Goal: Task Accomplishment & Management: Manage account settings

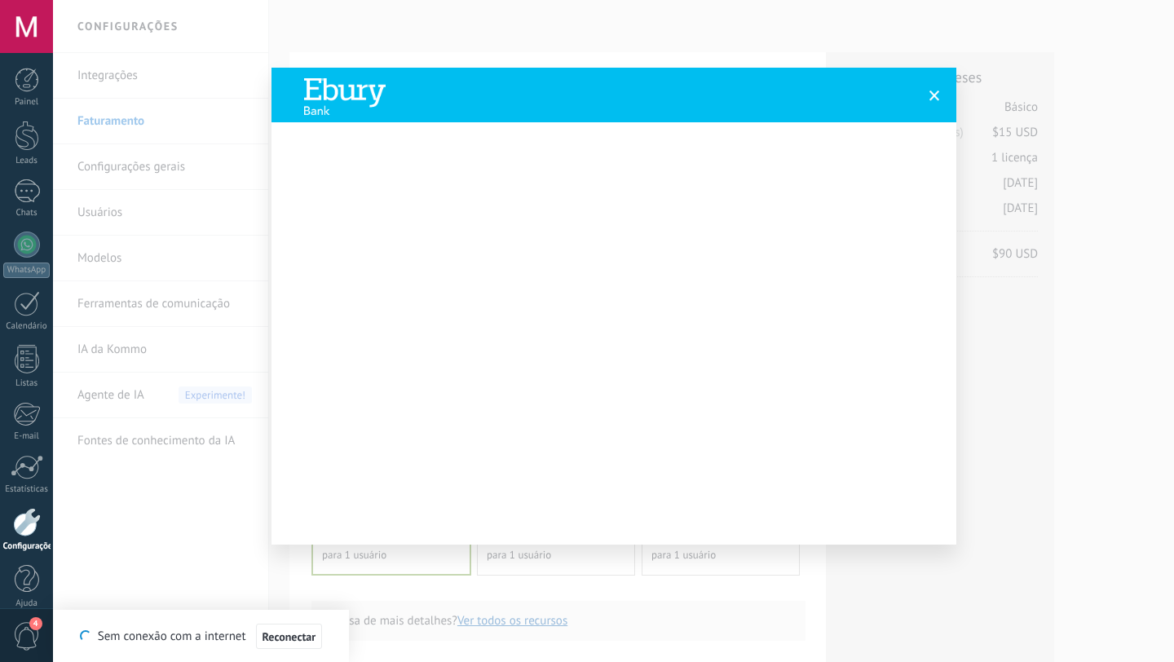
scroll to position [566, 0]
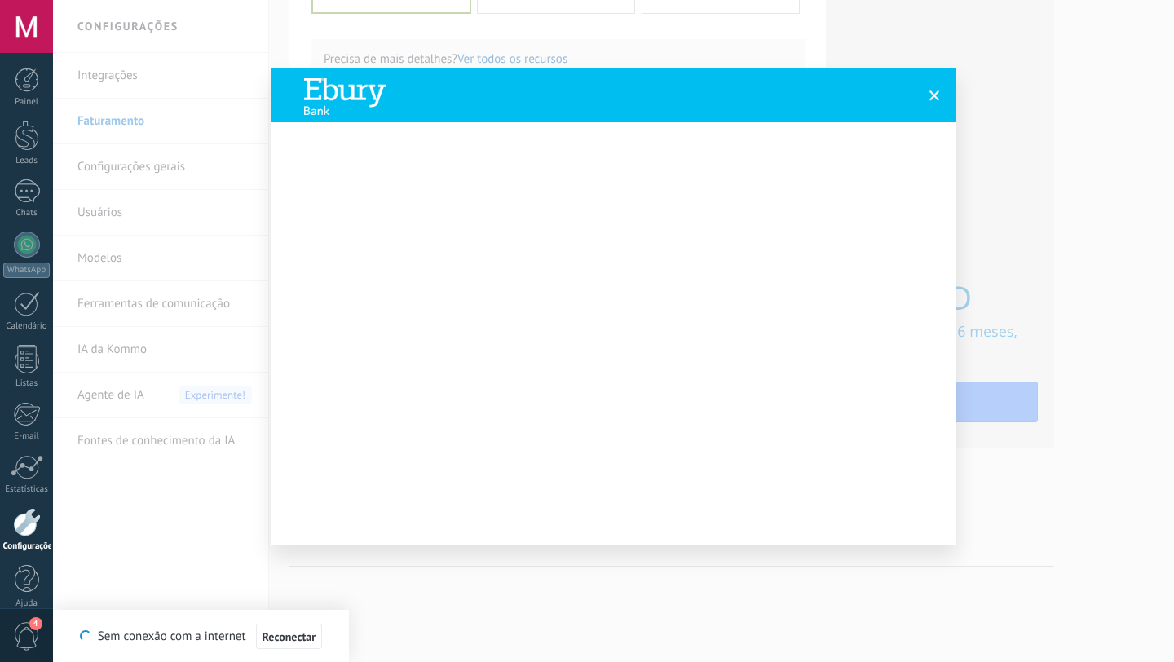
click at [934, 90] on span at bounding box center [935, 95] width 11 height 11
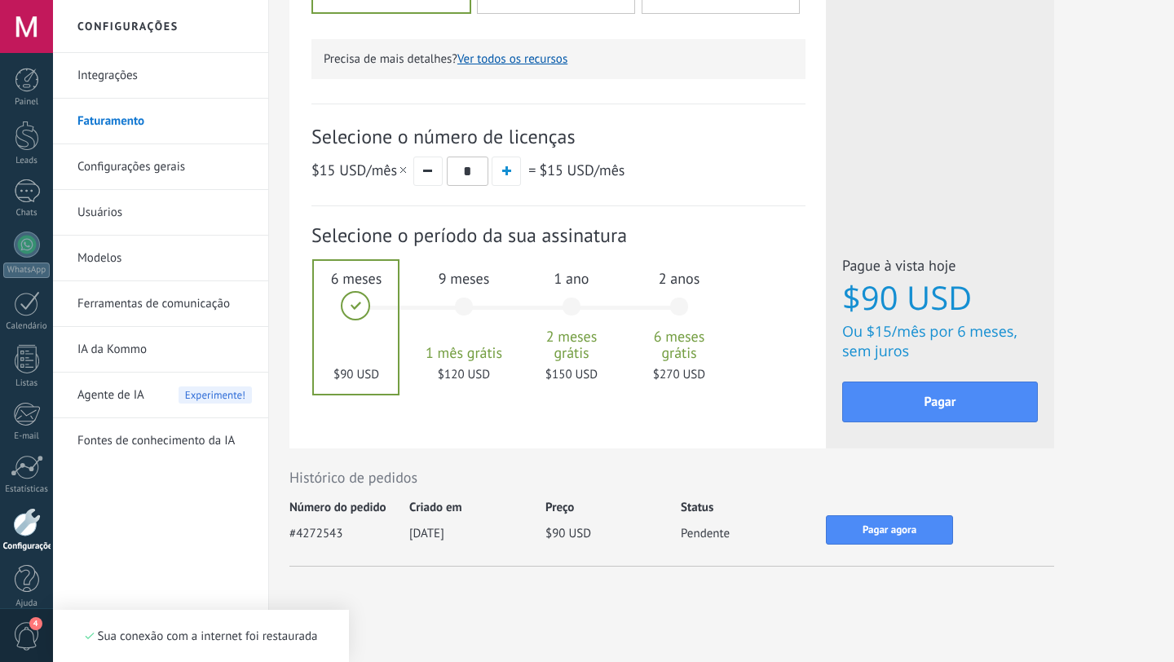
click at [602, 544] on div "#4272543 03/09/2025 $90 USD Pendente Recibo Pagar agora" at bounding box center [672, 540] width 765 height 51
click at [910, 406] on button "Pagar" at bounding box center [941, 402] width 196 height 41
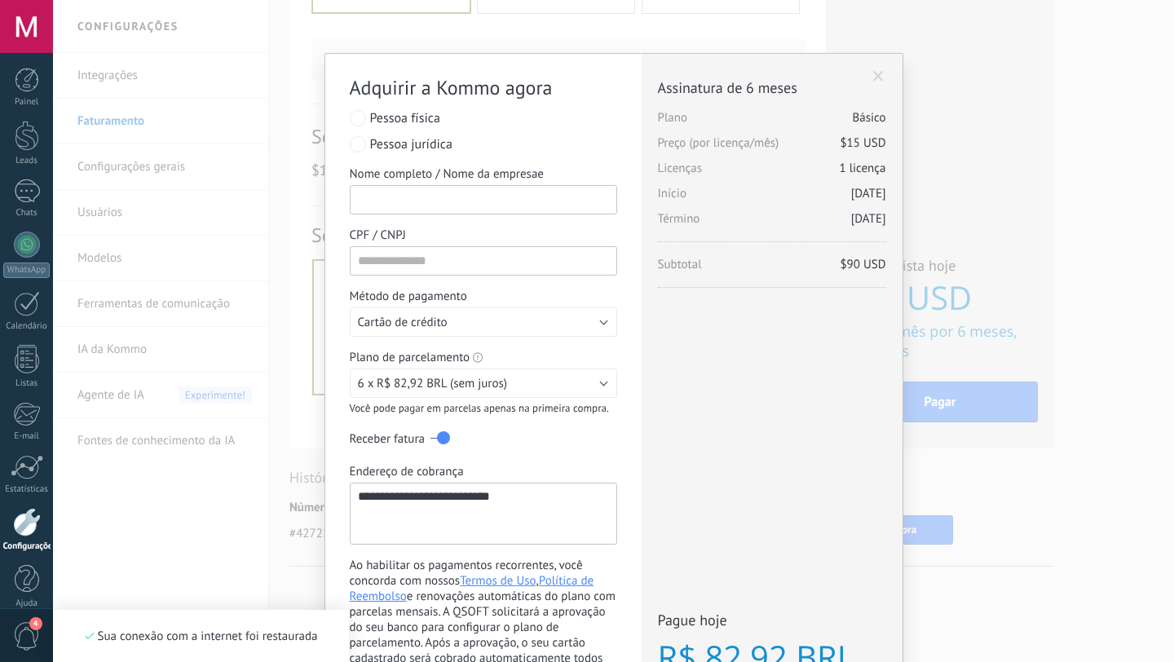
click at [566, 195] on input "Nome completo / Nome da empresae" at bounding box center [484, 199] width 268 height 29
type input "**********"
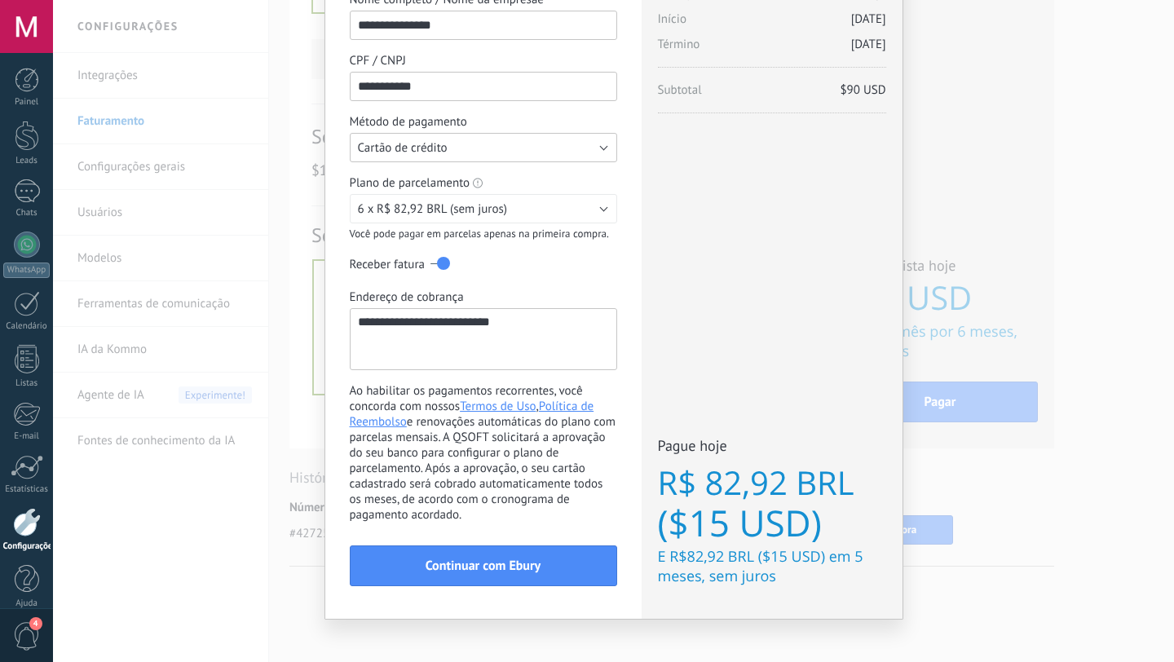
scroll to position [185, 0]
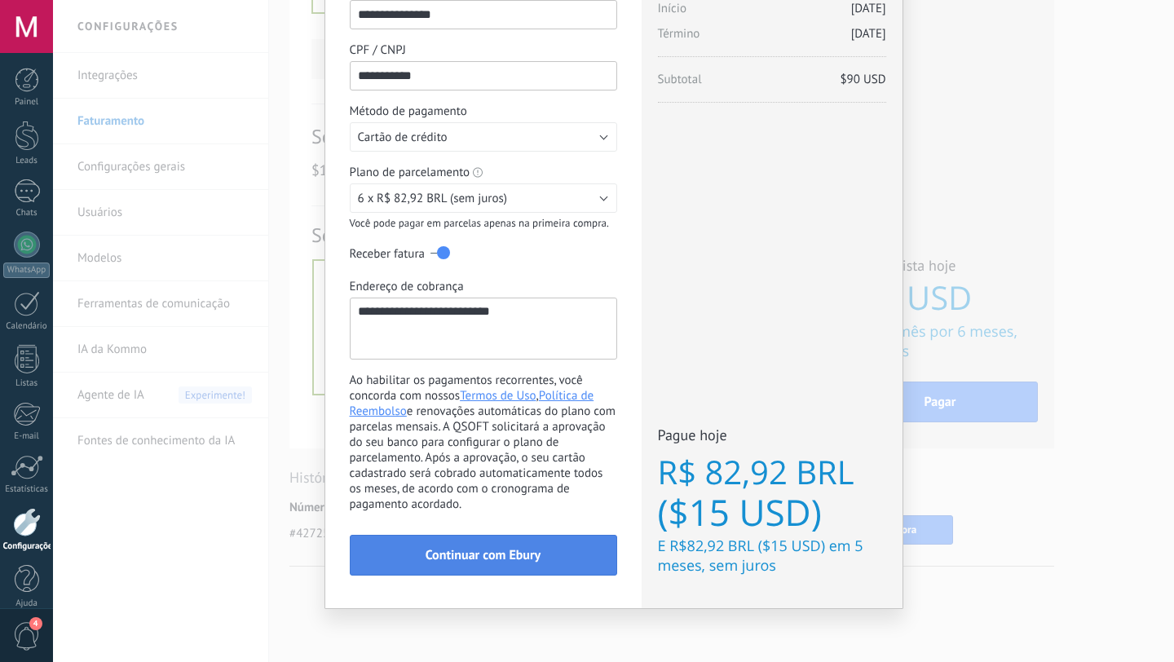
click at [516, 573] on button "Continuar com Ebury" at bounding box center [484, 555] width 268 height 41
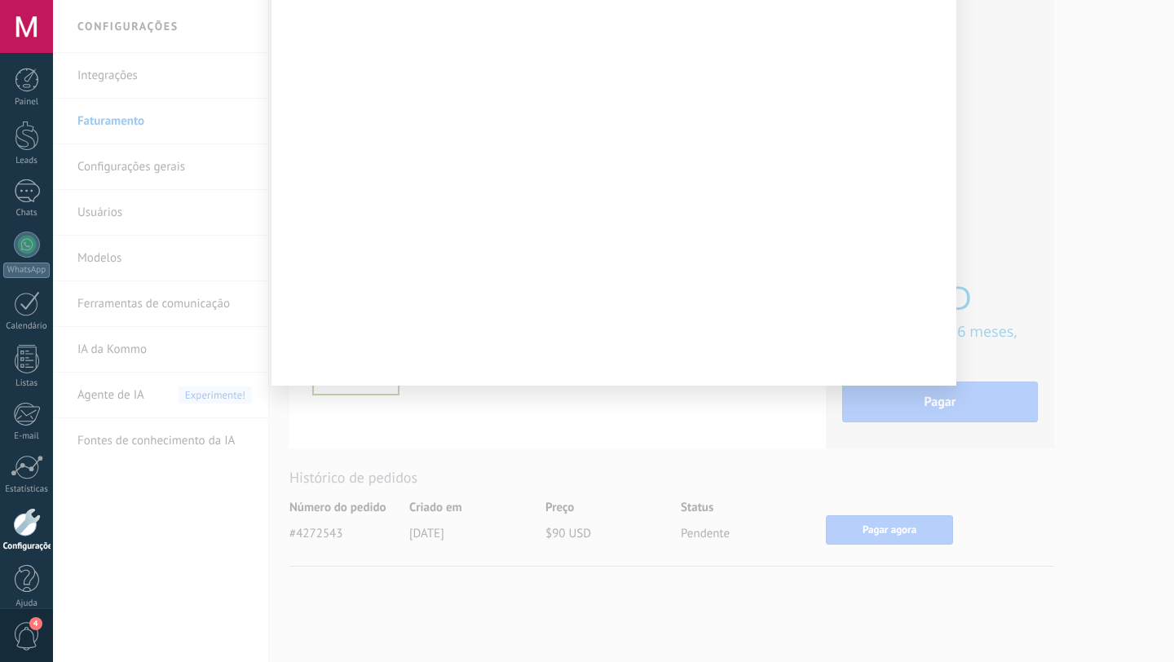
scroll to position [197, 0]
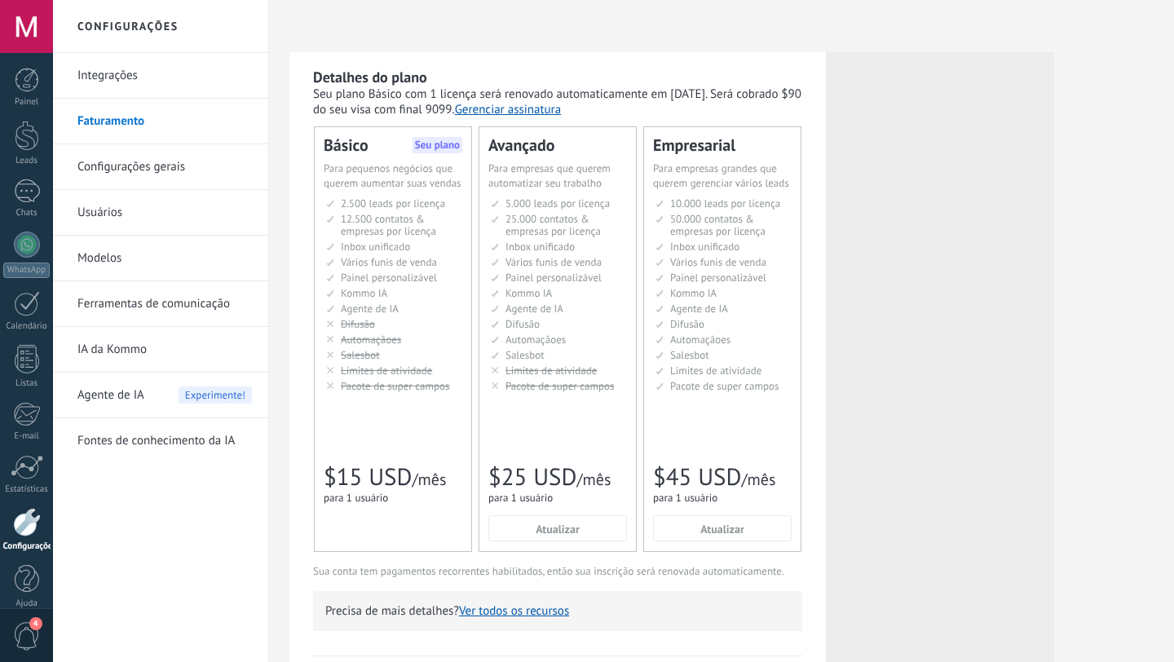
click at [432, 151] on div "Básico Seu plano Для увеличения продаж в малом бизнесе For small businesses tha…" at bounding box center [393, 339] width 157 height 424
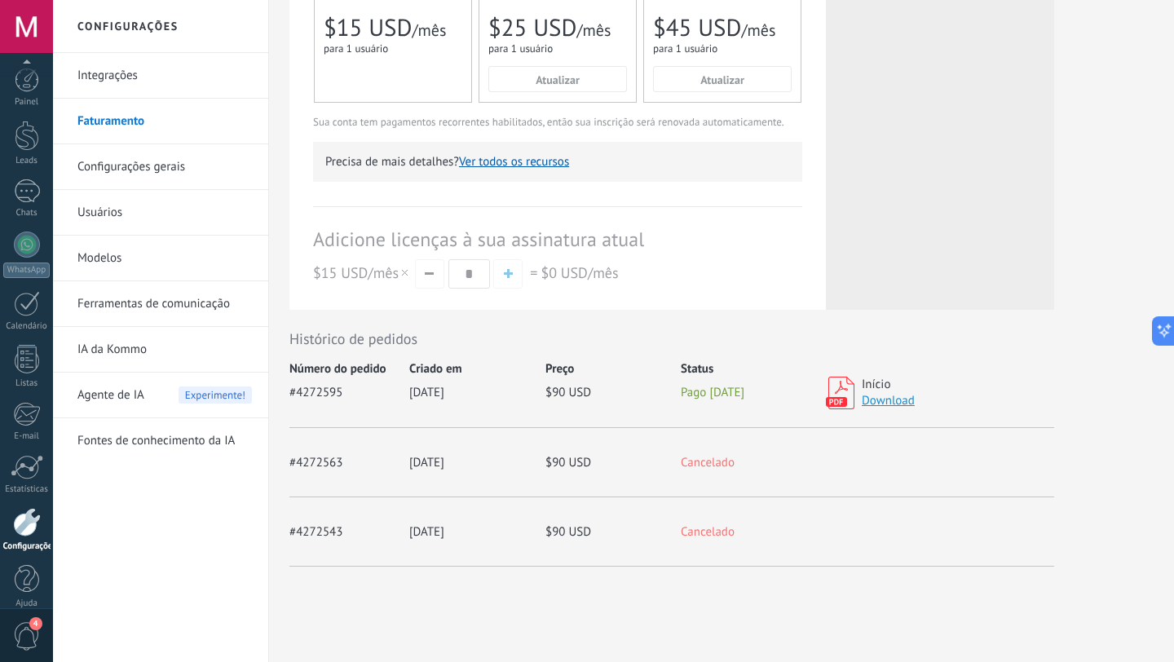
scroll to position [16, 0]
click at [24, 190] on link "Chats" at bounding box center [26, 182] width 53 height 39
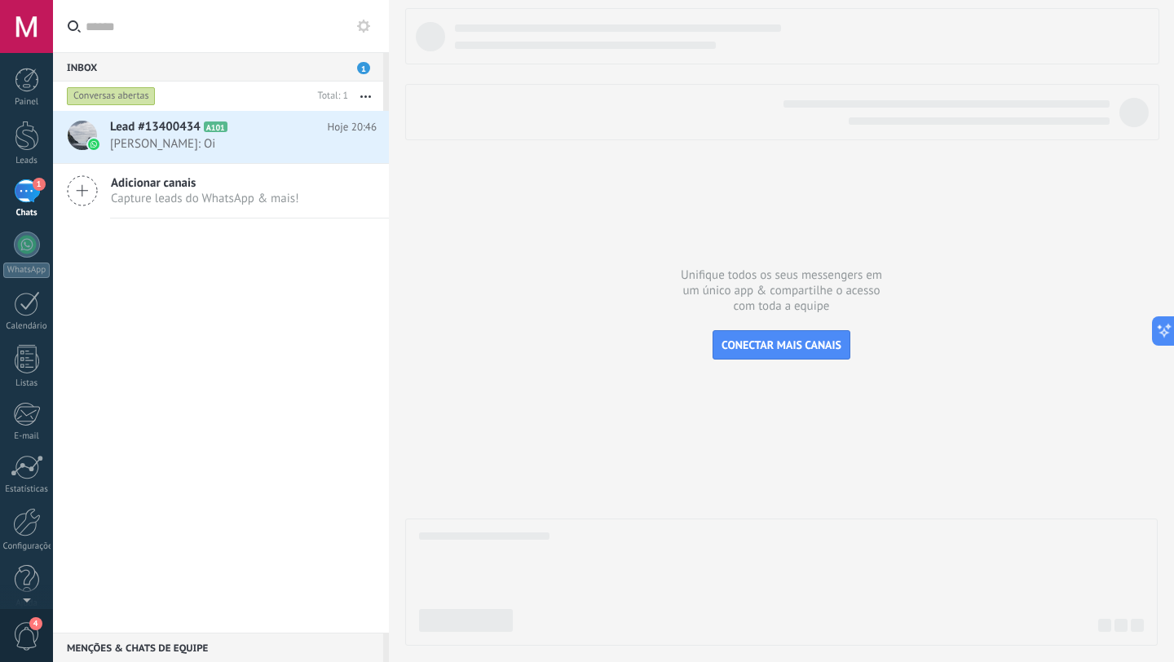
click at [274, 151] on span "[PERSON_NAME]: Oi" at bounding box center [228, 143] width 236 height 15
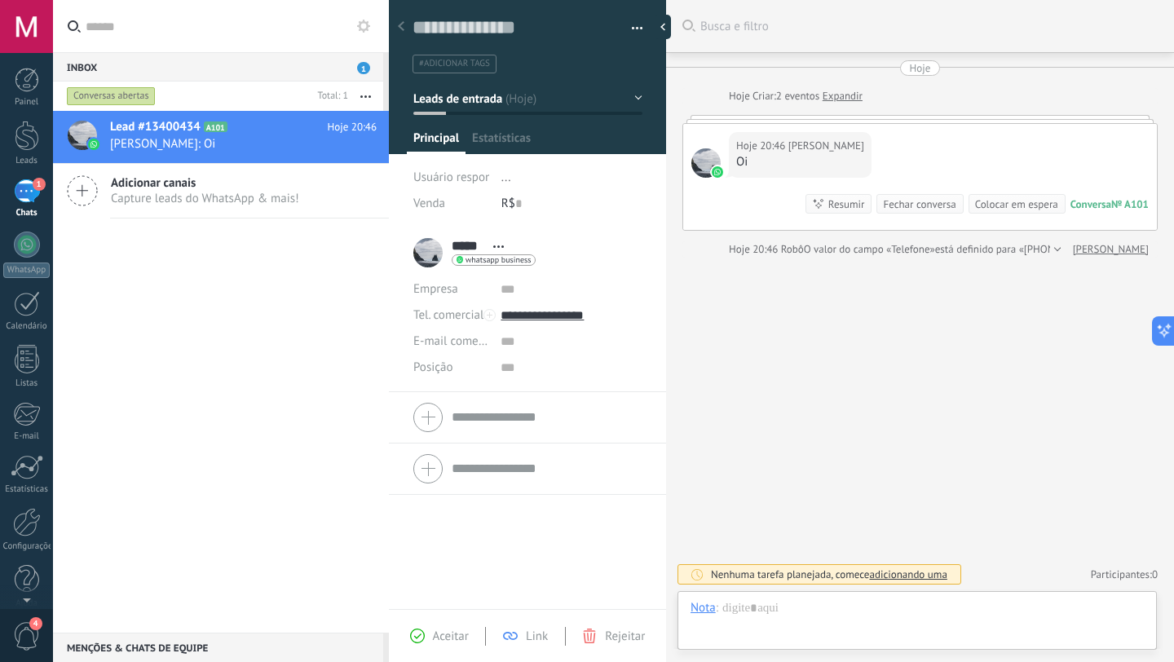
scroll to position [24, 0]
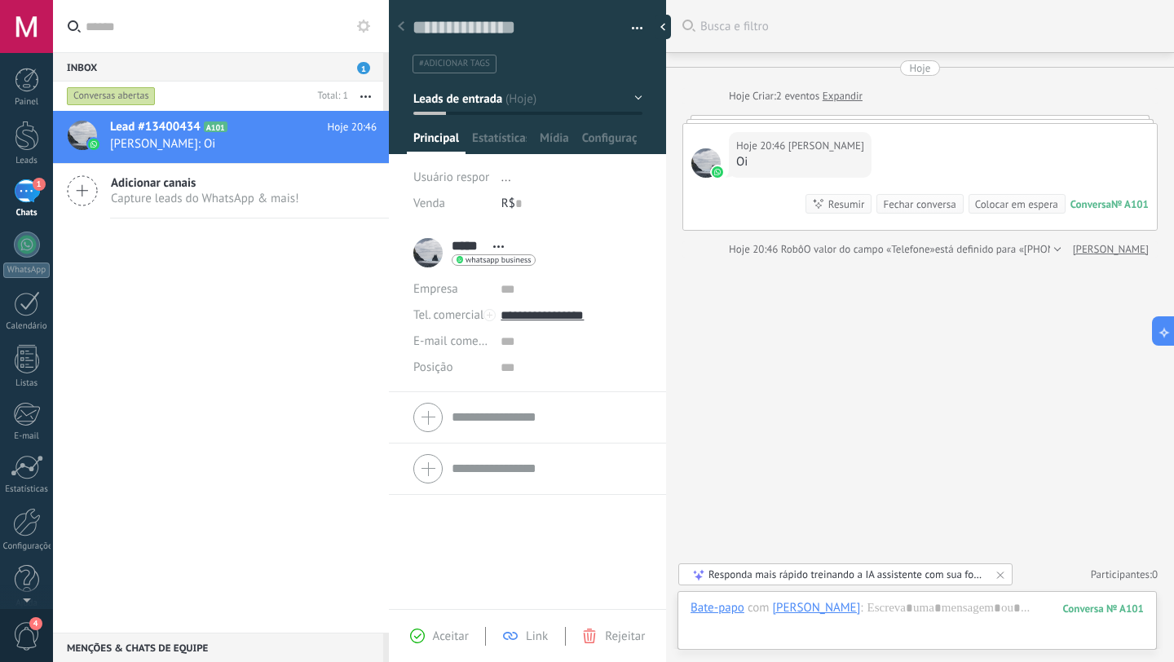
click at [434, 639] on span "Aceitar" at bounding box center [451, 636] width 36 height 15
click at [415, 639] on icon at bounding box center [417, 636] width 15 height 15
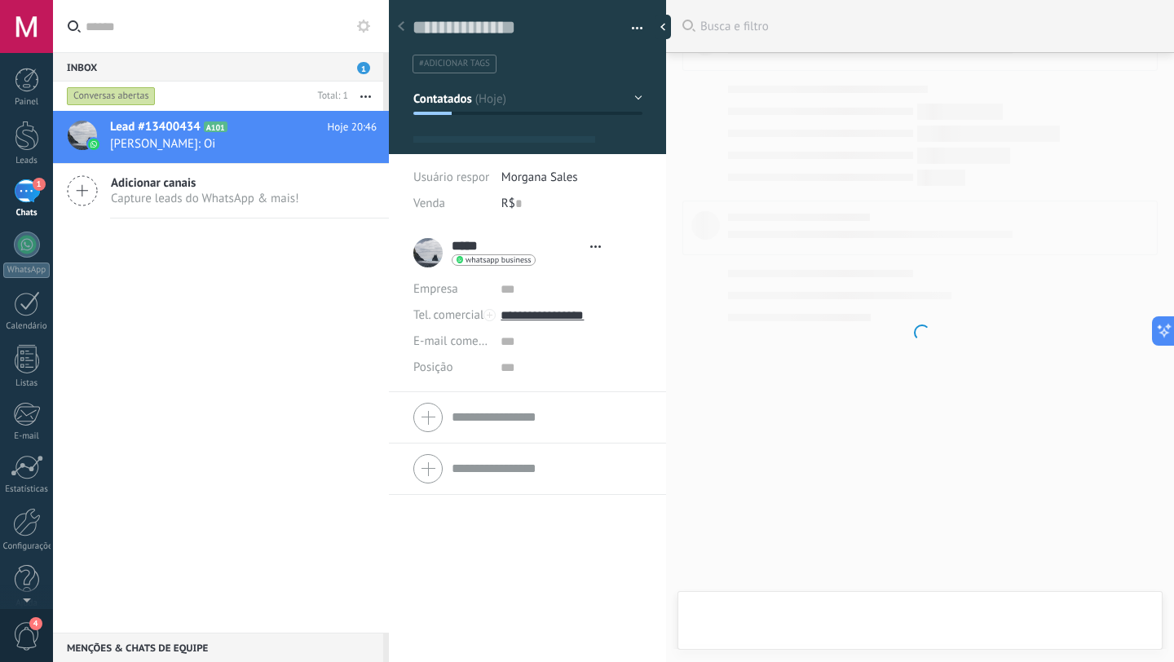
type textarea "**********"
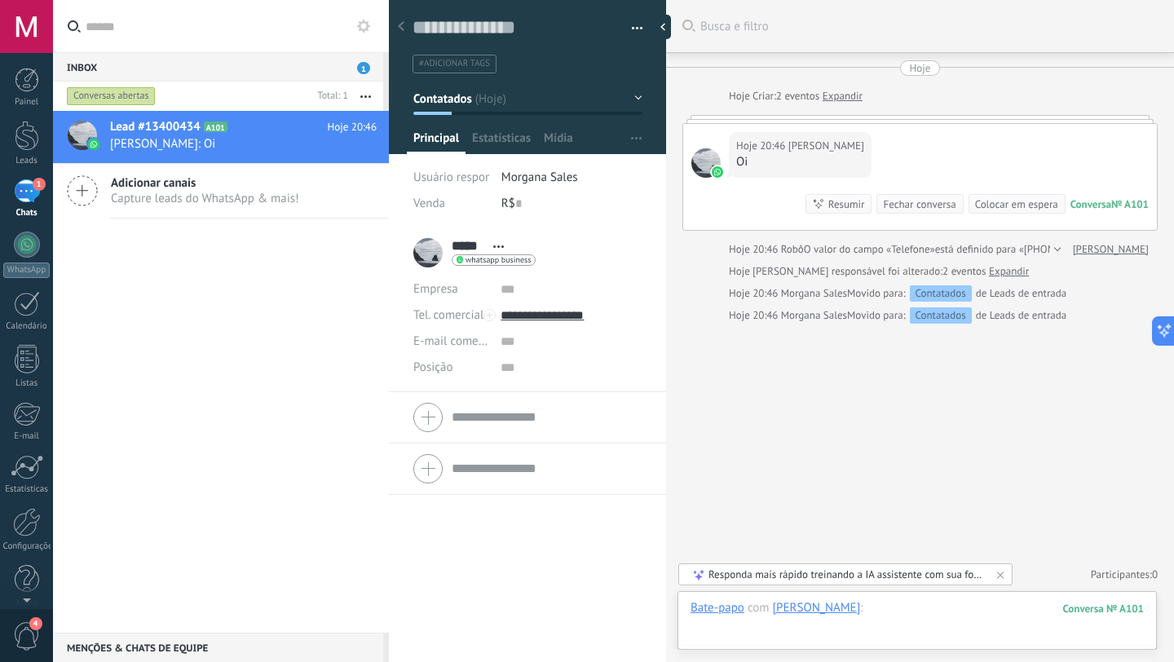
click at [899, 619] on div at bounding box center [917, 624] width 453 height 49
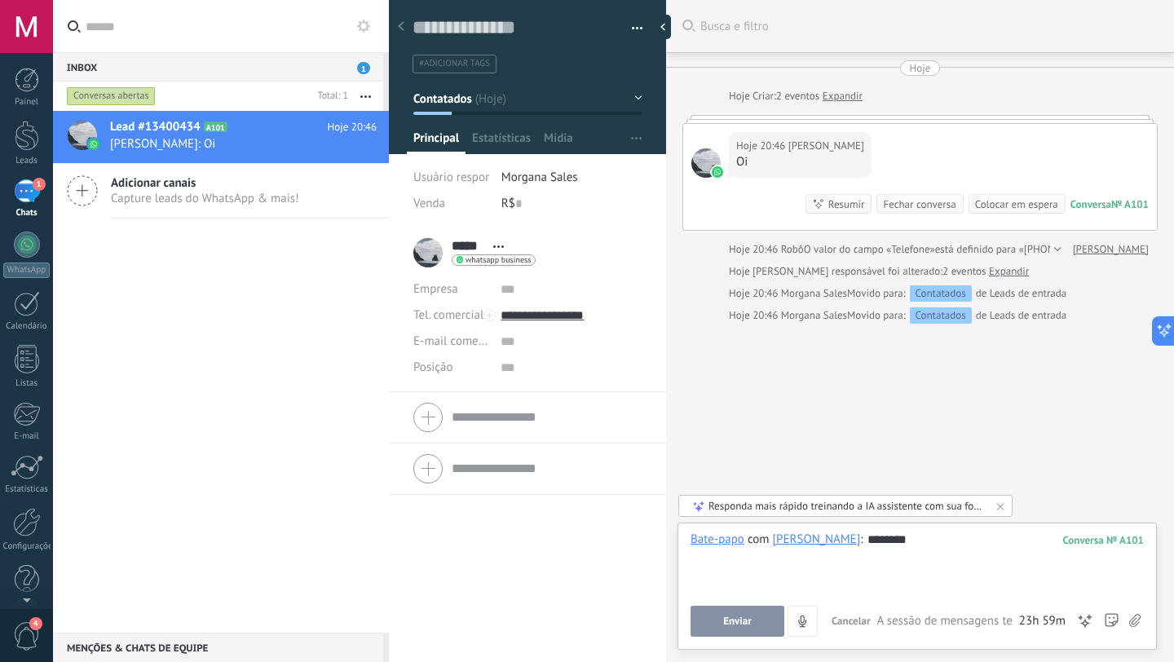
click at [733, 626] on span "Enviar" at bounding box center [737, 621] width 29 height 11
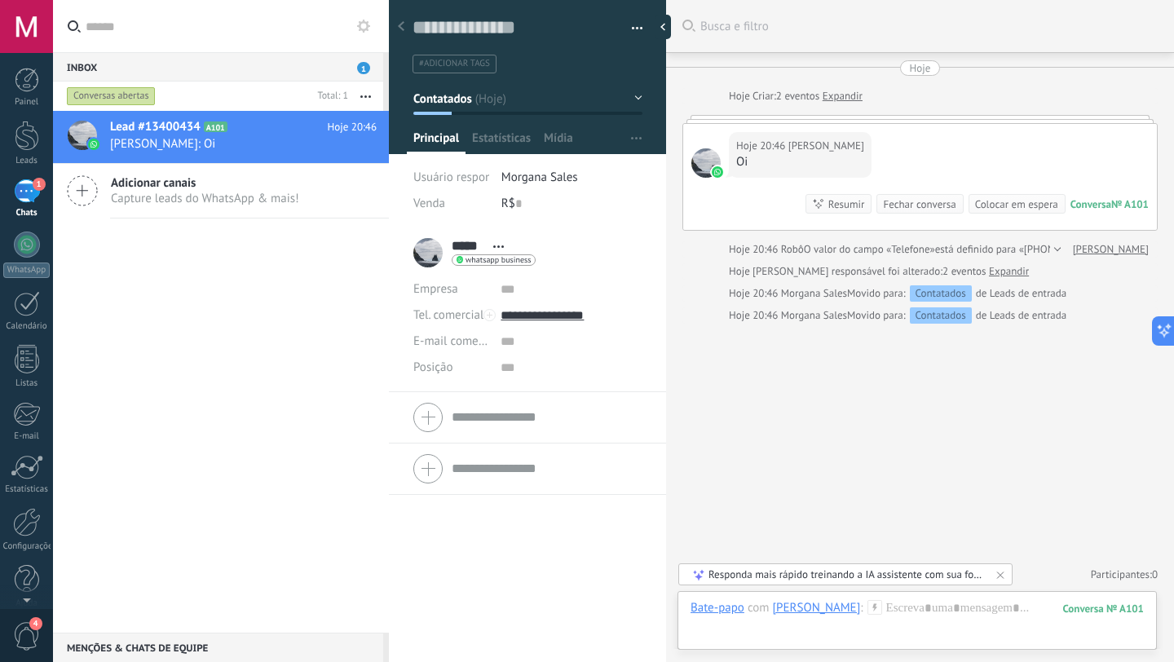
scroll to position [77, 0]
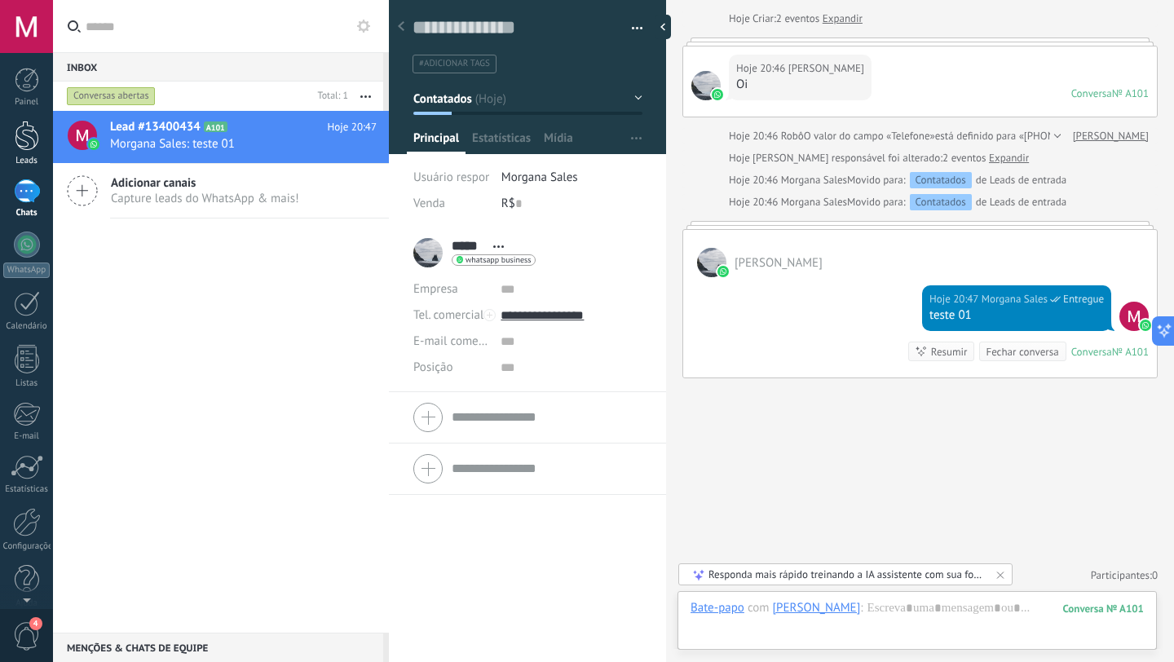
click at [32, 152] on link "Leads" at bounding box center [26, 144] width 53 height 46
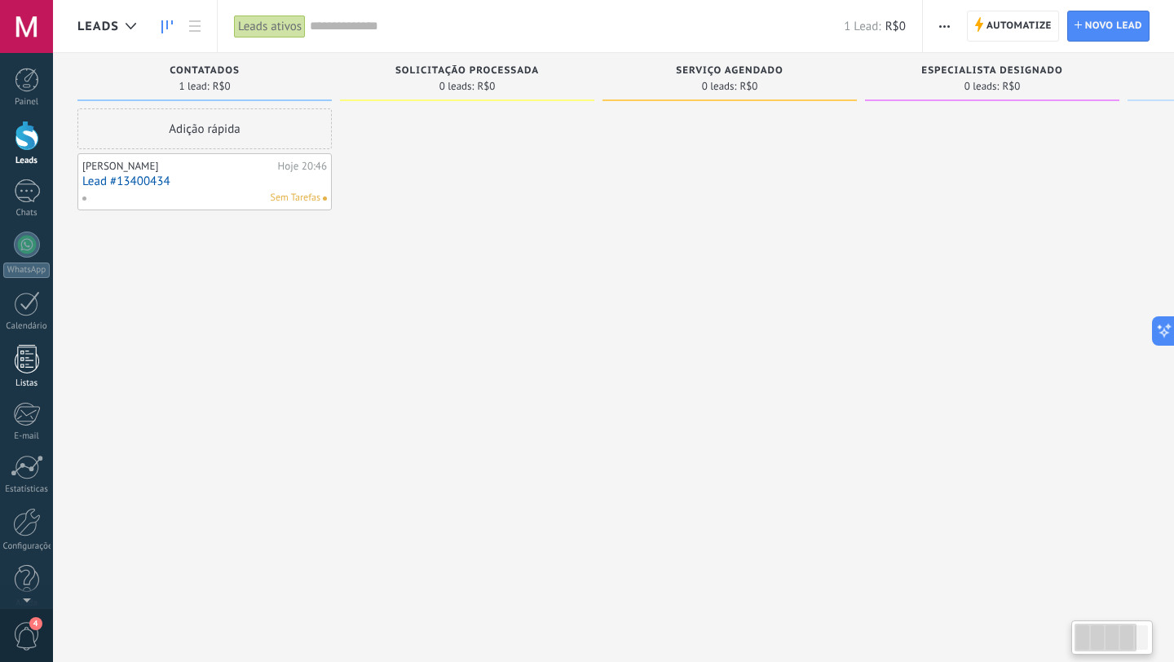
click at [45, 354] on link "Listas" at bounding box center [26, 367] width 53 height 44
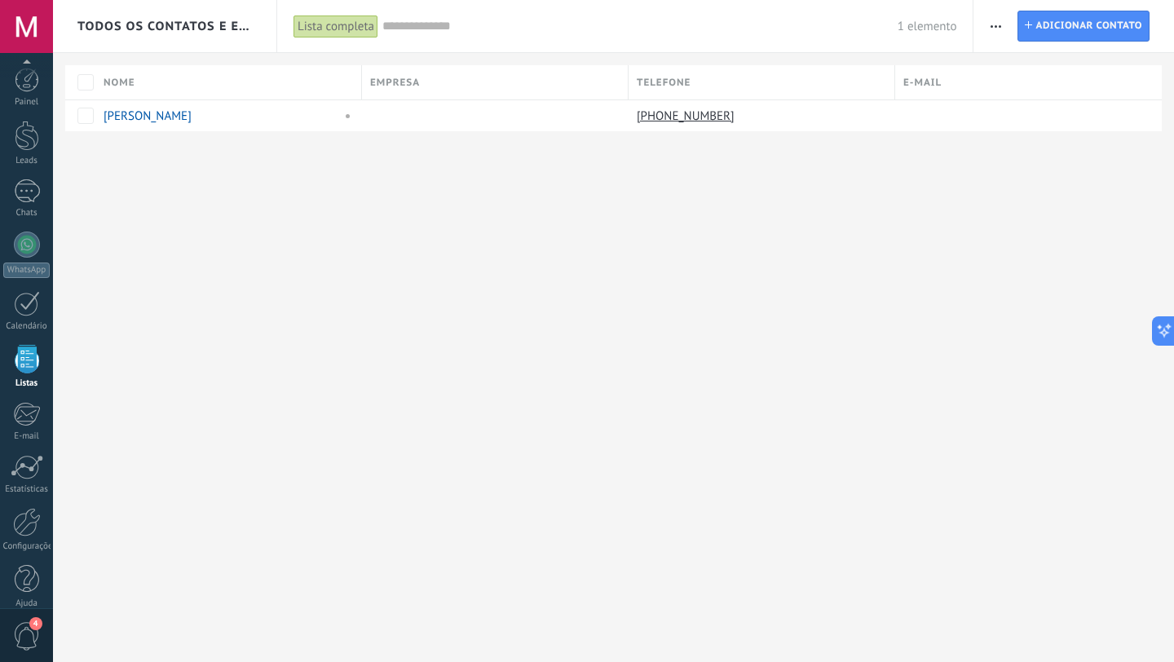
scroll to position [16, 0]
click at [998, 33] on span "button" at bounding box center [996, 26] width 11 height 31
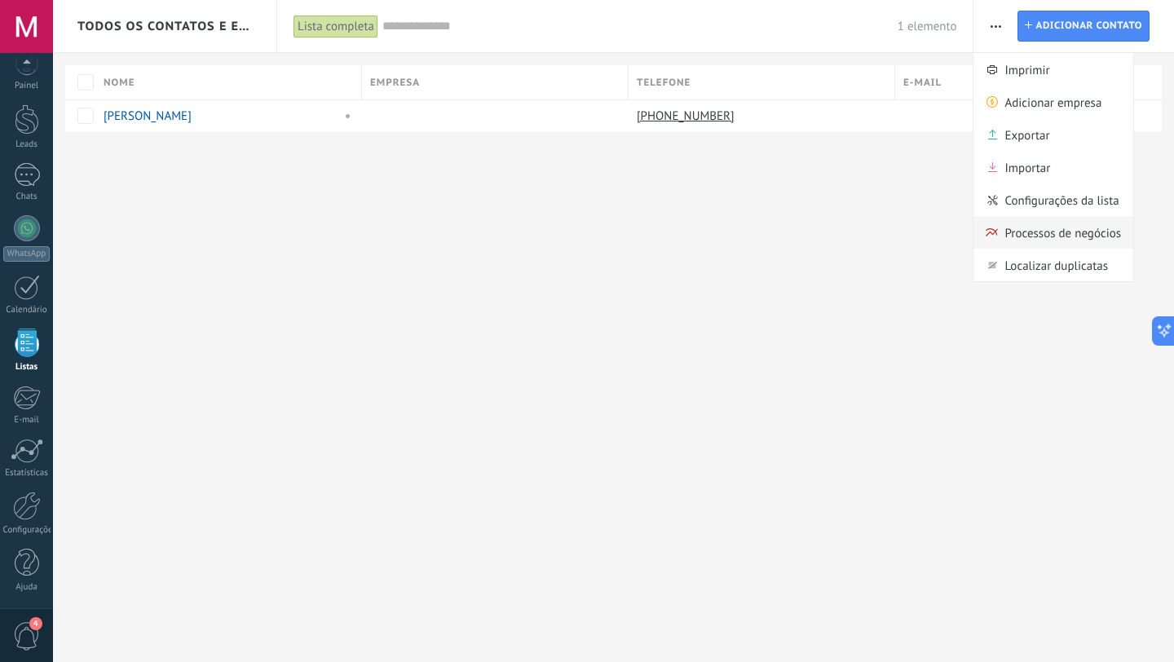
click at [1049, 240] on span "Processos de negócios" at bounding box center [1063, 232] width 117 height 33
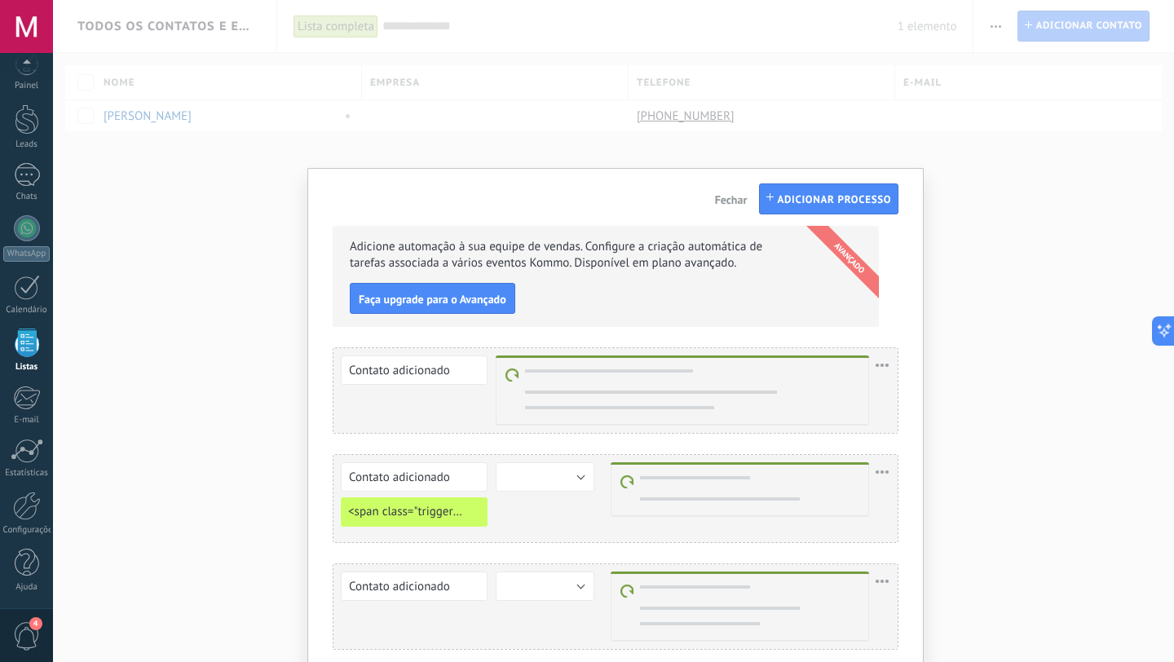
scroll to position [95, 0]
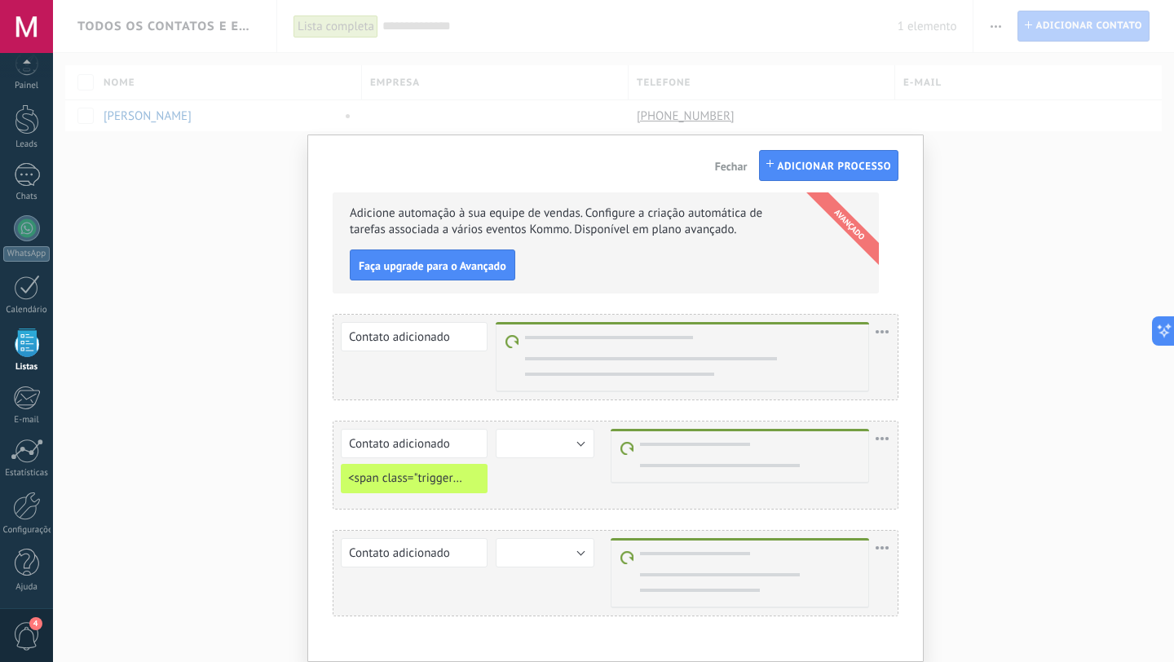
click at [712, 166] on div "Fechar Adicionar processo" at bounding box center [804, 165] width 191 height 31
click at [721, 182] on div "Adicione automação à sua equipe de vendas. Configure a criação automática de ta…" at bounding box center [615, 399] width 617 height 528
click at [114, 161] on div "Adicione automação à sua equipe de vendas. Configure a criação automática de ta…" at bounding box center [613, 331] width 1121 height 662
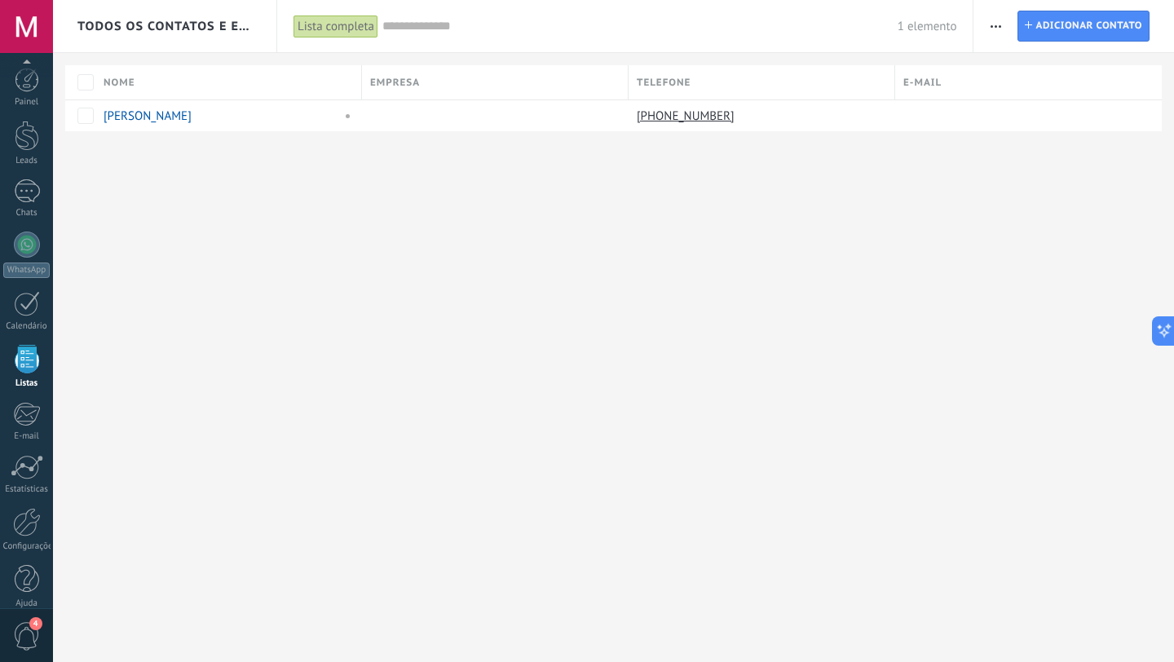
scroll to position [16, 0]
click at [115, 118] on link "[PERSON_NAME]" at bounding box center [148, 115] width 88 height 15
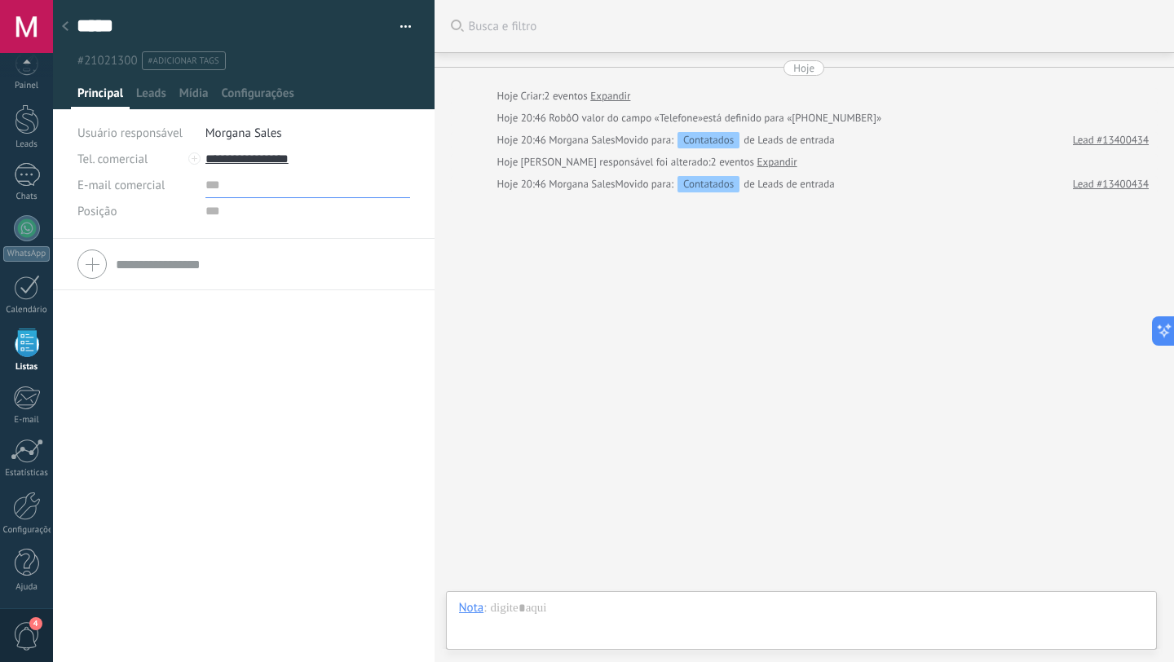
click at [227, 195] on input "text" at bounding box center [309, 185] width 206 height 26
type input "*"
type input "**********"
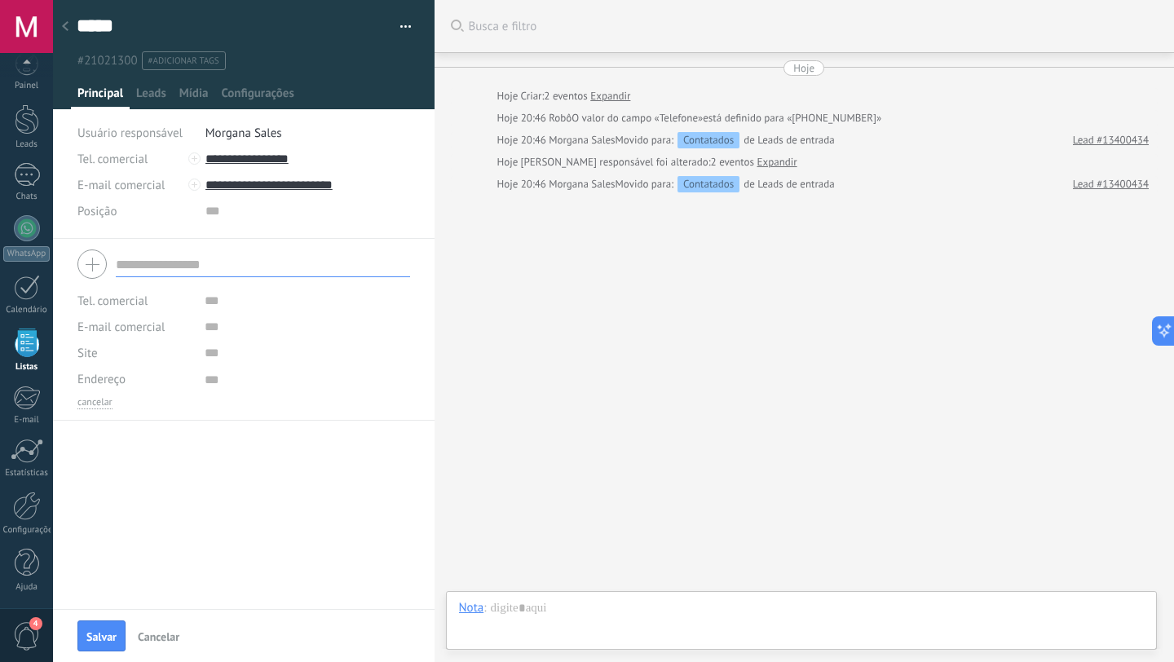
click at [289, 251] on input "text" at bounding box center [263, 264] width 294 height 26
click at [148, 99] on span "Leads" at bounding box center [151, 98] width 30 height 24
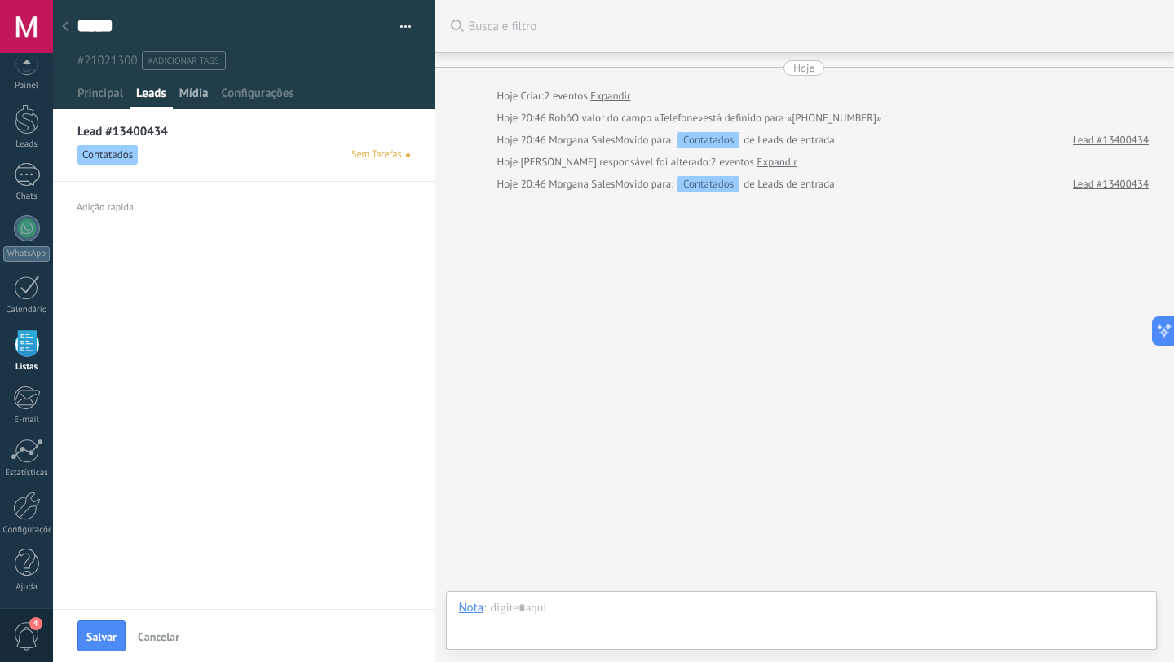
click at [192, 93] on span "Mídia" at bounding box center [193, 98] width 29 height 24
click at [239, 101] on span "Configurações" at bounding box center [257, 98] width 73 height 24
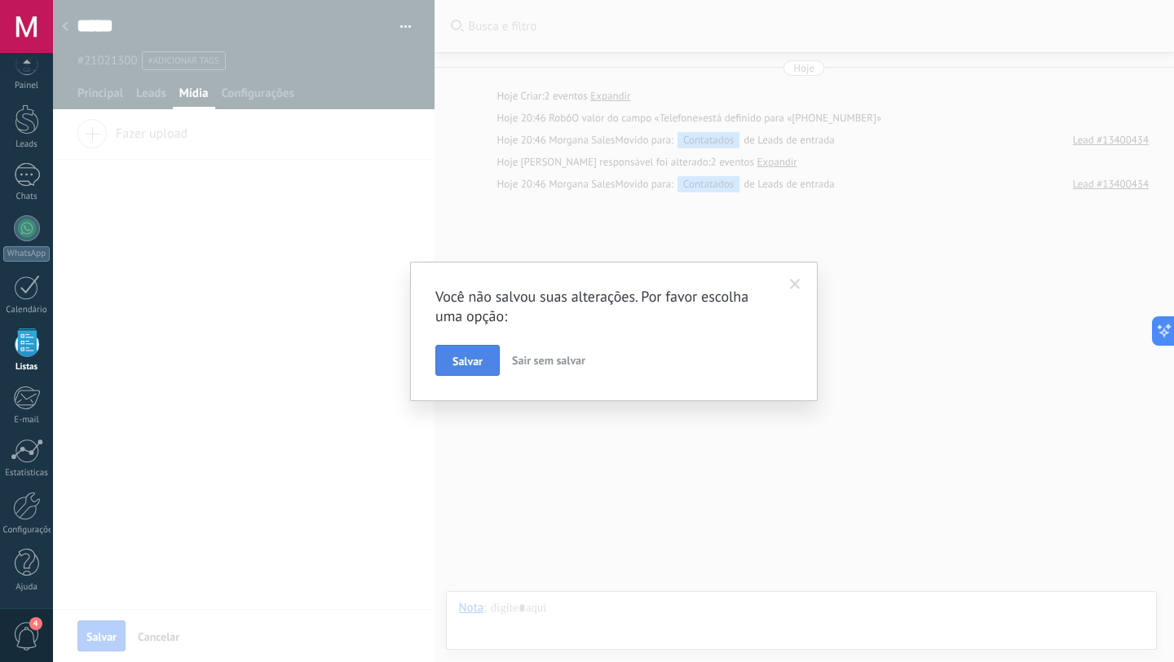
click at [451, 368] on button "Salvar" at bounding box center [468, 360] width 64 height 31
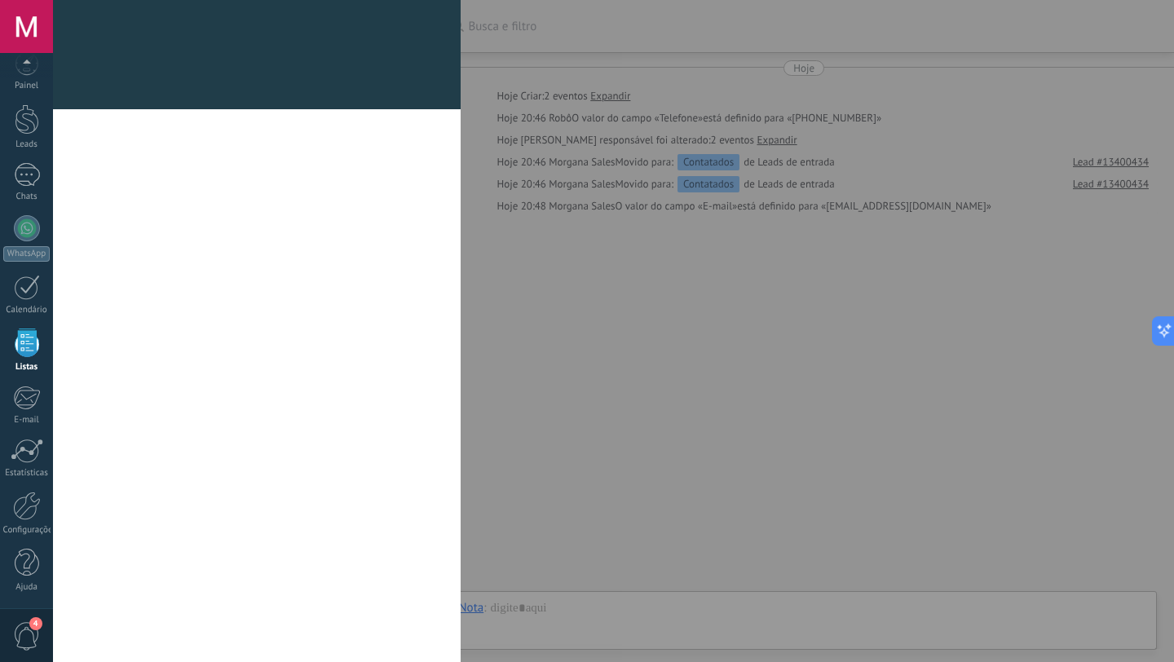
click at [103, 98] on div at bounding box center [257, 100] width 408 height 20
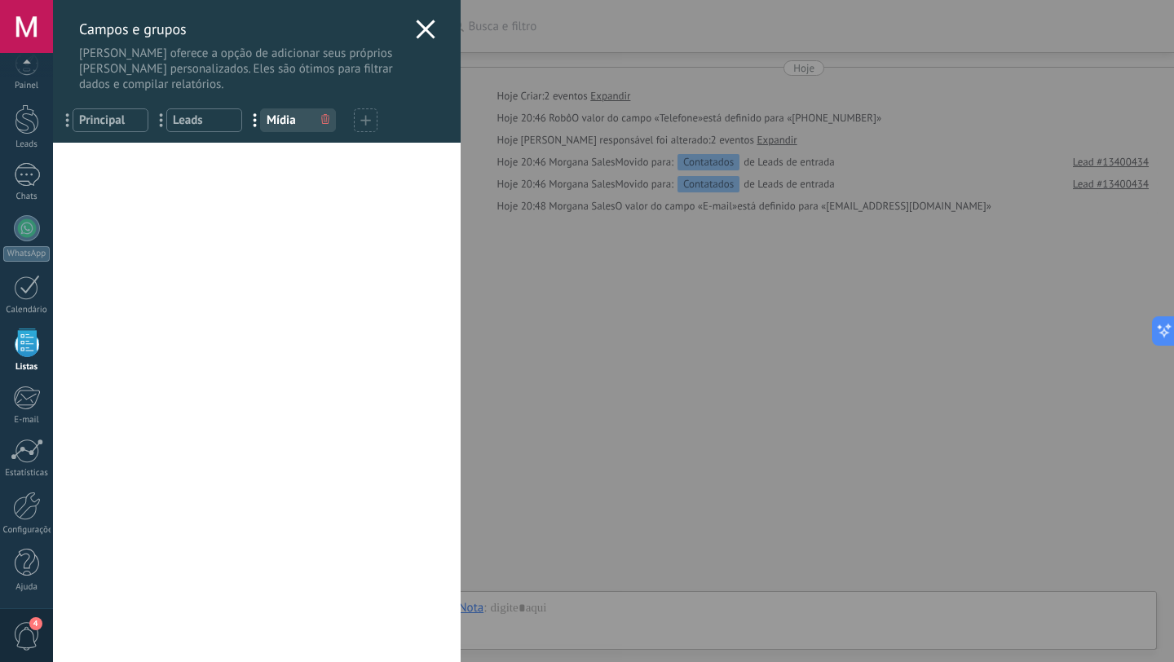
click at [285, 132] on div "... [GEOGRAPHIC_DATA]" at bounding box center [298, 120] width 76 height 24
click at [135, 121] on span "Principal" at bounding box center [110, 120] width 63 height 15
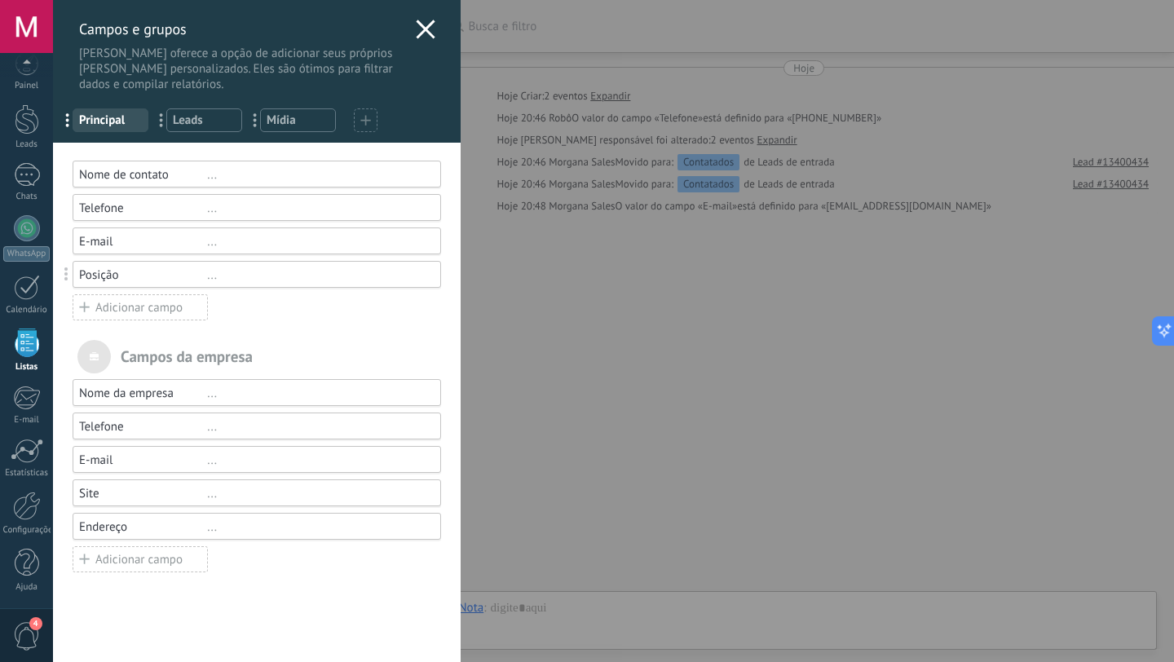
click at [193, 128] on span "Leads" at bounding box center [204, 120] width 63 height 15
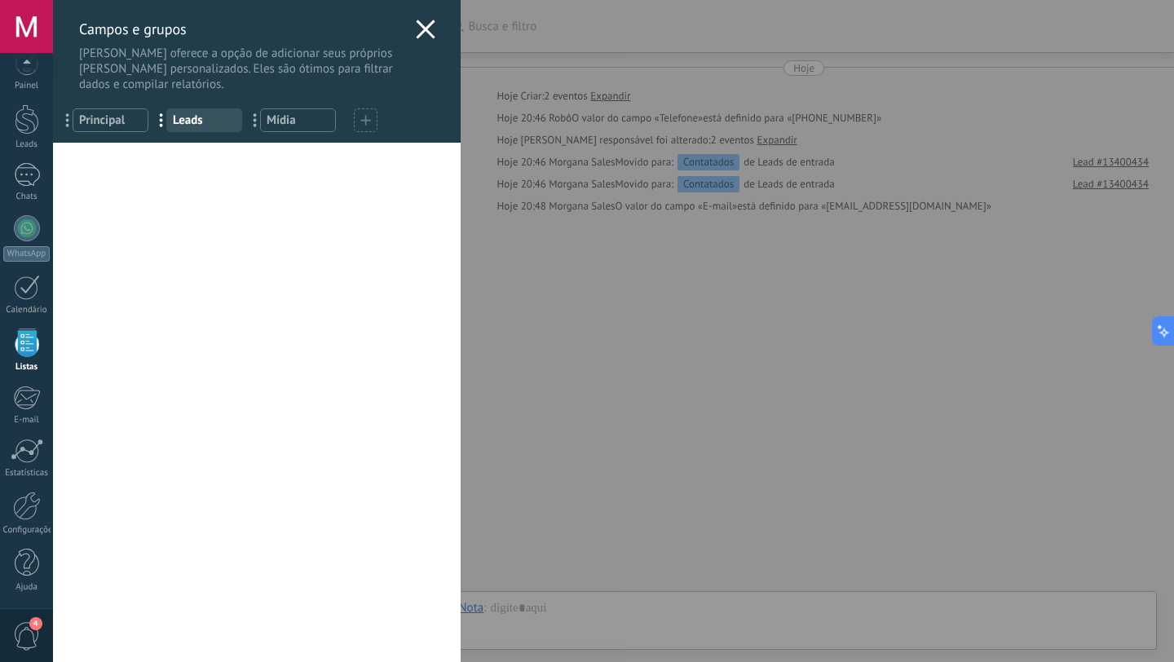
click at [193, 128] on span "Leads" at bounding box center [204, 120] width 63 height 15
click at [286, 118] on span "Mídia" at bounding box center [298, 120] width 63 height 15
click at [192, 253] on div "Você atingiu o limite [PERSON_NAME] personalizados no plano Base. Nome de conta…" at bounding box center [257, 403] width 408 height 520
click at [365, 130] on div at bounding box center [366, 120] width 24 height 24
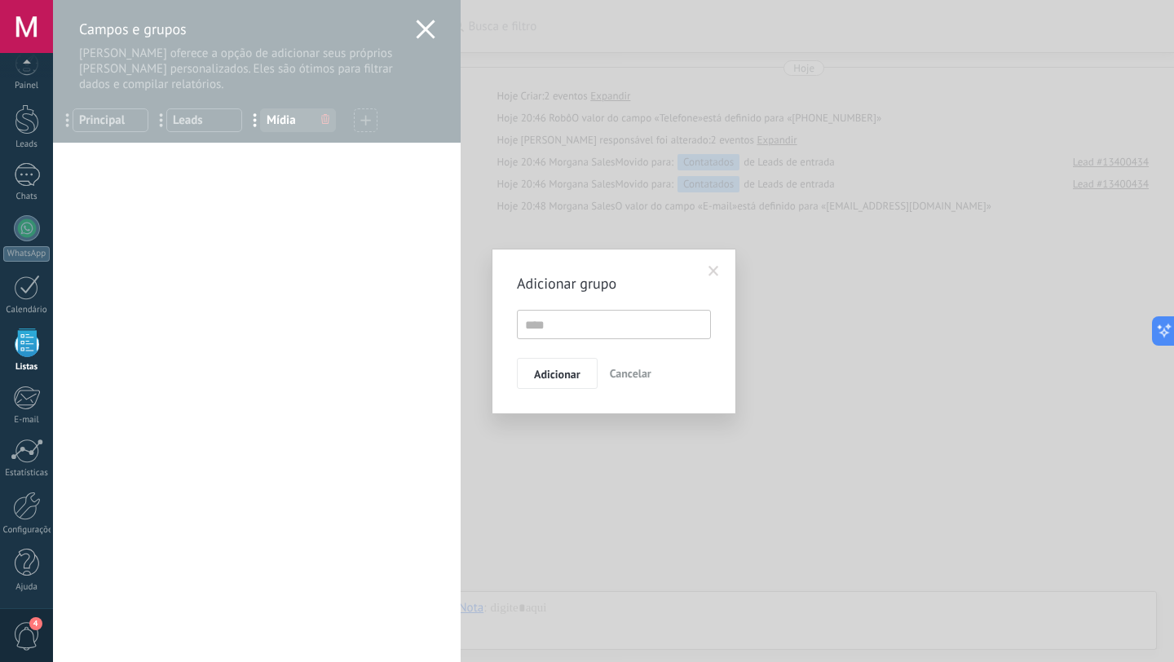
click at [623, 380] on span "Cancelar" at bounding box center [631, 373] width 42 height 15
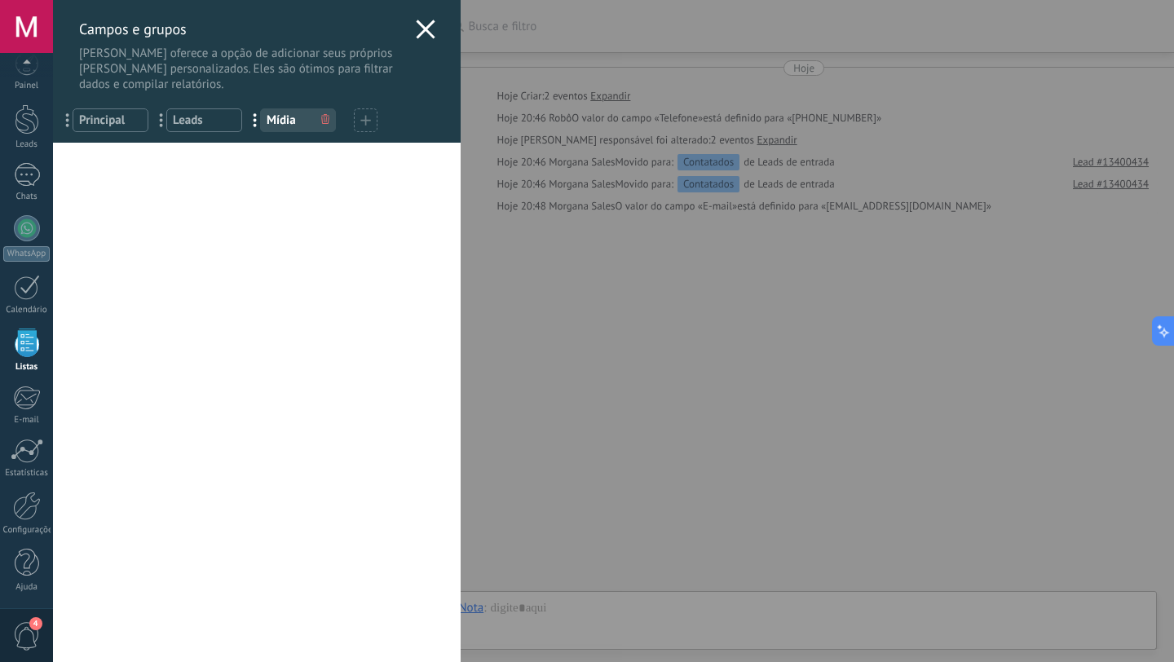
click at [416, 37] on icon at bounding box center [426, 30] width 20 height 20
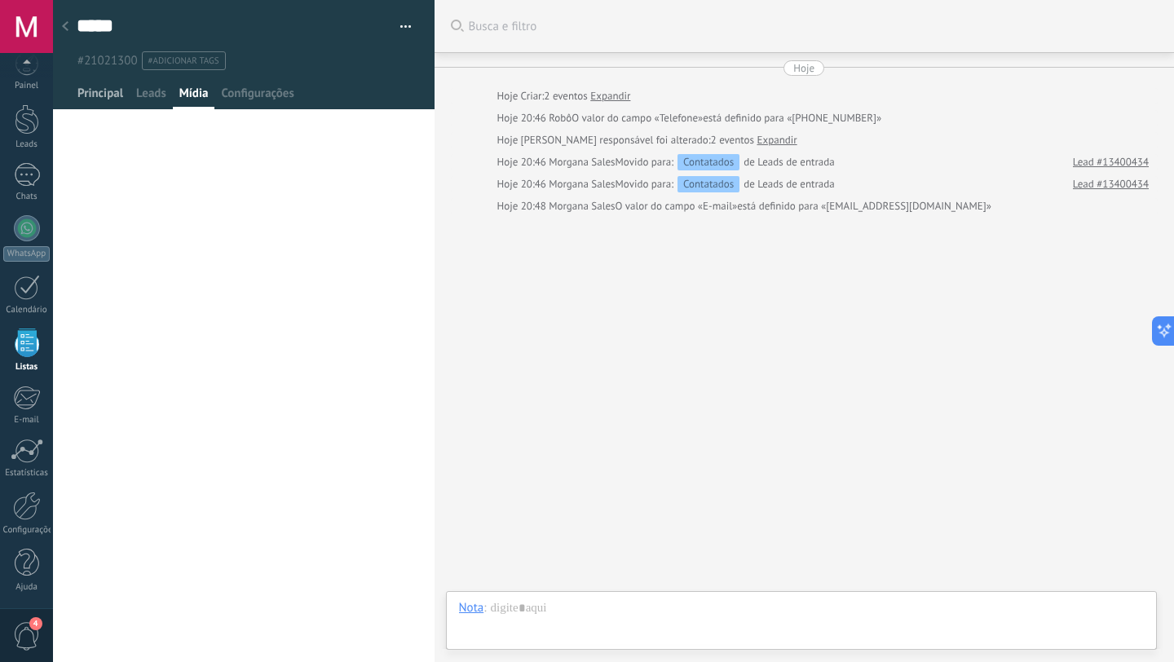
click at [77, 95] on span "Principal" at bounding box center [100, 98] width 46 height 24
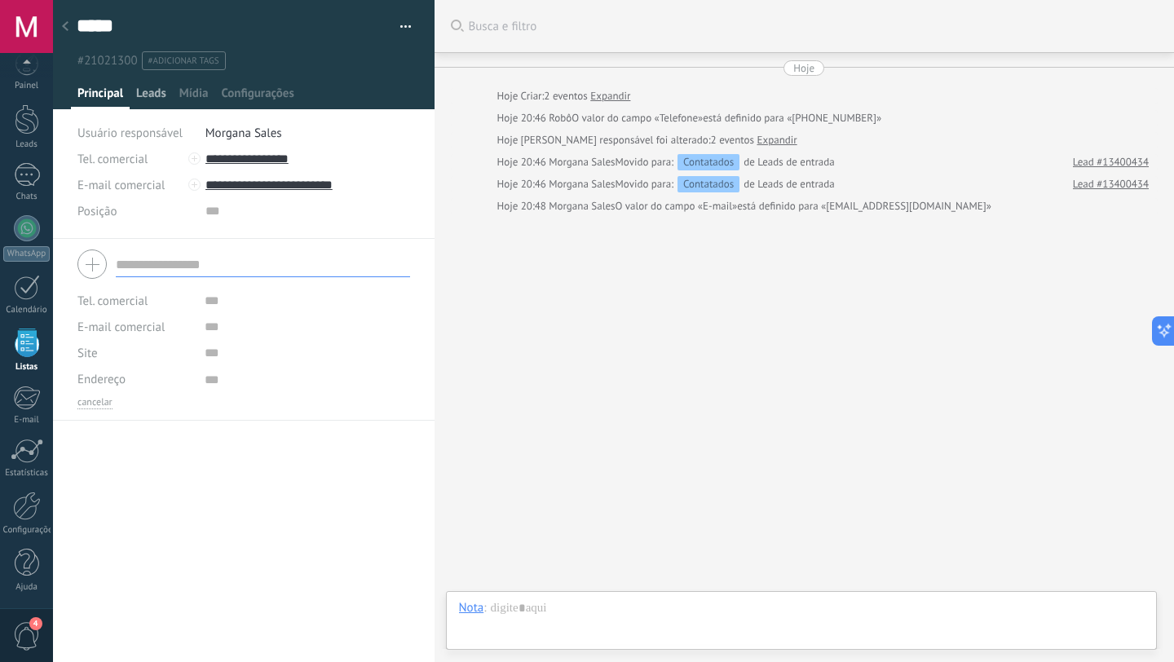
click at [150, 108] on span "Leads" at bounding box center [151, 98] width 30 height 24
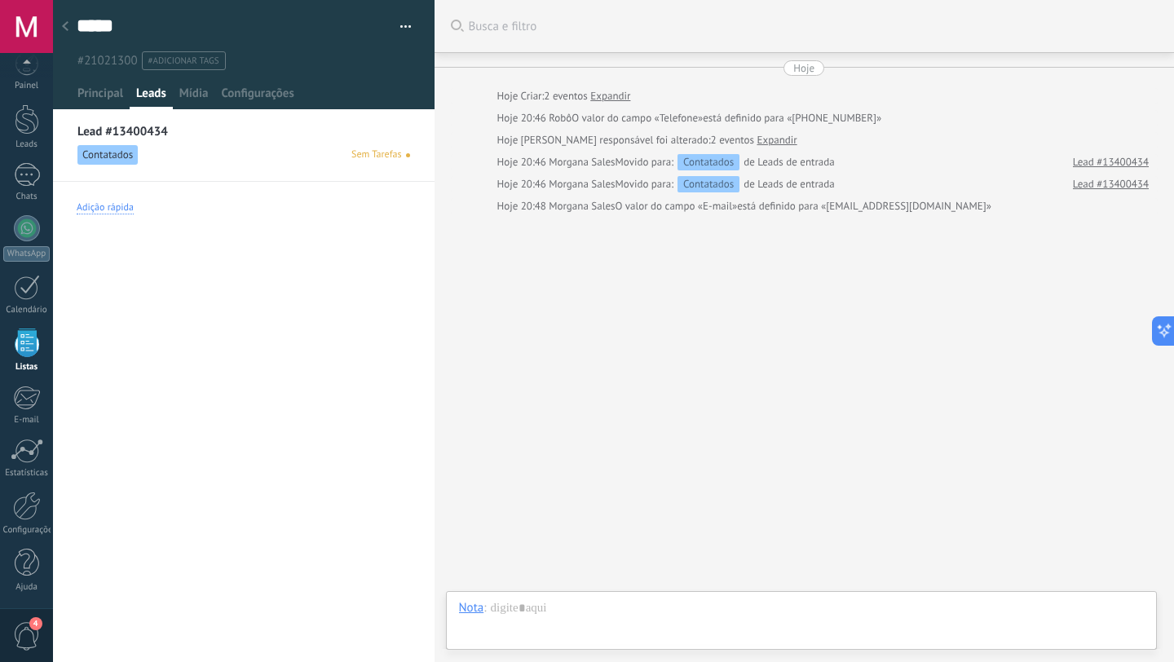
click at [102, 216] on div "Adição rápida" at bounding box center [244, 208] width 334 height 53
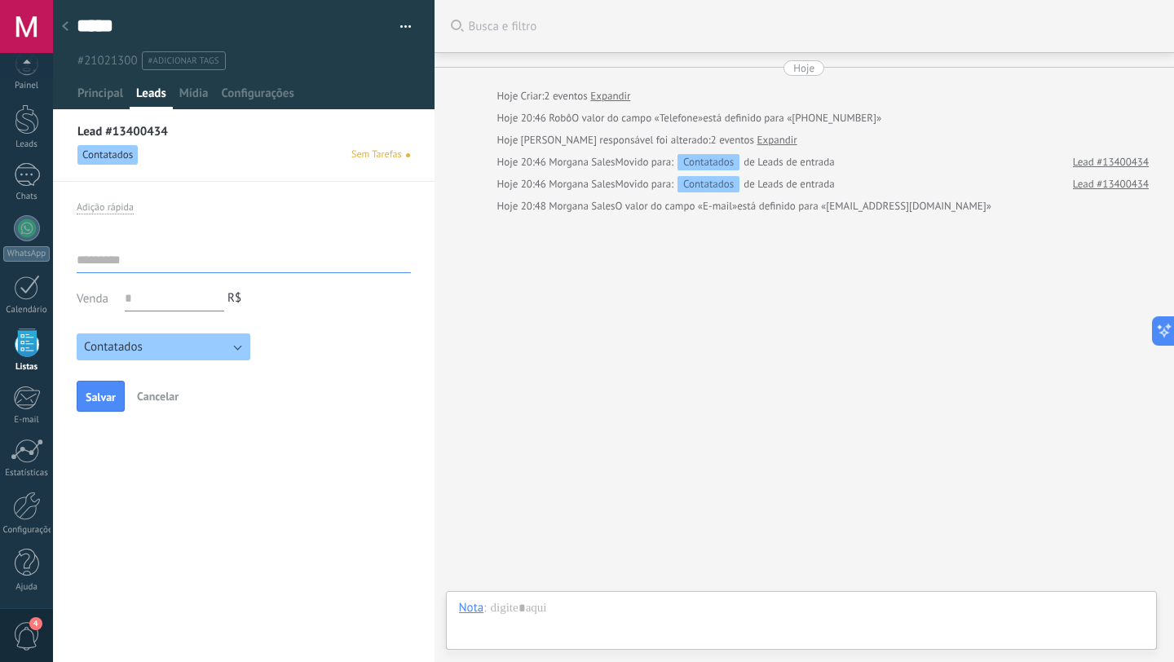
click at [232, 357] on button "Contatados" at bounding box center [164, 347] width 174 height 27
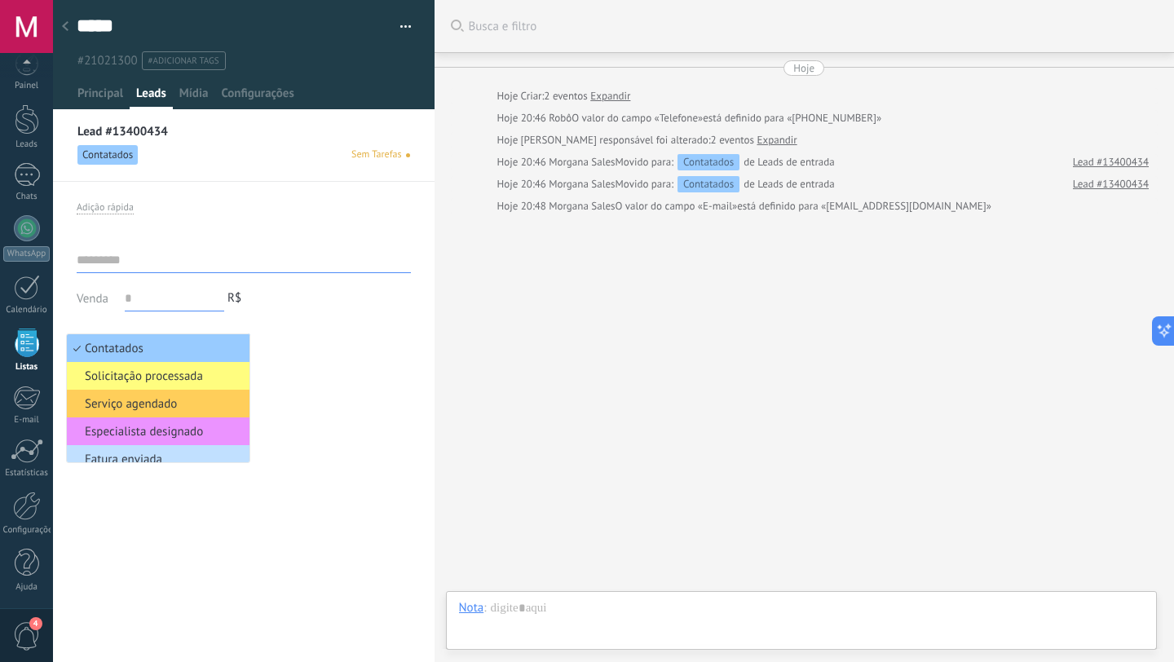
scroll to position [69, 0]
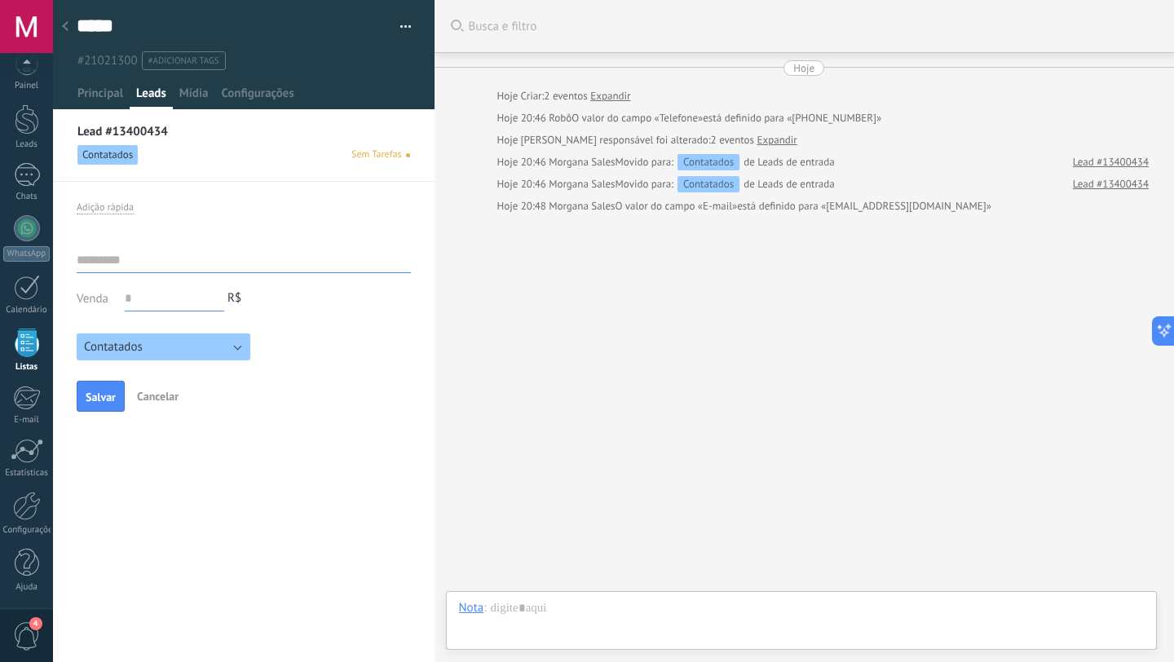
click at [306, 378] on div "Venda R$ Contatados Solicitação processada Serviço agendado Especialista design…" at bounding box center [244, 329] width 334 height 189
click at [83, 104] on span "Principal" at bounding box center [100, 98] width 46 height 24
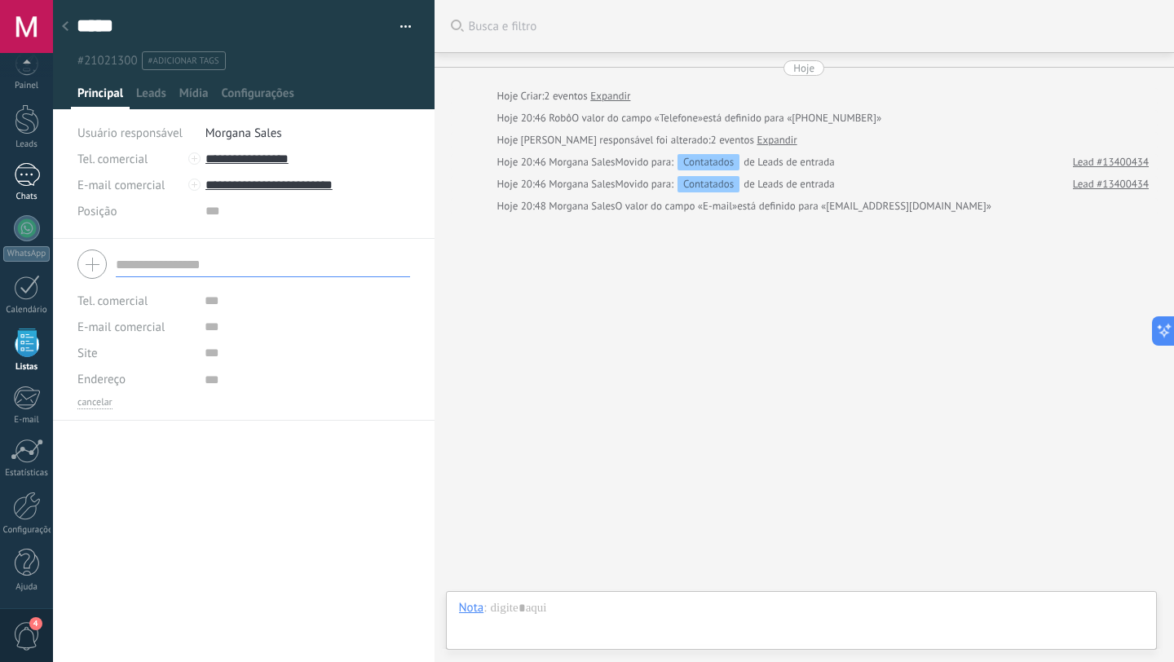
click at [15, 175] on div "1" at bounding box center [27, 175] width 26 height 24
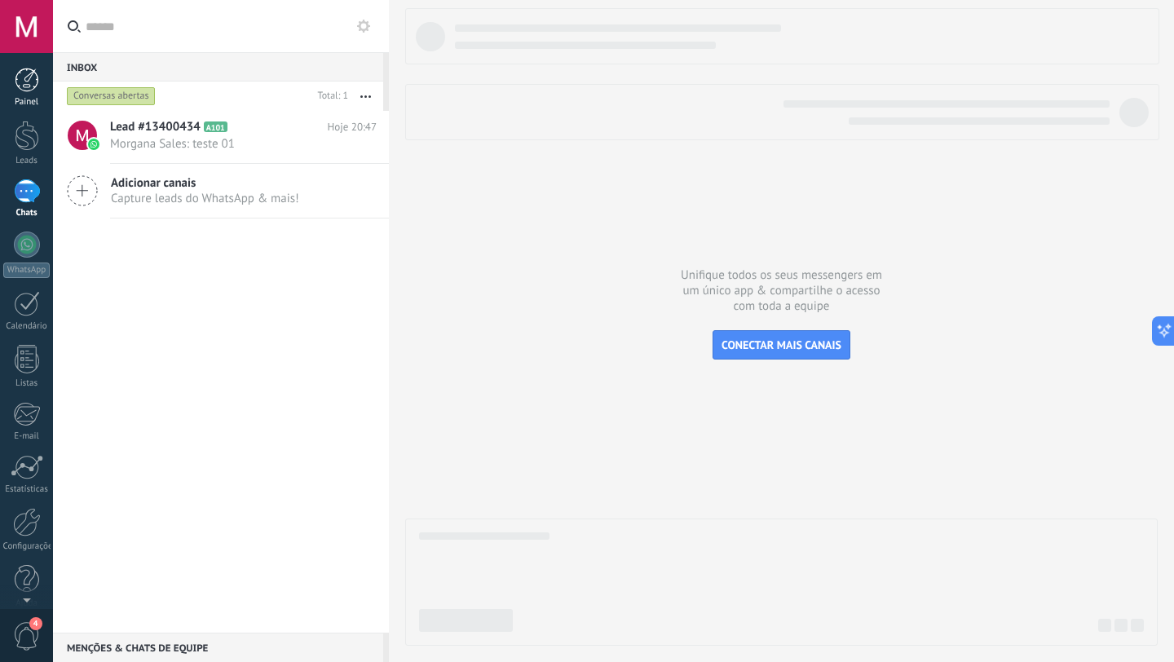
click at [24, 78] on div at bounding box center [27, 80] width 24 height 24
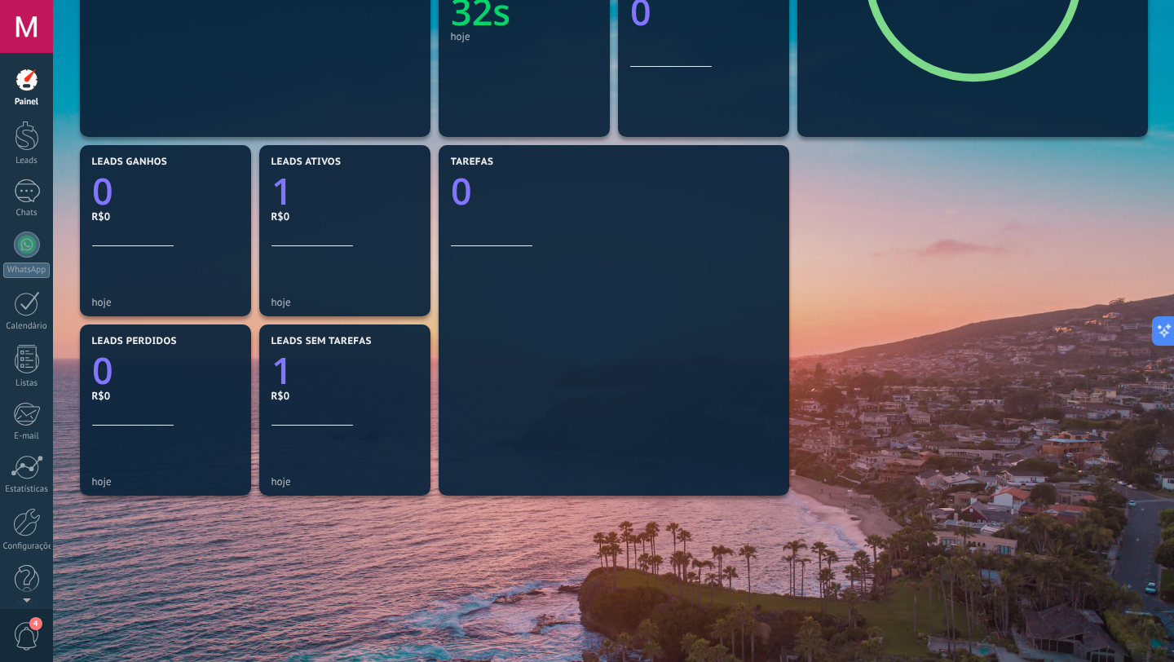
scroll to position [458, 0]
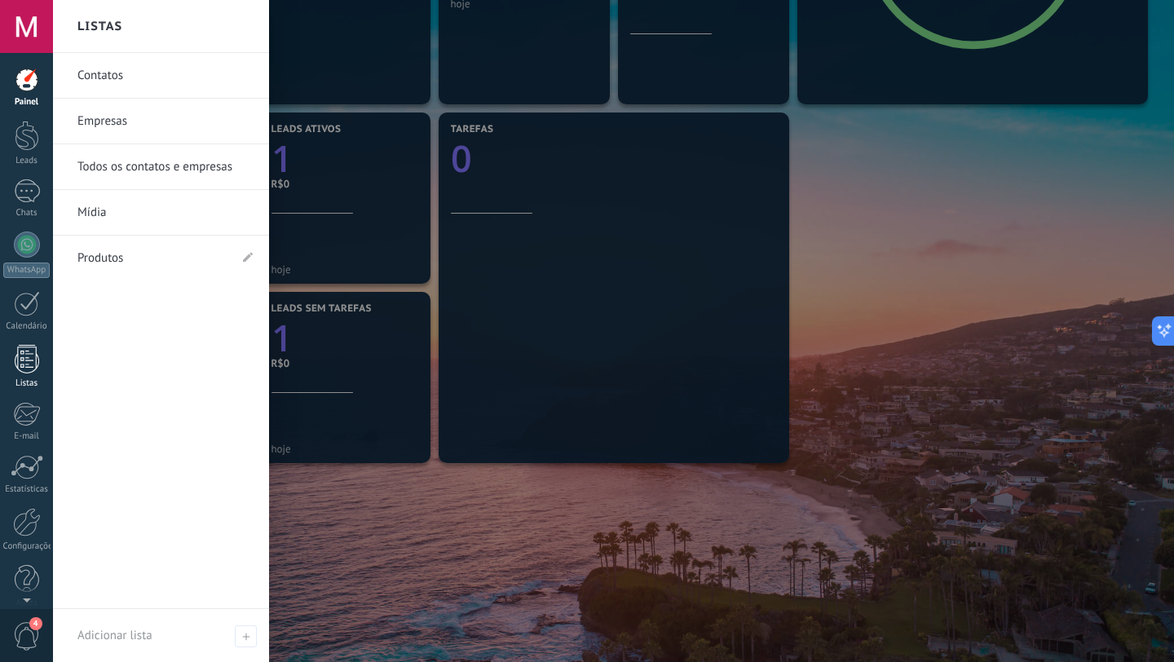
click at [33, 352] on div at bounding box center [27, 359] width 24 height 29
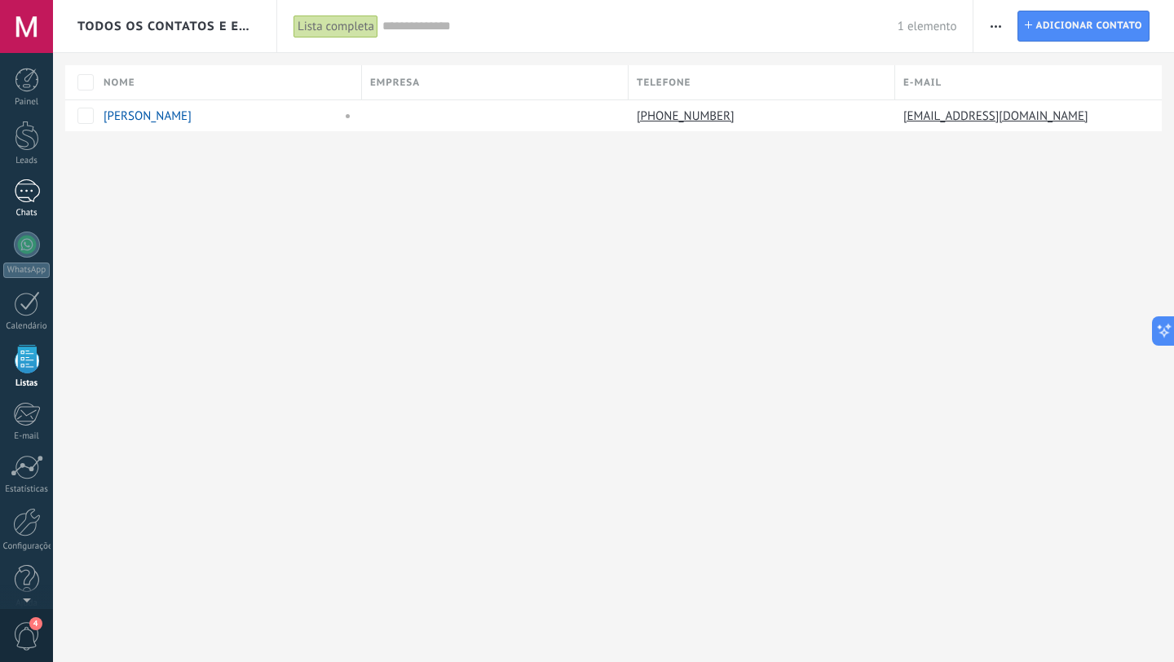
click at [23, 187] on div "1" at bounding box center [27, 191] width 26 height 24
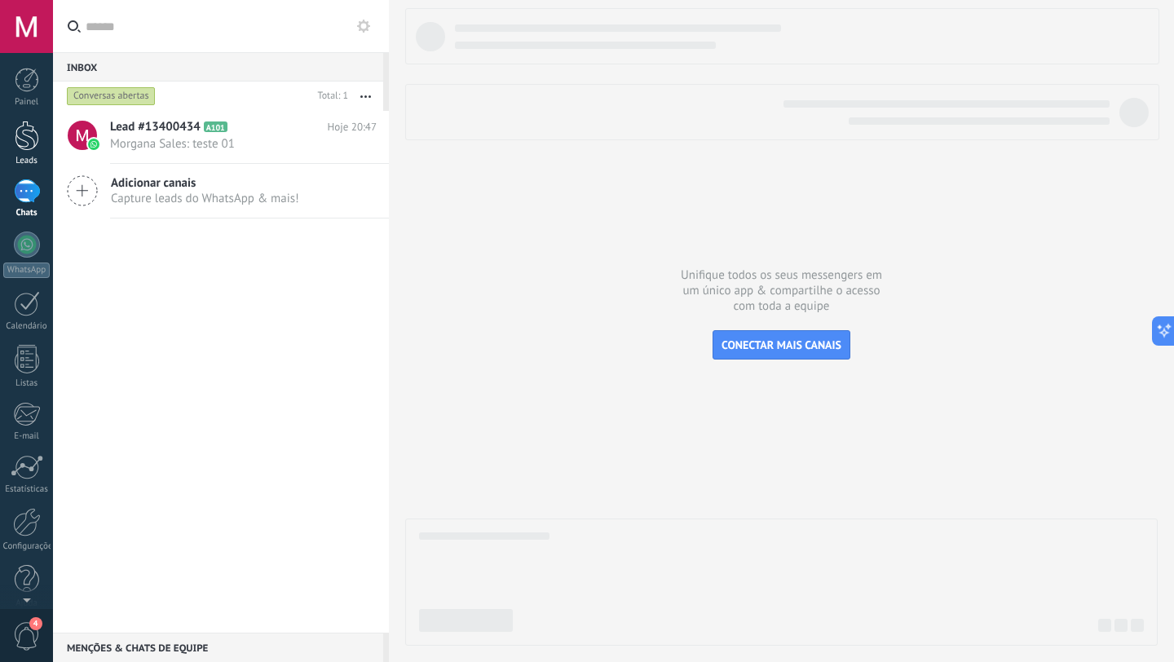
click at [32, 133] on div at bounding box center [27, 136] width 24 height 30
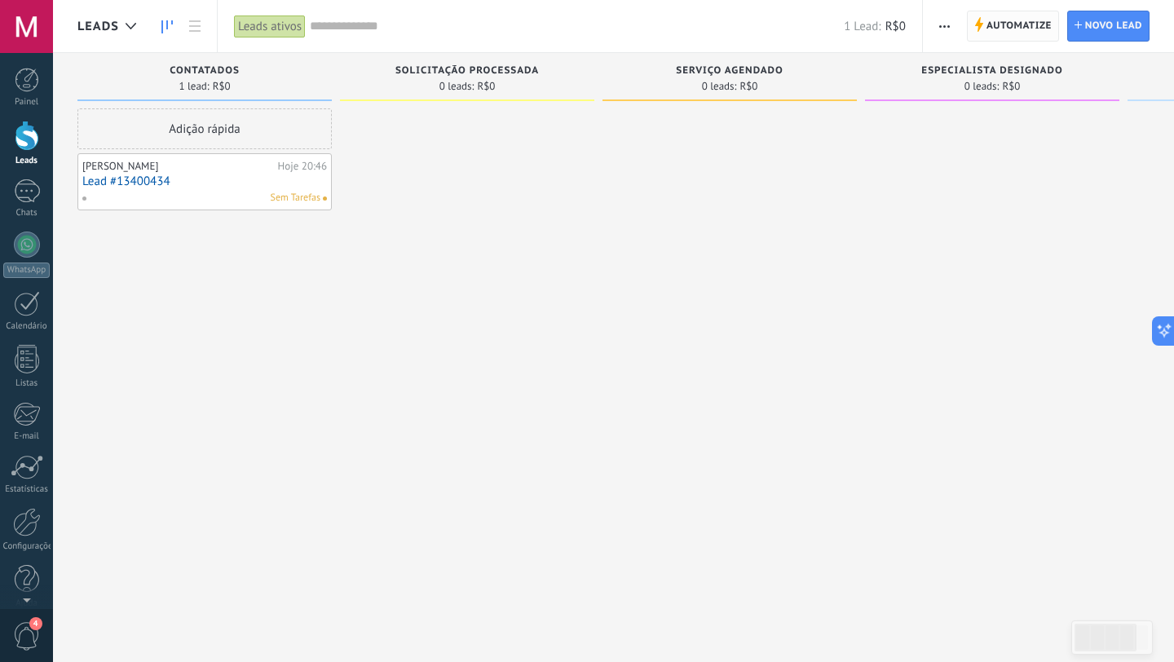
click at [1003, 31] on span "Automatize" at bounding box center [1019, 25] width 65 height 29
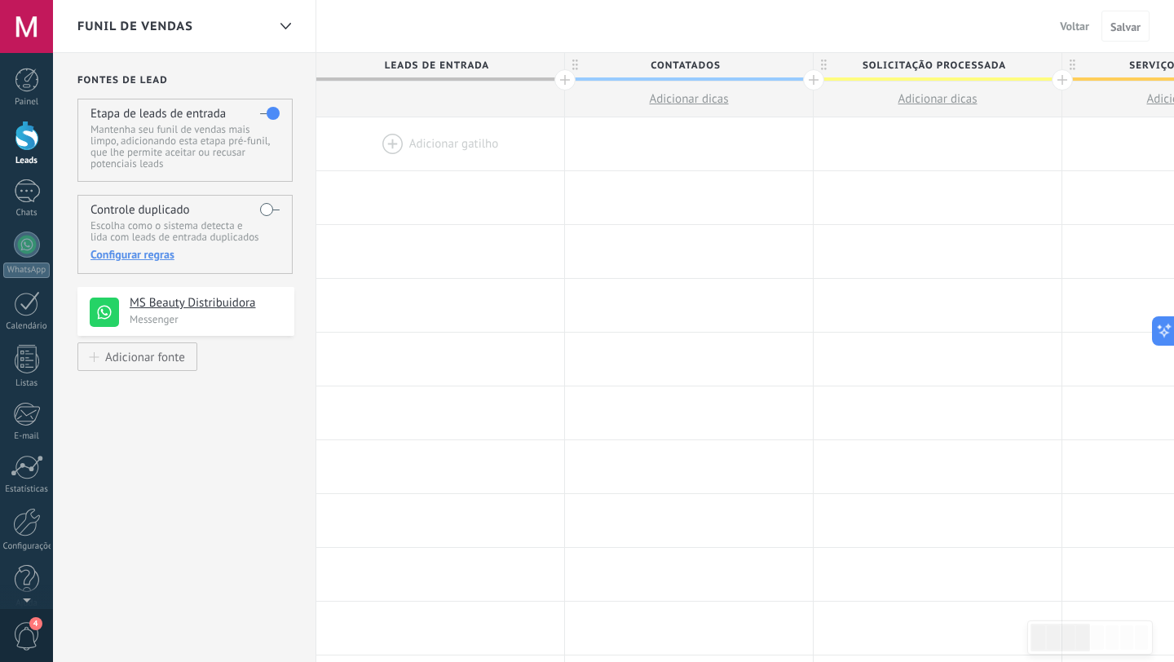
click at [270, 209] on label at bounding box center [270, 210] width 20 height 26
click at [122, 480] on div "**********" at bounding box center [184, 650] width 263 height 1195
click at [22, 599] on div "Painel Leads 1 Chats WhatsApp Clientes" at bounding box center [26, 330] width 53 height 558
click at [30, 521] on link "Configurações" at bounding box center [26, 514] width 53 height 44
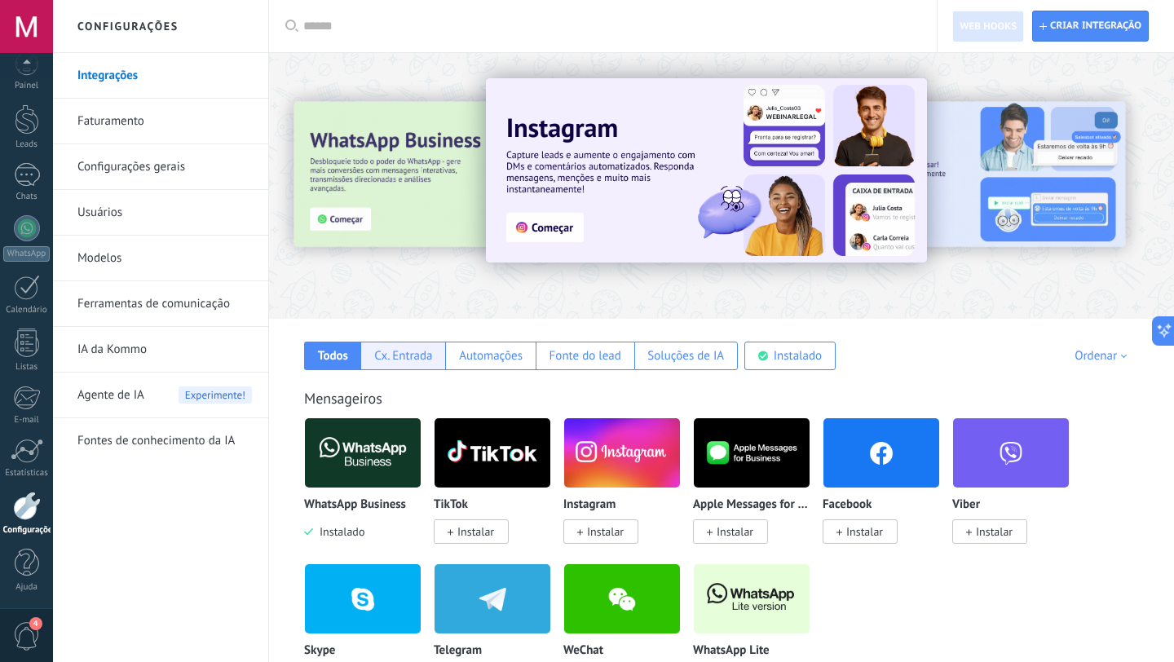
click at [416, 369] on div "Cx. Entrada" at bounding box center [402, 356] width 85 height 29
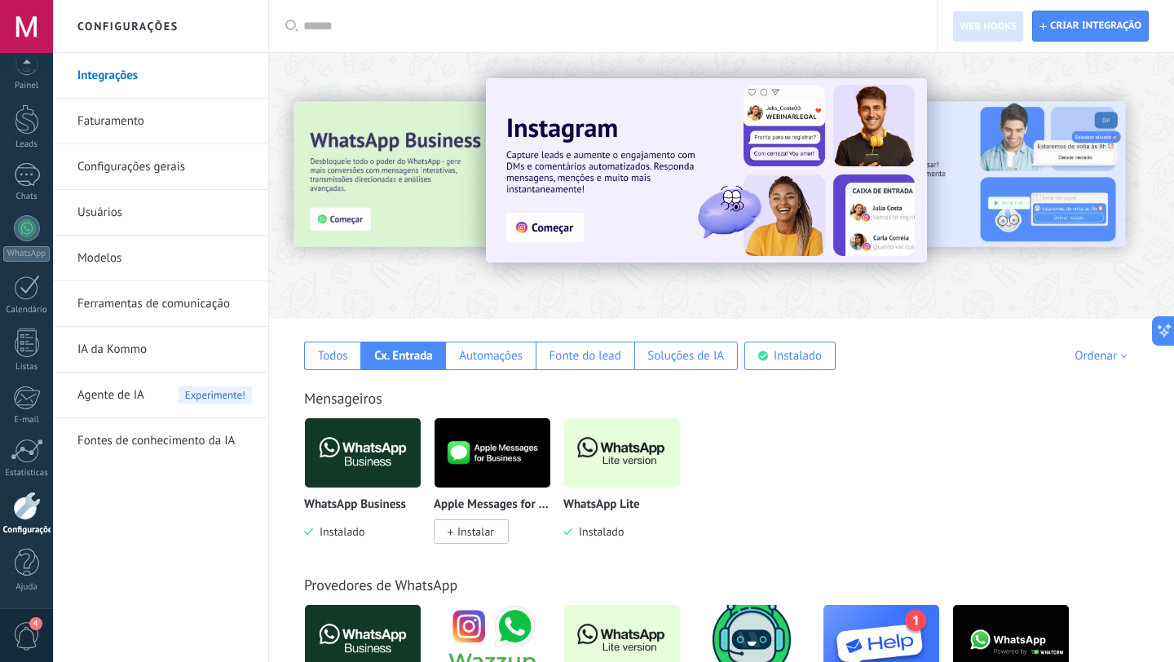
click at [154, 173] on link "Configurações gerais" at bounding box center [164, 167] width 175 height 46
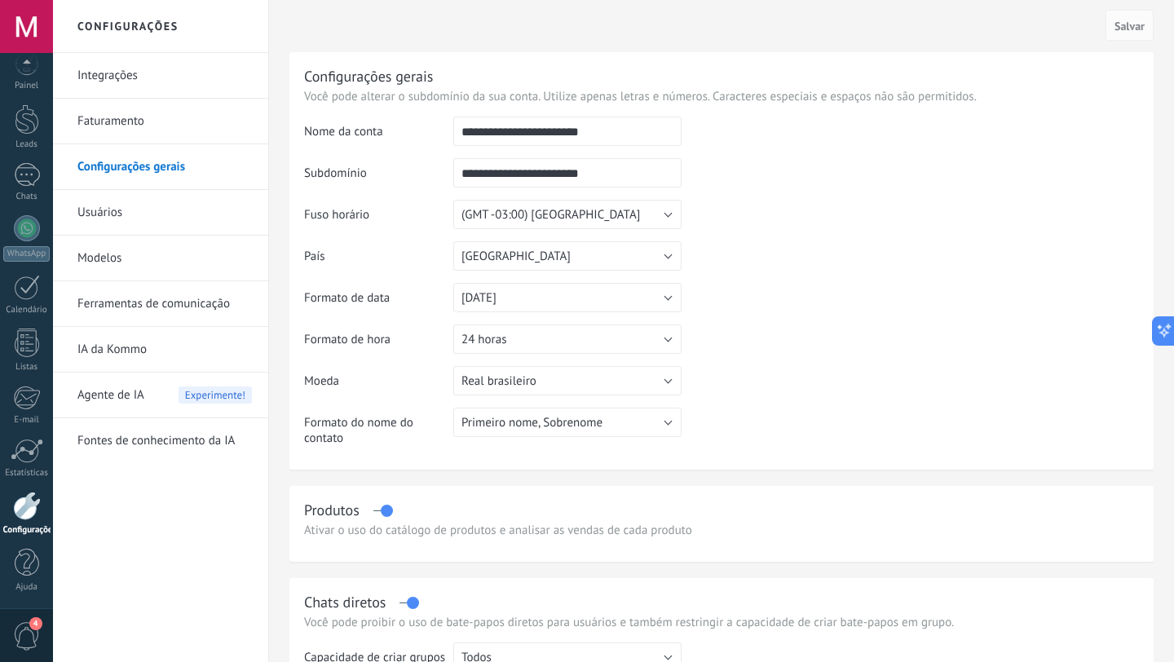
click at [153, 223] on link "Usuários" at bounding box center [164, 213] width 175 height 46
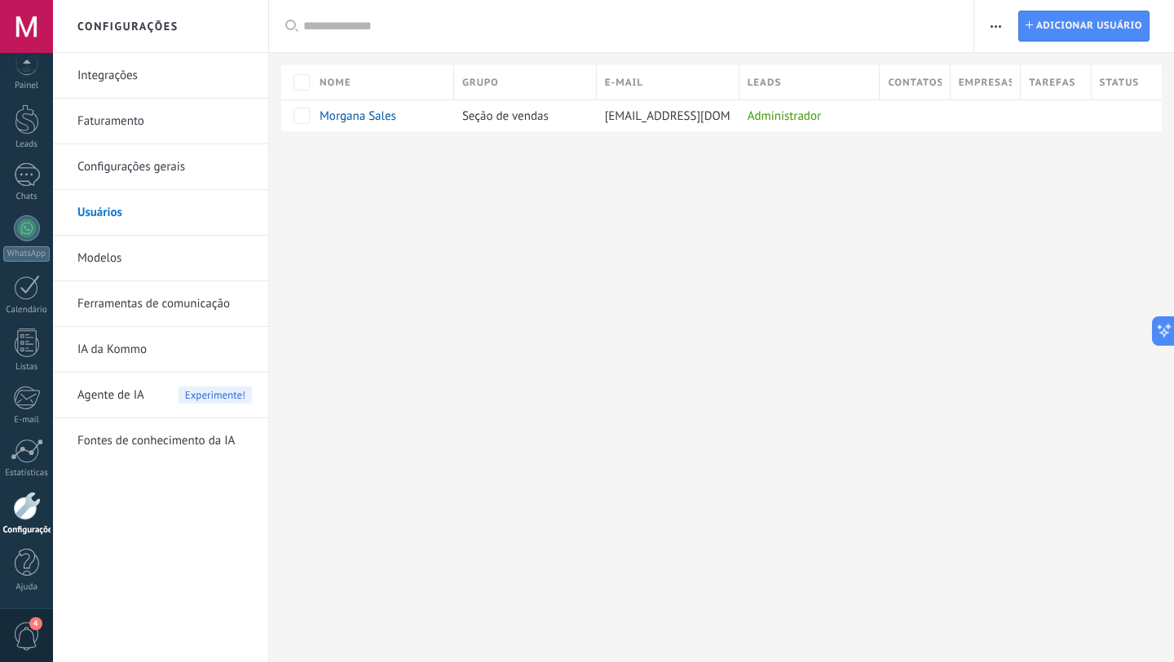
click at [181, 280] on link "Modelos" at bounding box center [164, 259] width 175 height 46
click at [181, 280] on body ".abccls-1,.abccls-2{fill-rule:evenodd}.abccls-2{fill:#fff} .abfcls-1{fill:none}…" at bounding box center [587, 331] width 1174 height 662
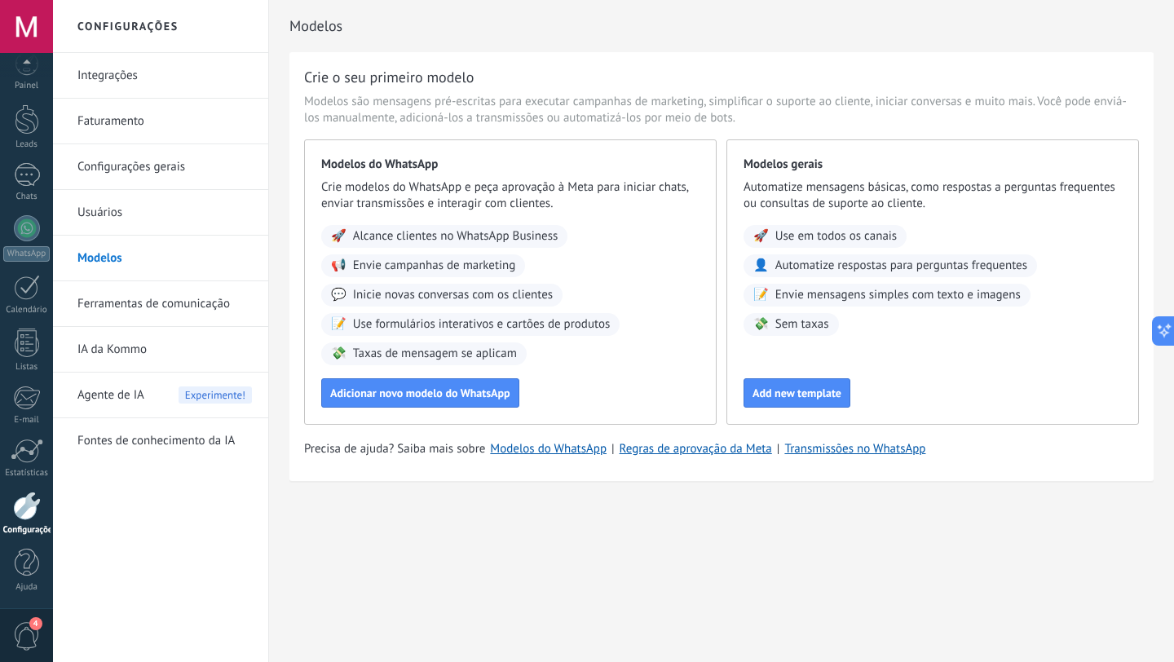
click at [403, 299] on span "Inicie novas conversas com os clientes" at bounding box center [453, 295] width 200 height 16
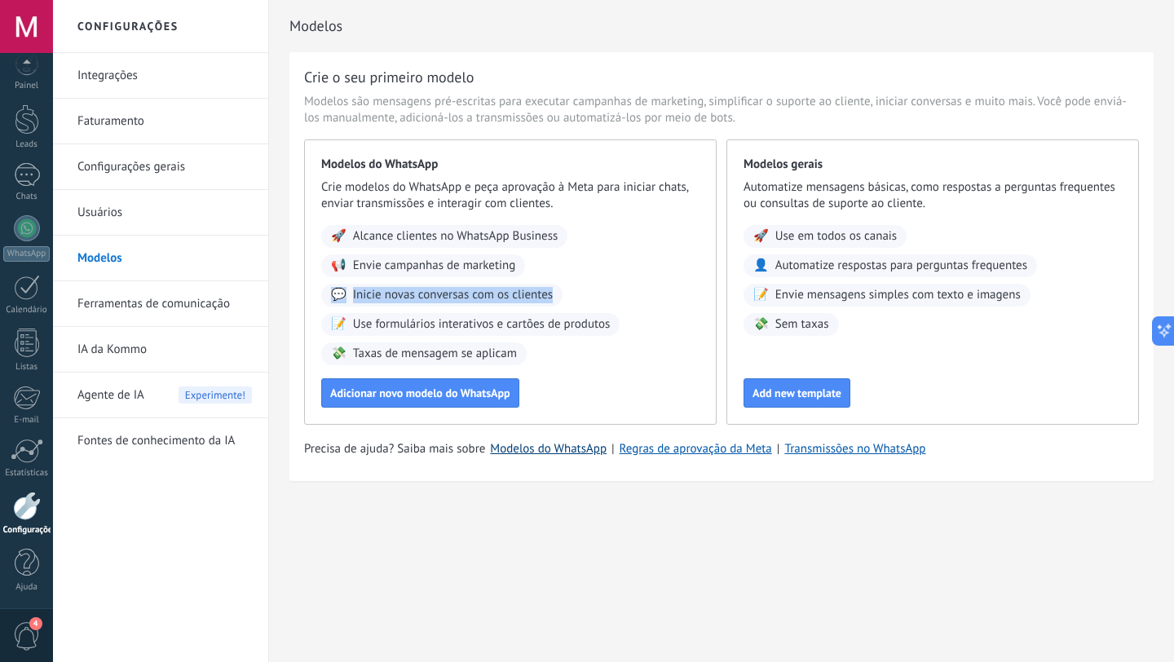
click at [534, 456] on link "Modelos do WhatsApp" at bounding box center [548, 448] width 117 height 15
click at [127, 261] on link "Modelos" at bounding box center [164, 259] width 175 height 46
click at [863, 453] on link "Transmissões no WhatsApp" at bounding box center [855, 448] width 141 height 15
click at [11, 338] on div "Painel Leads 1 Chats WhatsApp Clientes" at bounding box center [26, 347] width 53 height 558
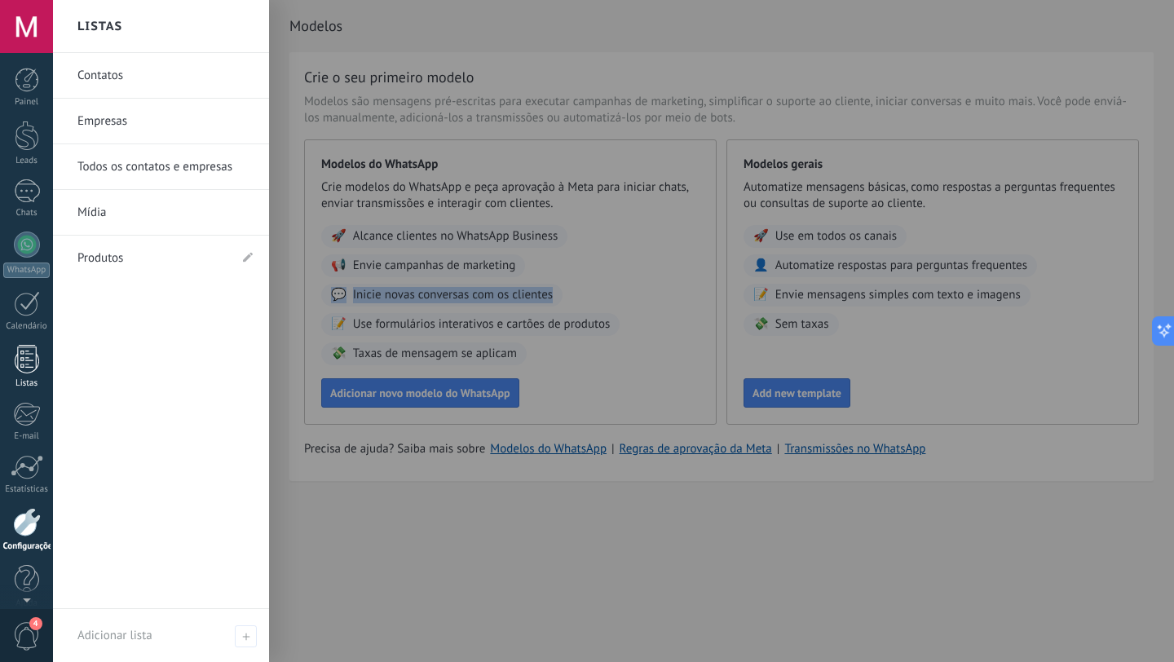
click at [18, 367] on div at bounding box center [27, 359] width 24 height 29
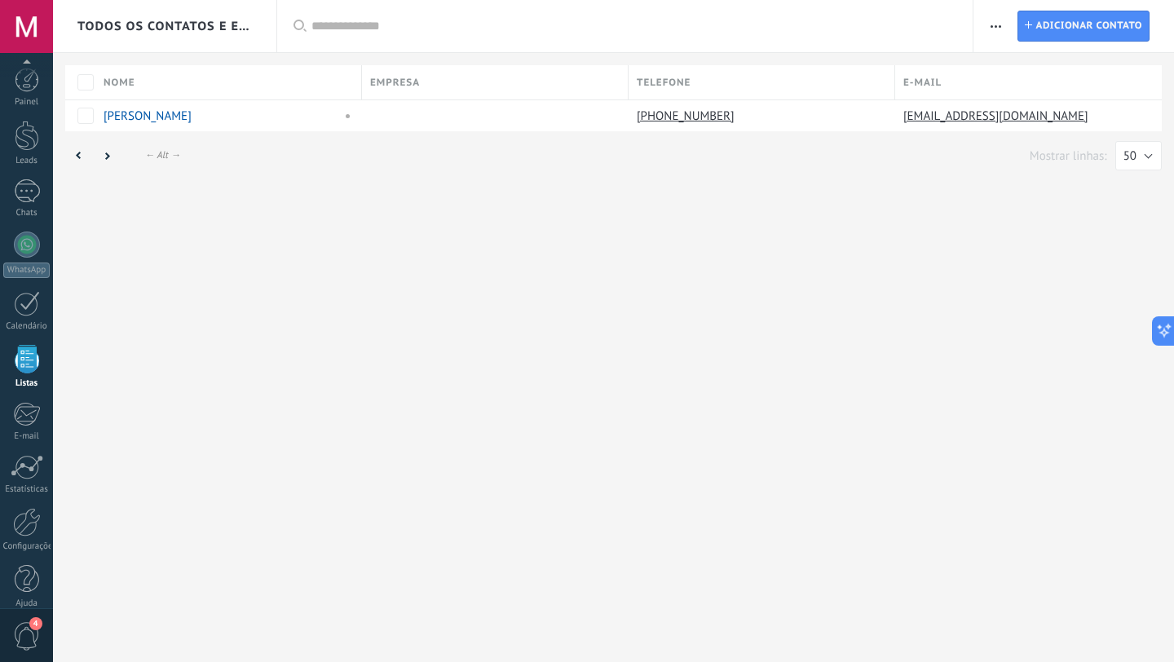
scroll to position [16, 0]
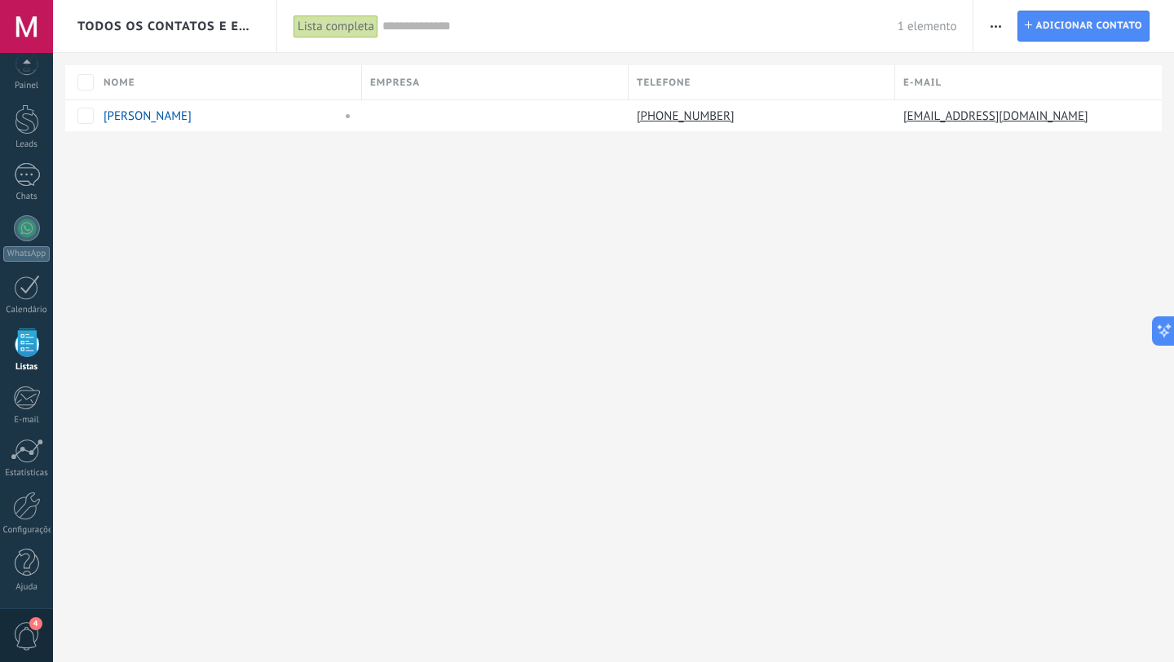
click at [312, 26] on div "Lista completa" at bounding box center [336, 27] width 85 height 24
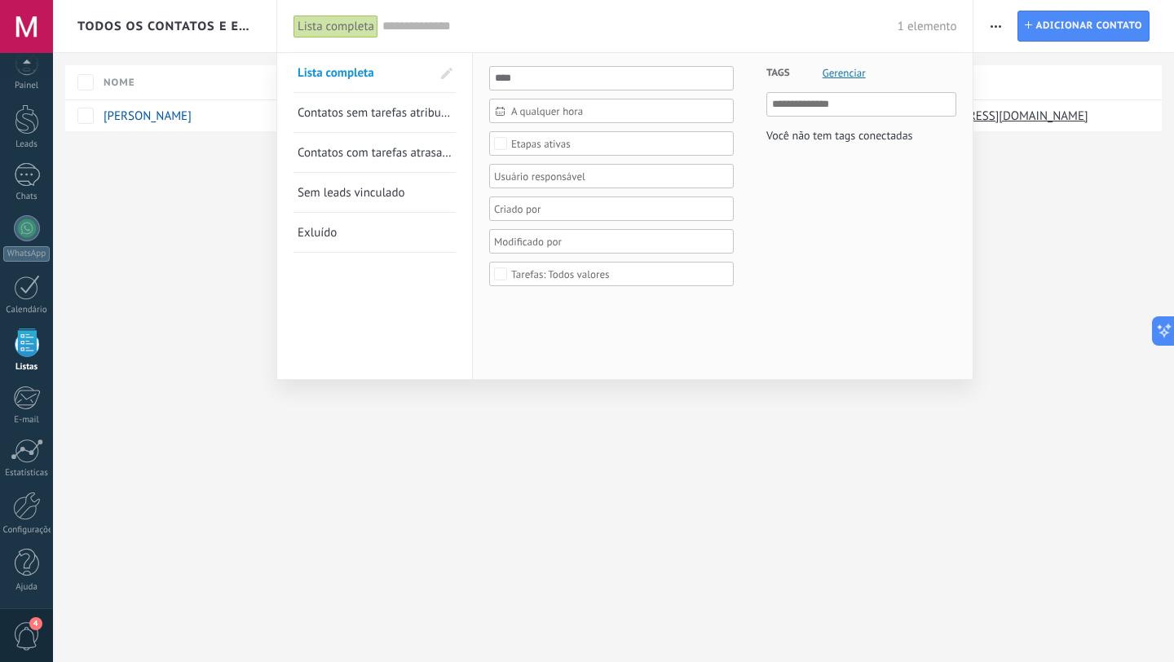
click at [977, 310] on div at bounding box center [587, 331] width 1174 height 662
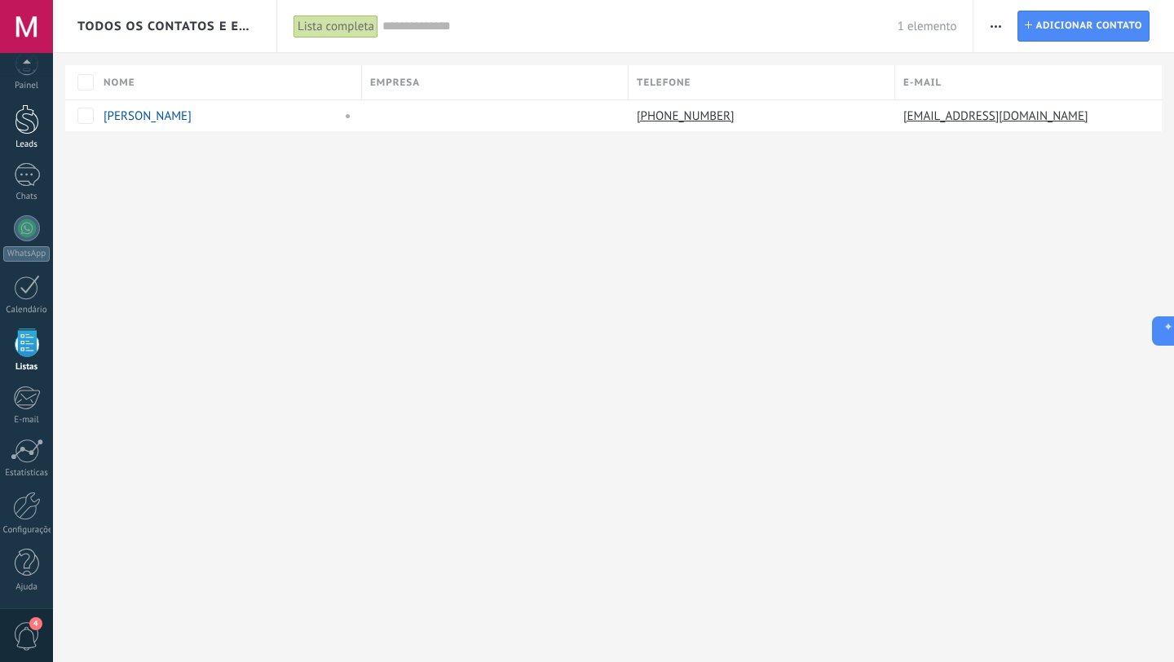
click at [20, 142] on div "Leads" at bounding box center [26, 144] width 47 height 11
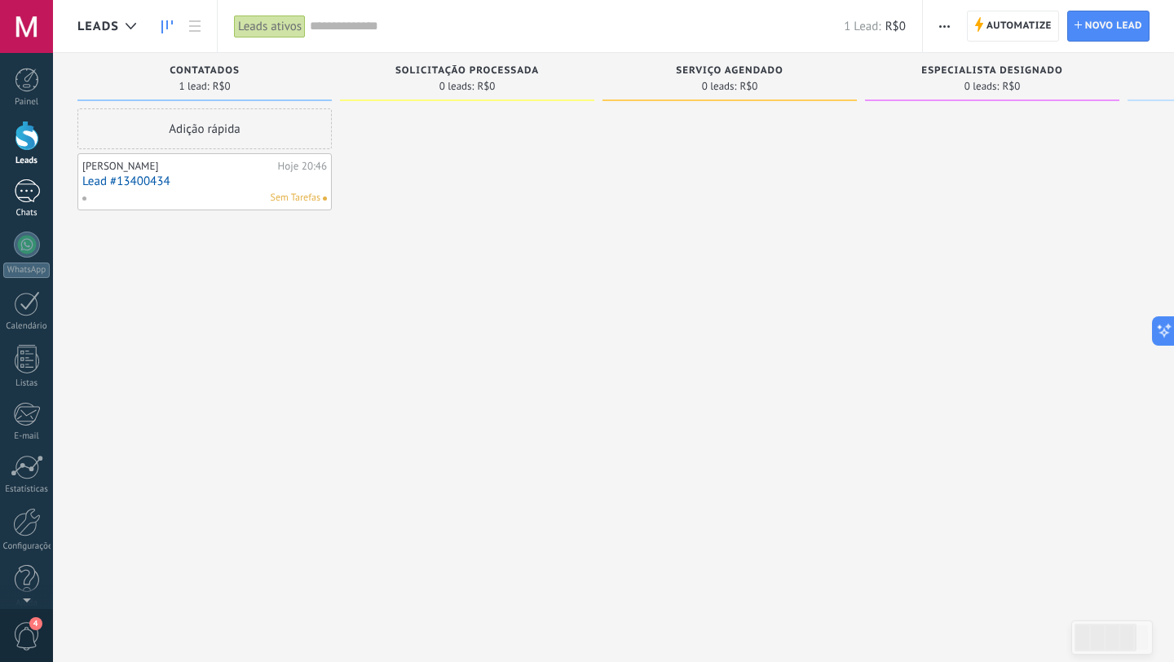
click at [18, 200] on div "1" at bounding box center [27, 191] width 26 height 24
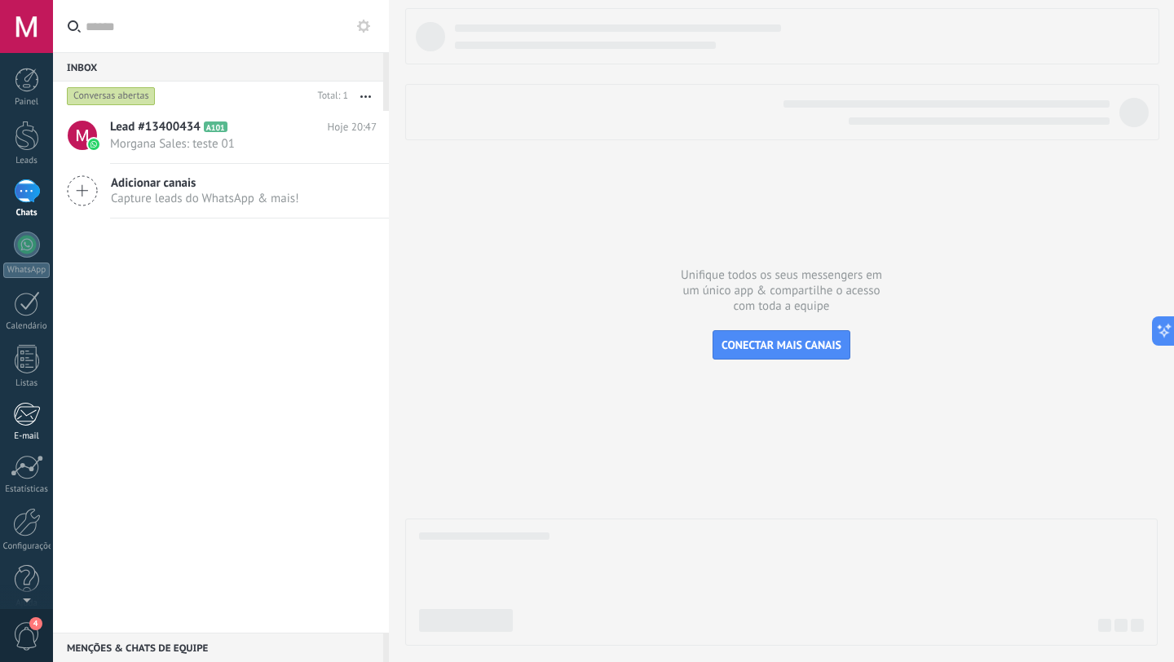
click at [24, 409] on div at bounding box center [26, 414] width 27 height 24
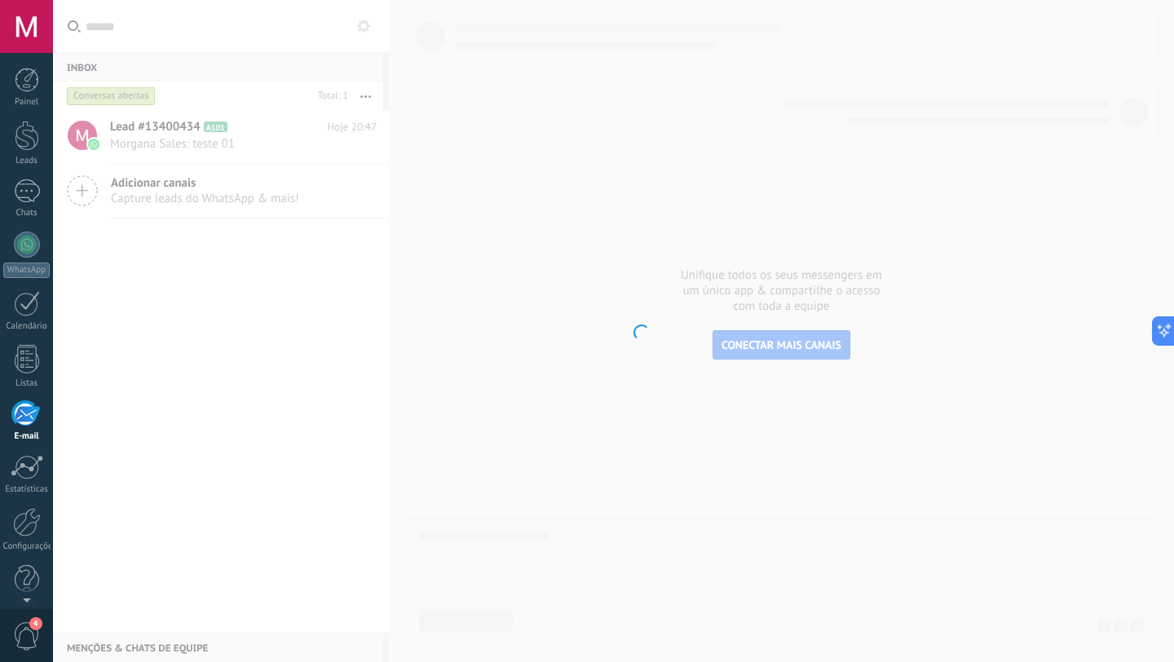
scroll to position [16, 0]
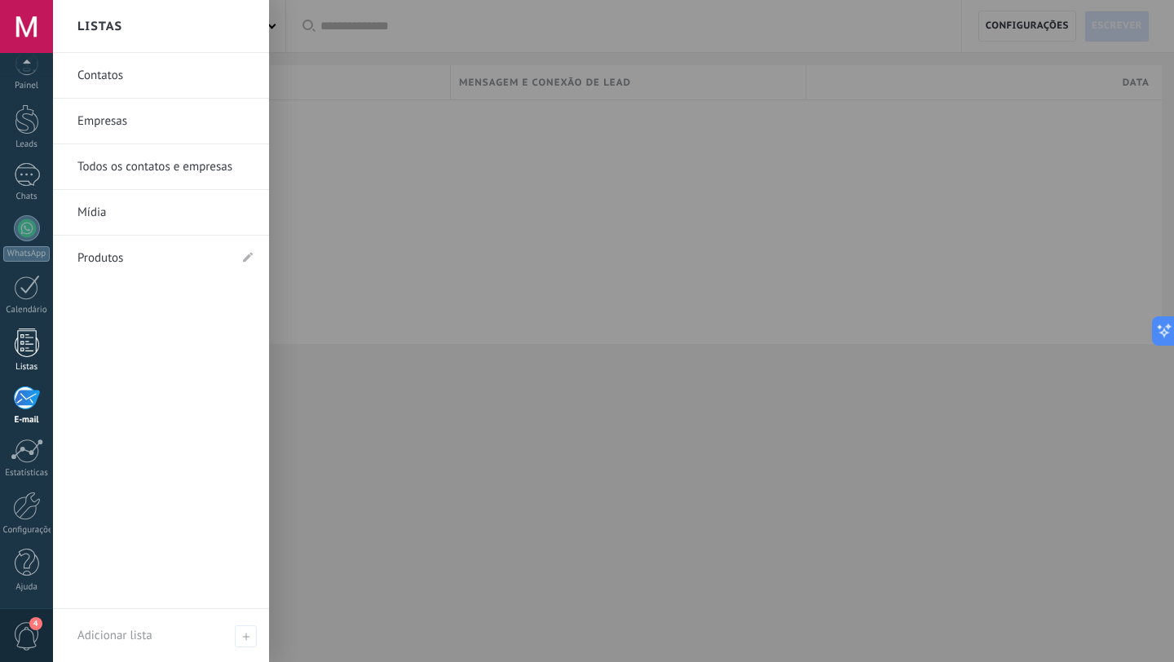
click at [29, 350] on div at bounding box center [27, 343] width 24 height 29
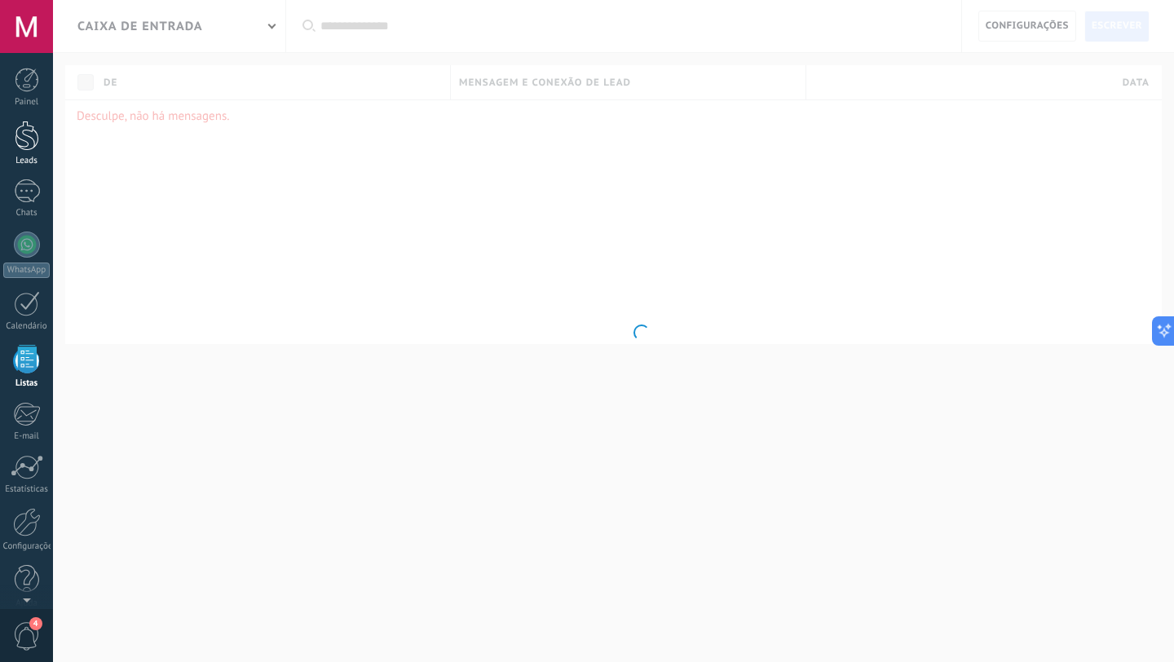
click at [35, 150] on div at bounding box center [27, 136] width 24 height 30
click at [961, 151] on body ".abccls-1,.abccls-2{fill-rule:evenodd}.abccls-2{fill:#fff} .abfcls-1{fill:none}…" at bounding box center [587, 331] width 1174 height 662
click at [33, 91] on div at bounding box center [27, 80] width 24 height 24
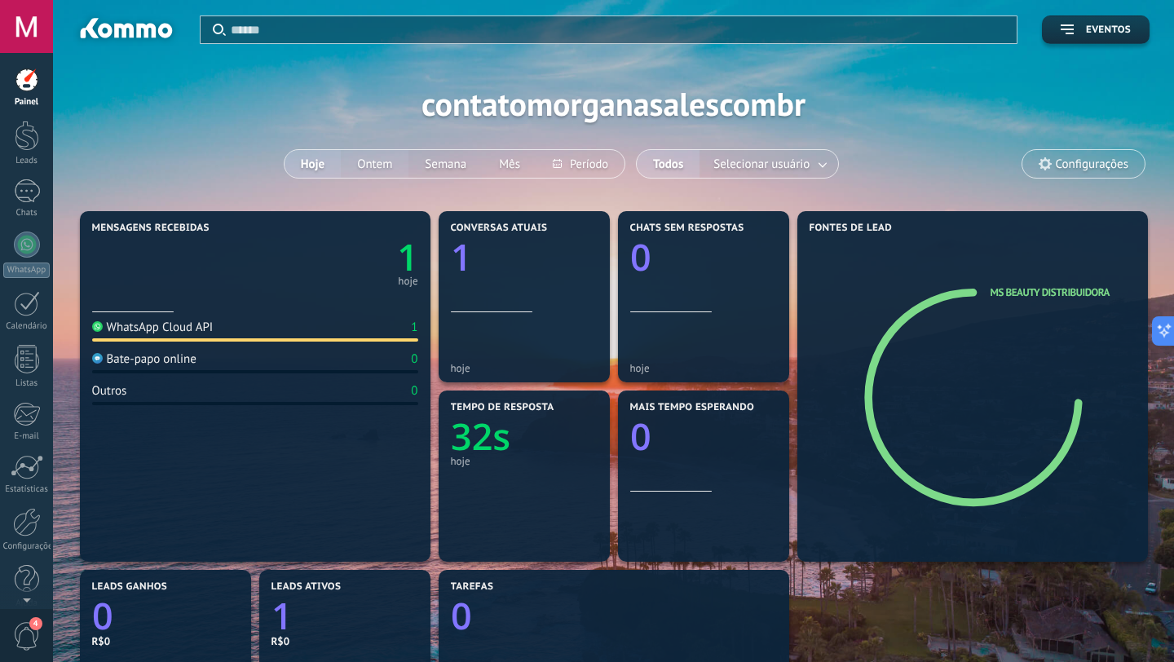
click at [361, 167] on button "Ontem" at bounding box center [375, 164] width 68 height 28
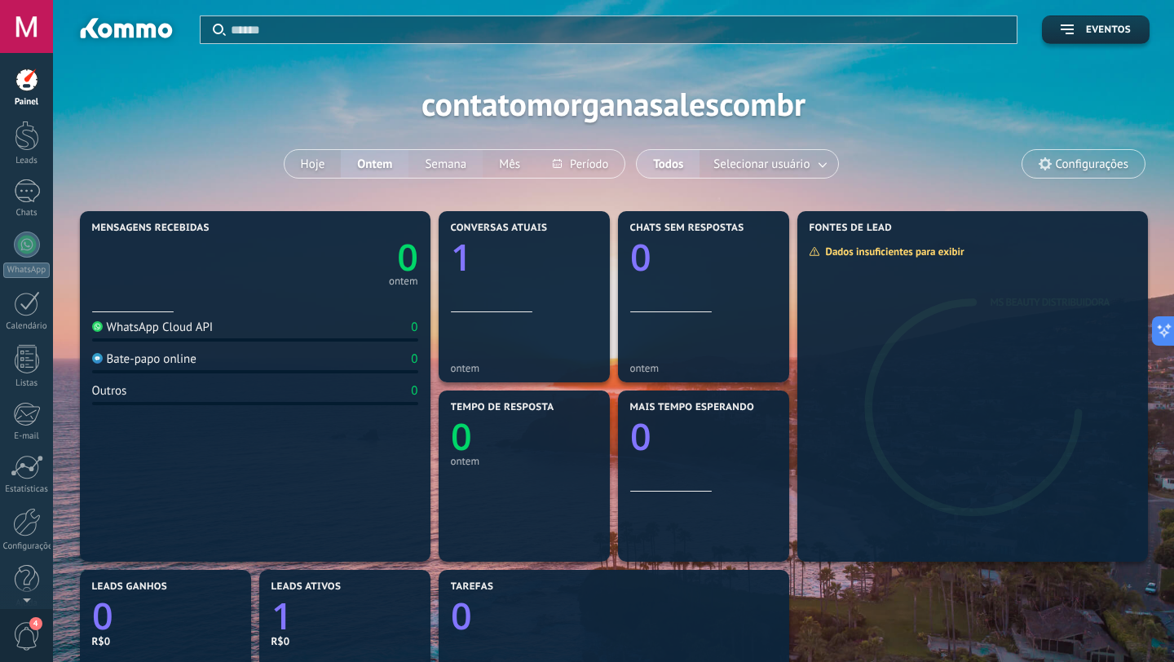
click at [462, 166] on button "Semana" at bounding box center [446, 164] width 74 height 28
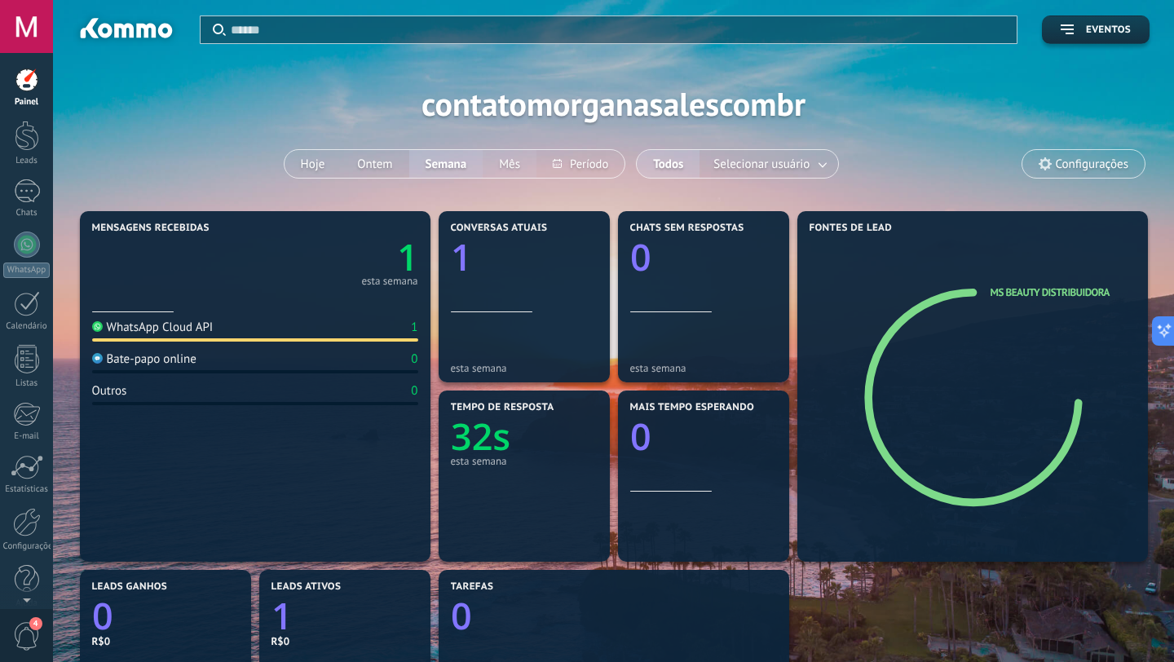
click at [513, 168] on button "Mês" at bounding box center [510, 164] width 54 height 28
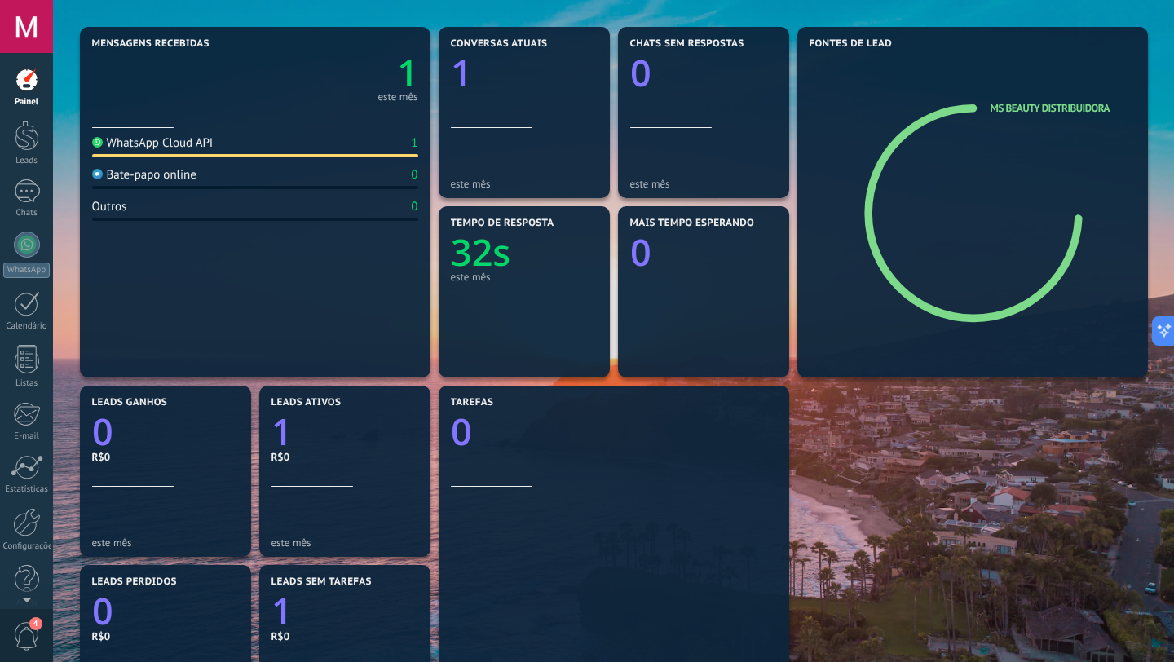
scroll to position [128, 0]
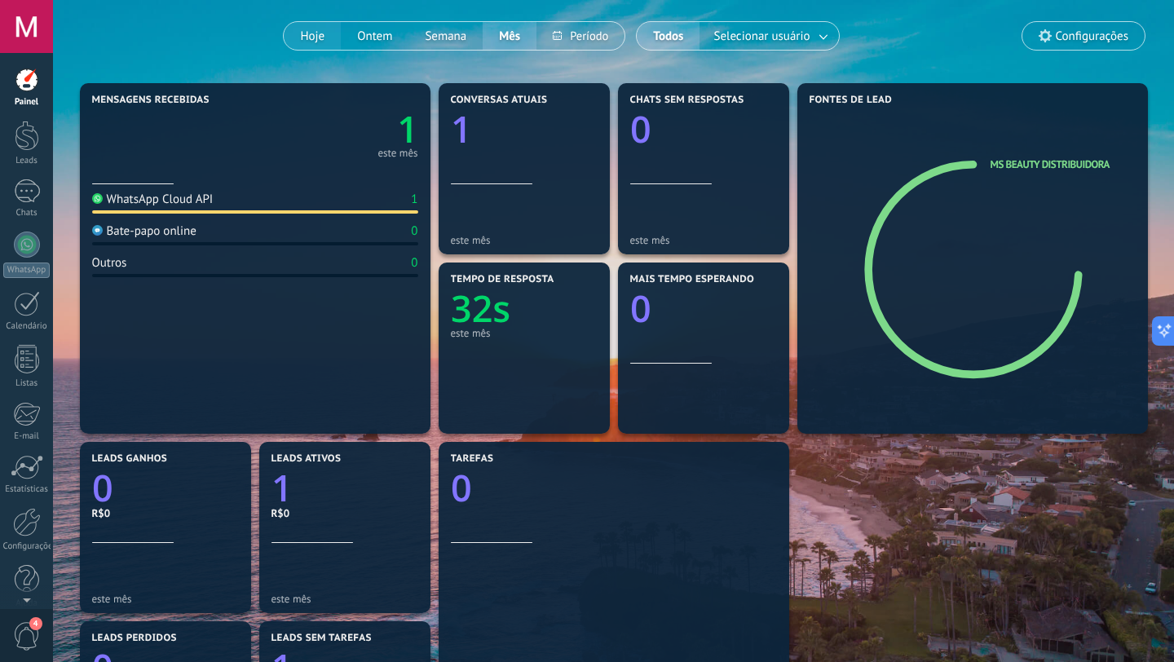
click at [312, 36] on button "Hoje" at bounding box center [312, 36] width 57 height 28
click at [28, 88] on div at bounding box center [27, 80] width 24 height 24
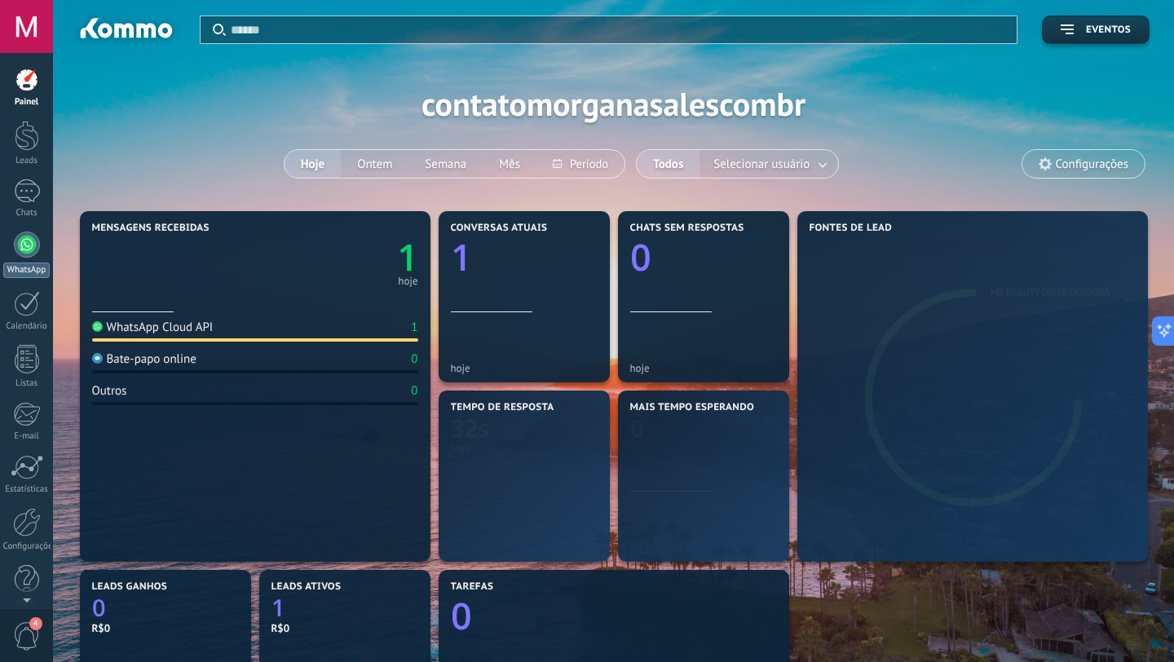
click at [27, 253] on div at bounding box center [27, 245] width 26 height 26
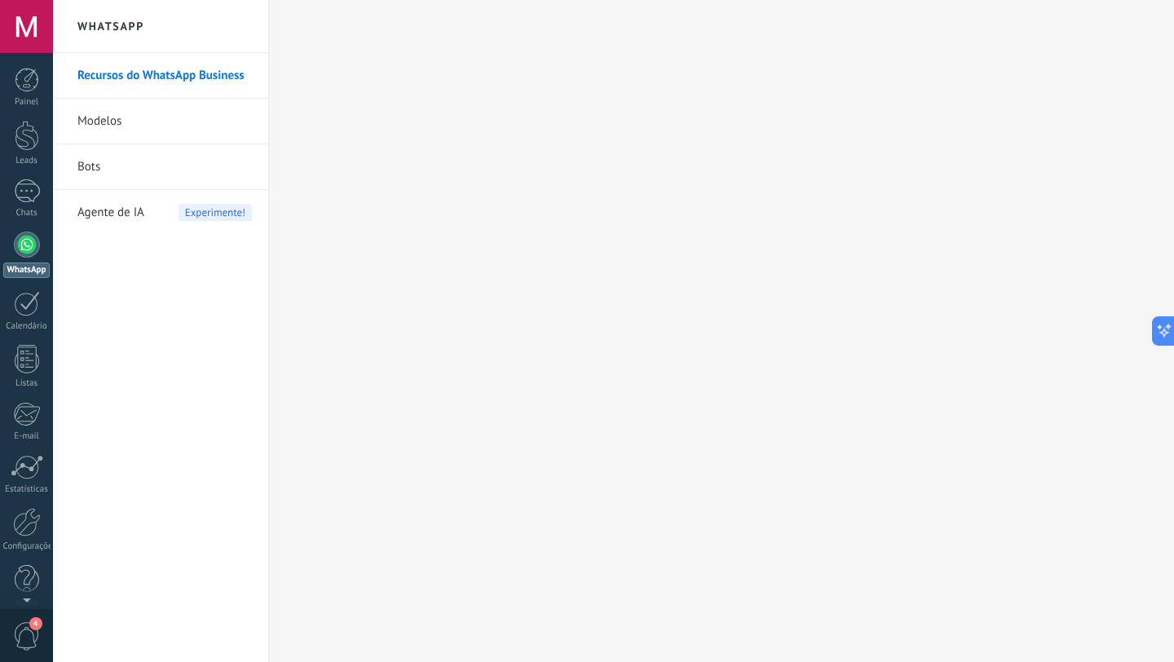
click at [158, 80] on link "Recursos do WhatsApp Business" at bounding box center [164, 76] width 175 height 46
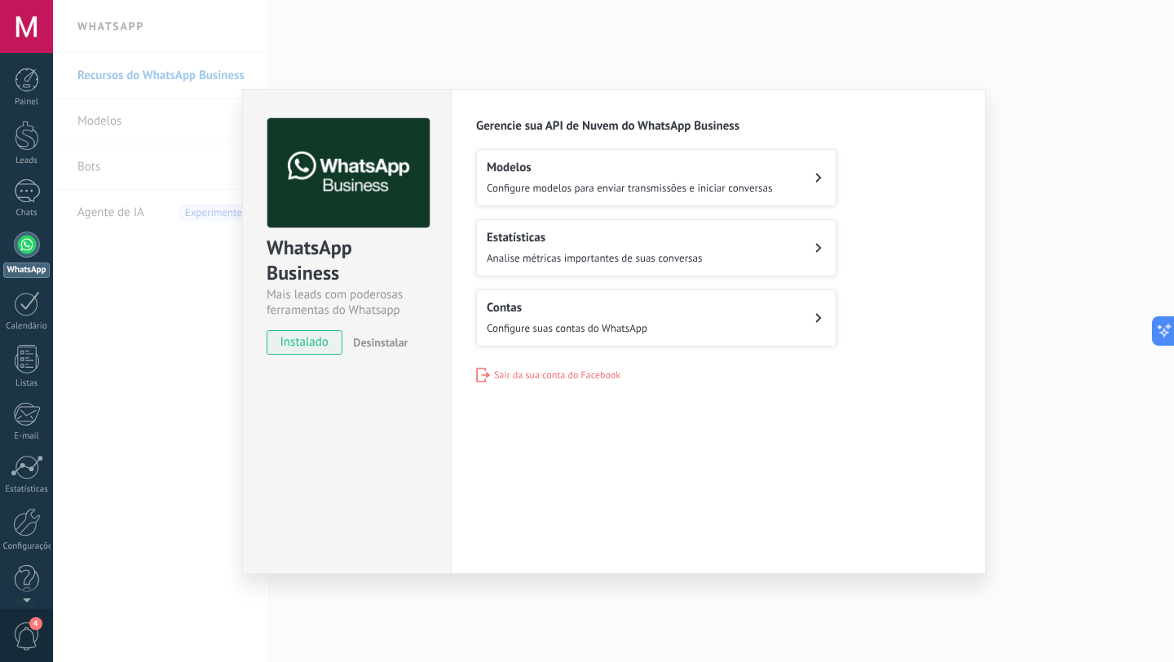
click at [535, 316] on div "Contas Configure suas contas do WhatsApp" at bounding box center [567, 318] width 161 height 36
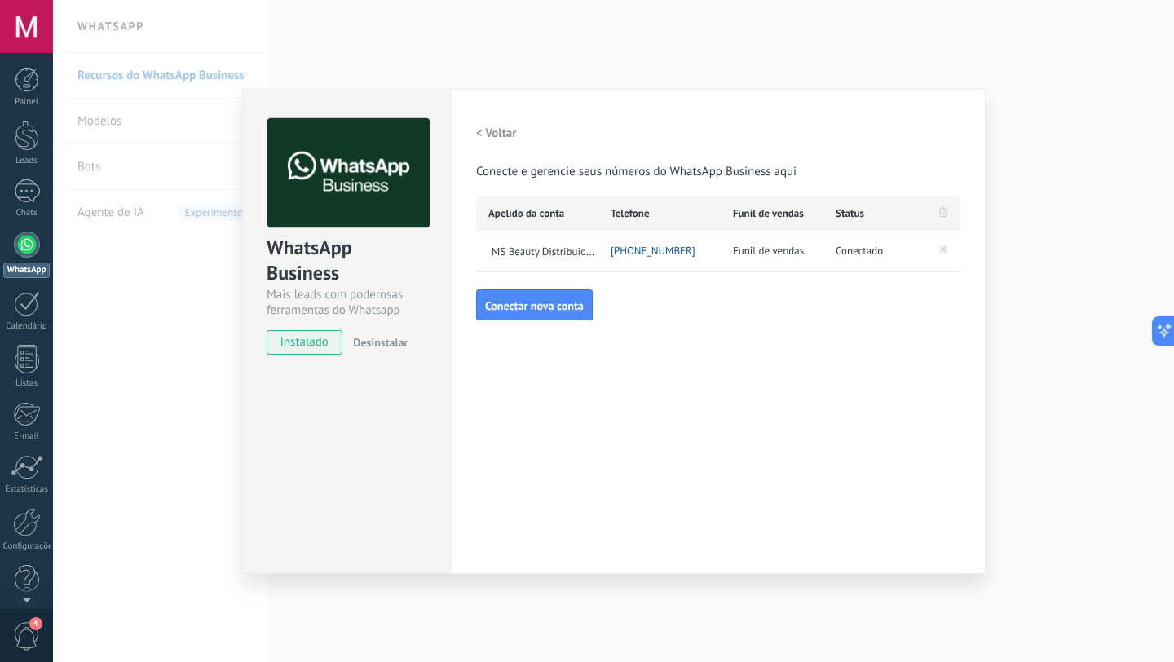
click at [656, 247] on span "[PHONE_NUMBER]" at bounding box center [653, 251] width 85 height 16
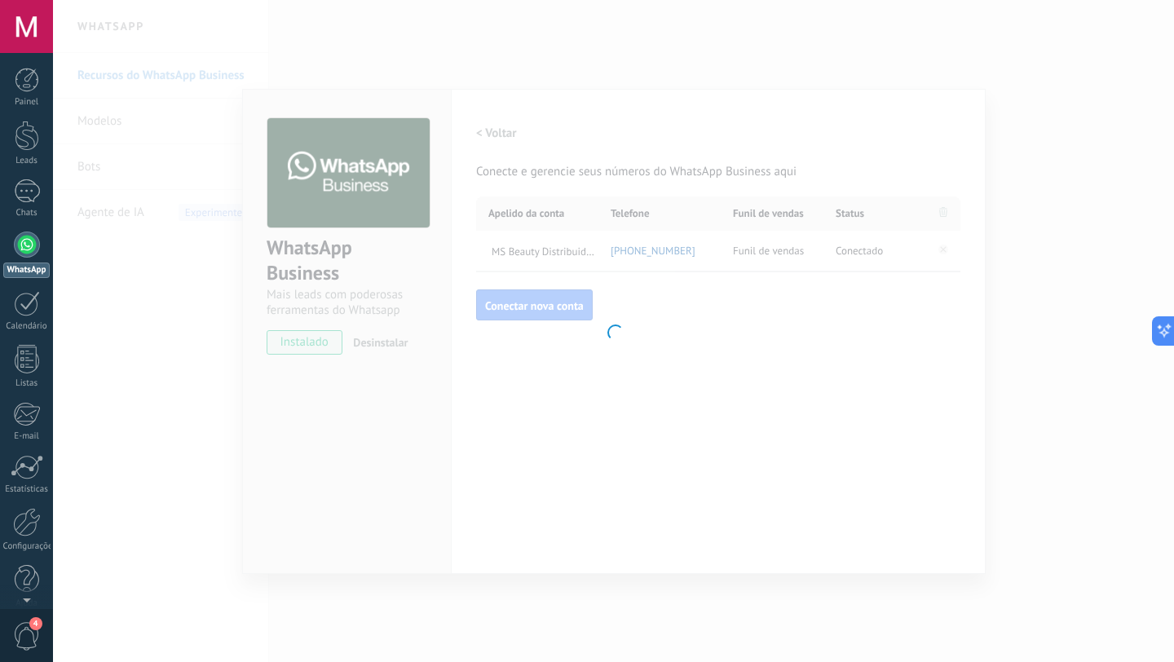
type textarea "**********"
type input "**********"
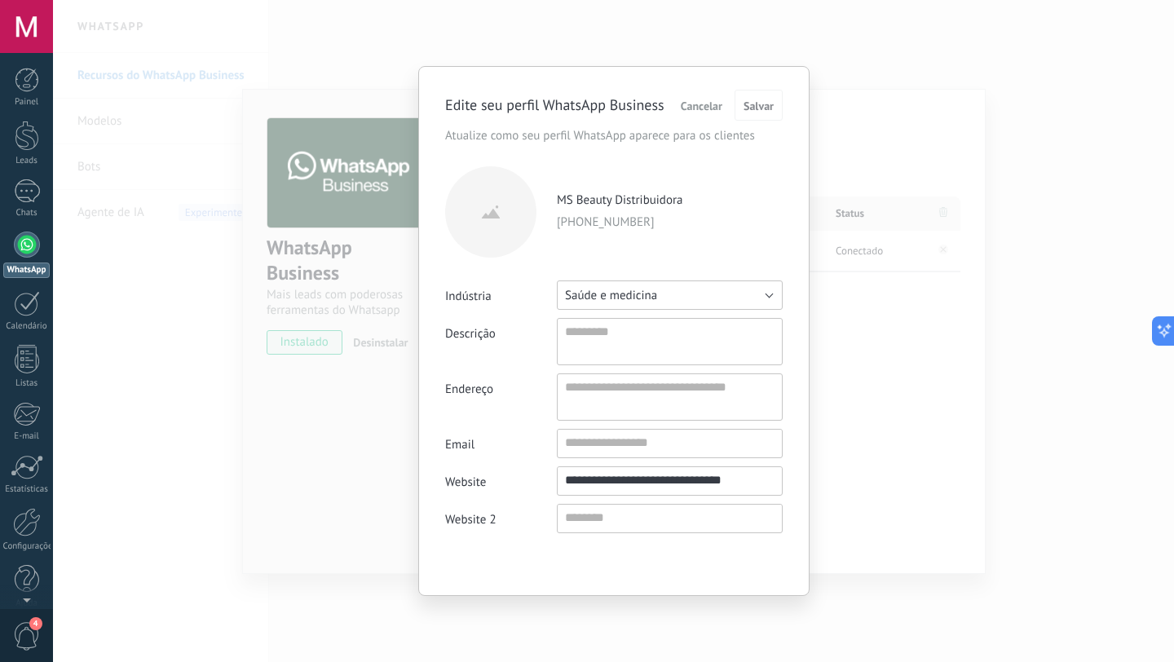
click at [714, 295] on button "Saúde e medicina" at bounding box center [670, 295] width 226 height 29
click at [742, 252] on div "MS Beauty Distribuidora [PHONE_NUMBER]" at bounding box center [614, 211] width 338 height 91
click at [690, 333] on textarea "Descrição" at bounding box center [670, 341] width 226 height 47
click at [670, 398] on textarea "Endereço" at bounding box center [670, 397] width 226 height 47
click at [665, 442] on input "Email" at bounding box center [670, 443] width 224 height 26
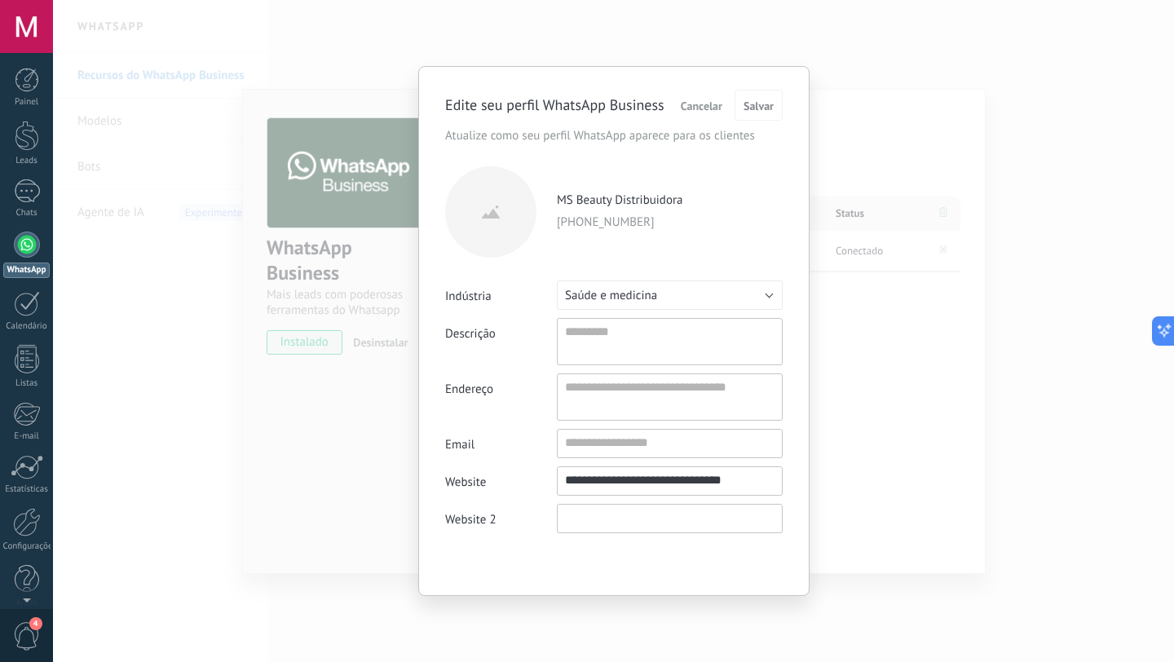
click at [591, 525] on input "Website 2" at bounding box center [670, 518] width 224 height 26
drag, startPoint x: 752, startPoint y: 481, endPoint x: 505, endPoint y: 473, distance: 247.3
click at [505, 473] on label "**********" at bounding box center [614, 481] width 338 height 29
click at [632, 520] on input "Website 2" at bounding box center [670, 518] width 224 height 26
paste input "**********"
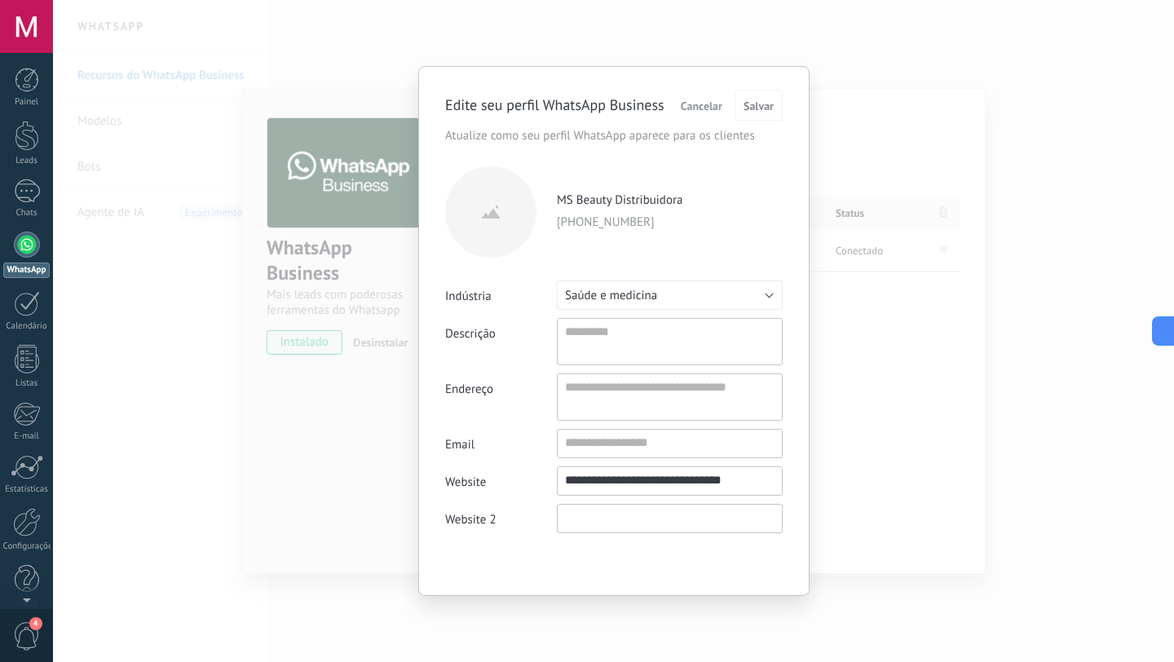
type textarea "**********"
type input "**********"
click at [670, 392] on textarea "Endereço" at bounding box center [670, 397] width 226 height 47
paste textarea "**********"
type textarea "**********"
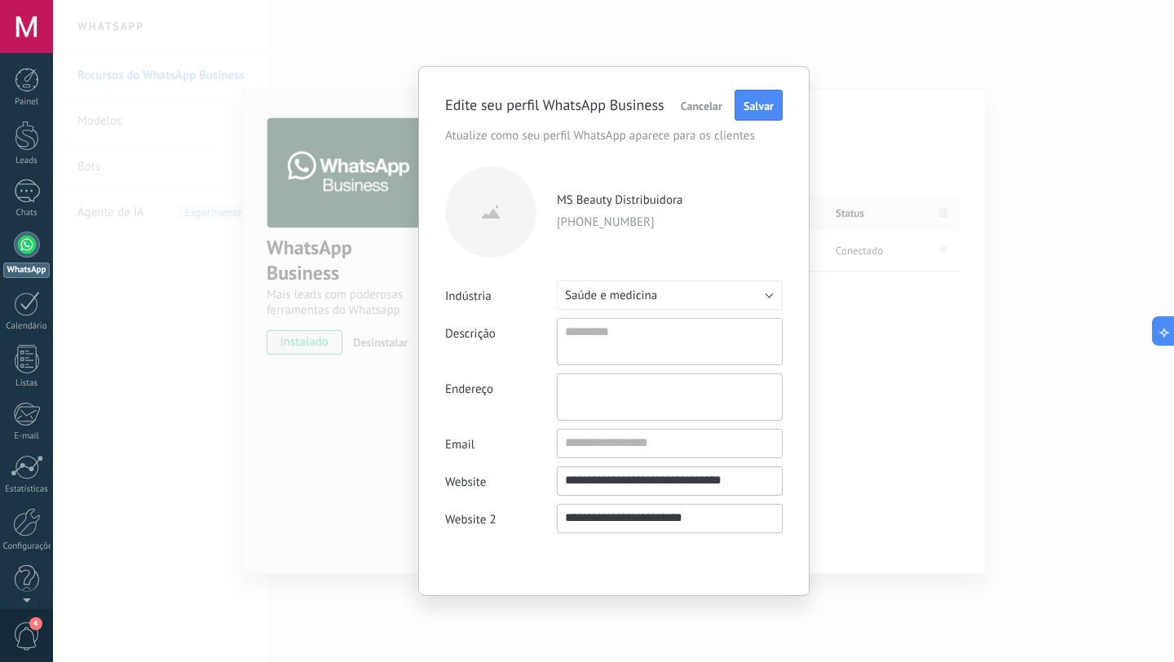
type textarea "**********"
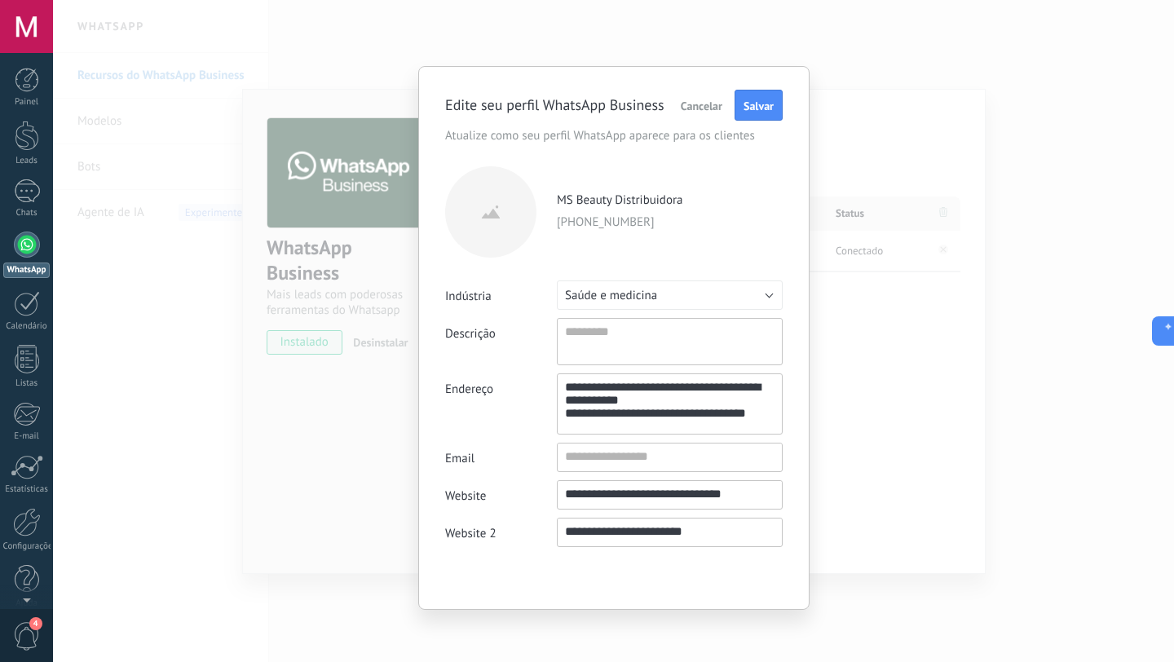
scroll to position [47, 0]
click at [772, 394] on textarea "**********" at bounding box center [670, 405] width 226 height 62
type textarea "**********"
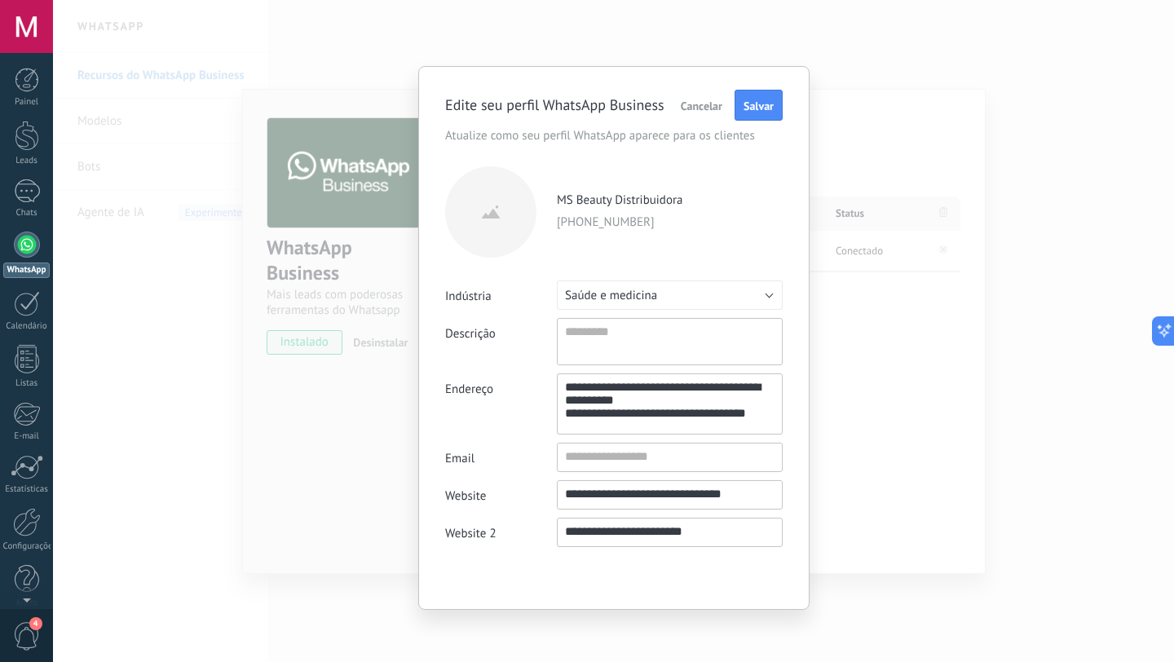
type textarea "**********"
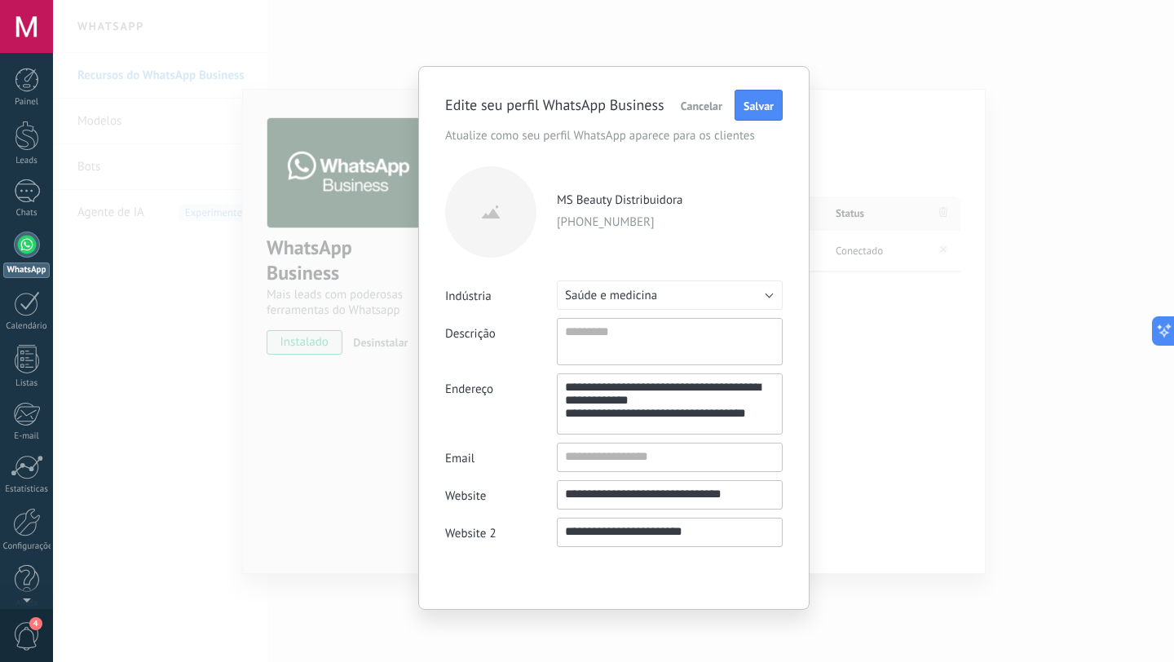
type textarea "**********"
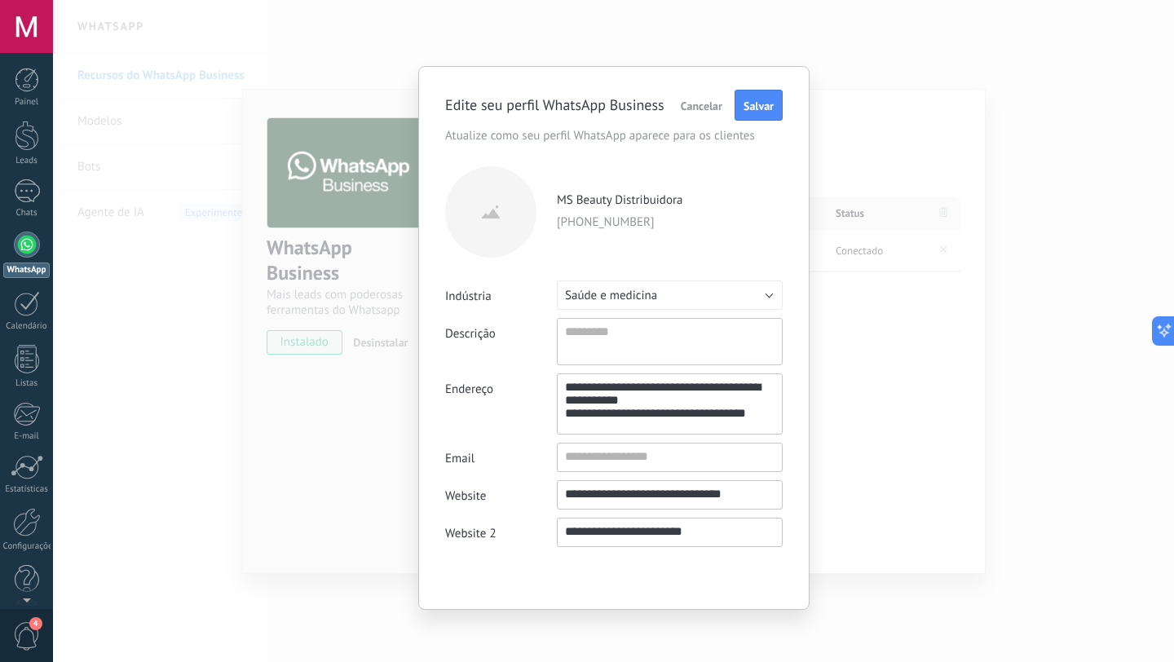
type textarea "**********"
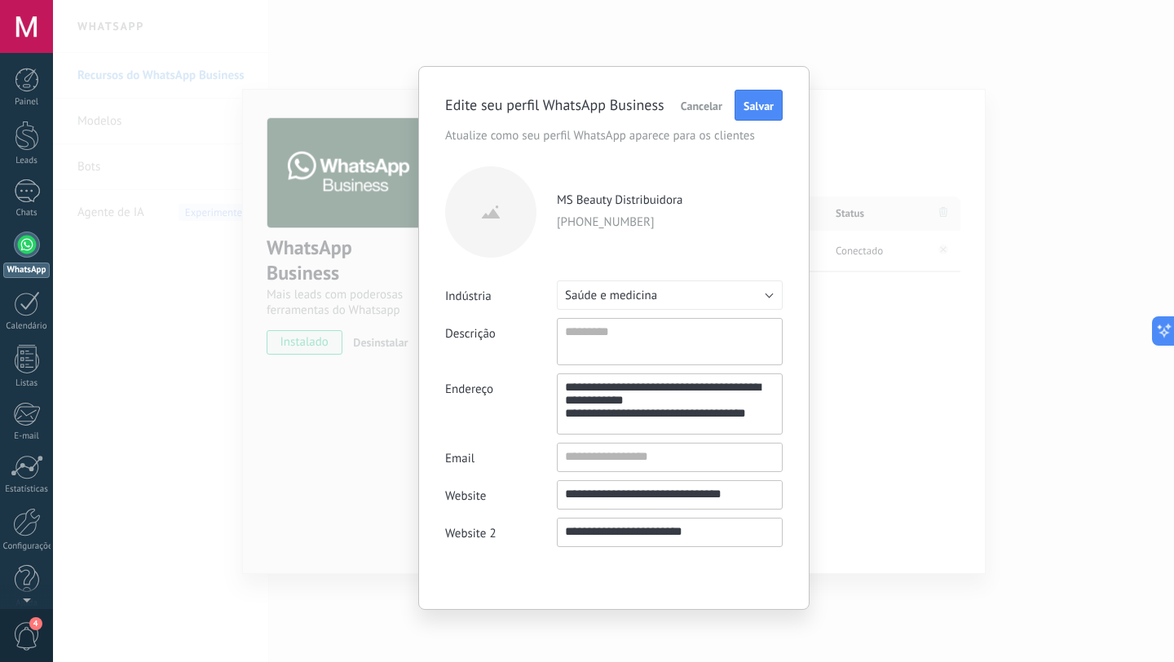
type textarea "**********"
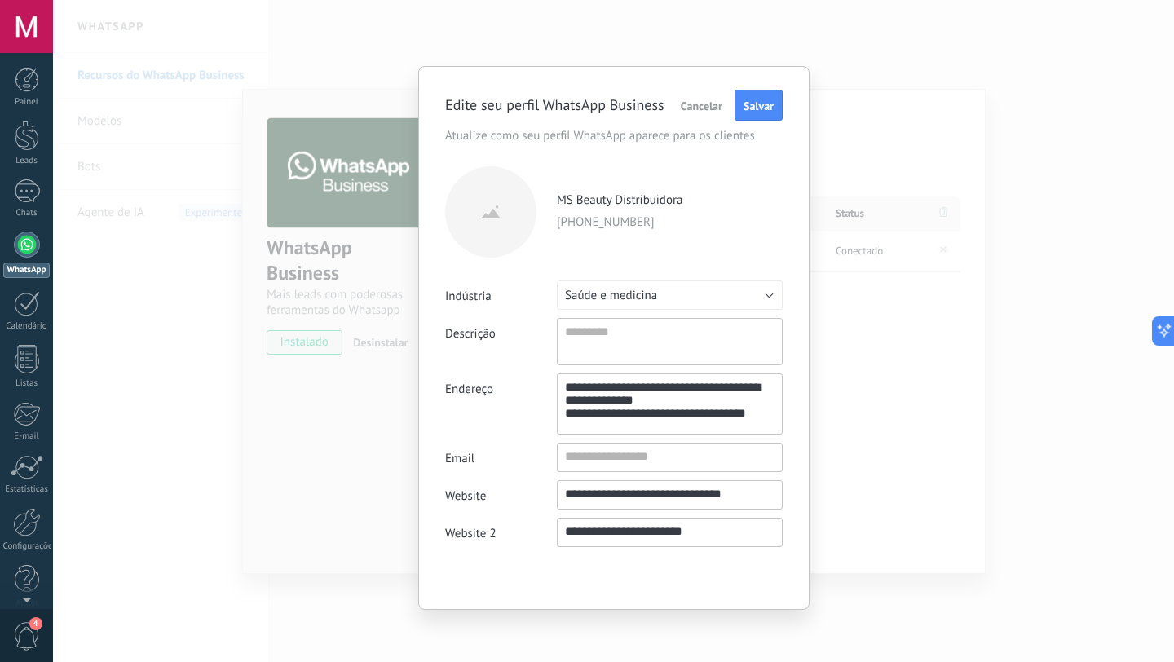
type textarea "**********"
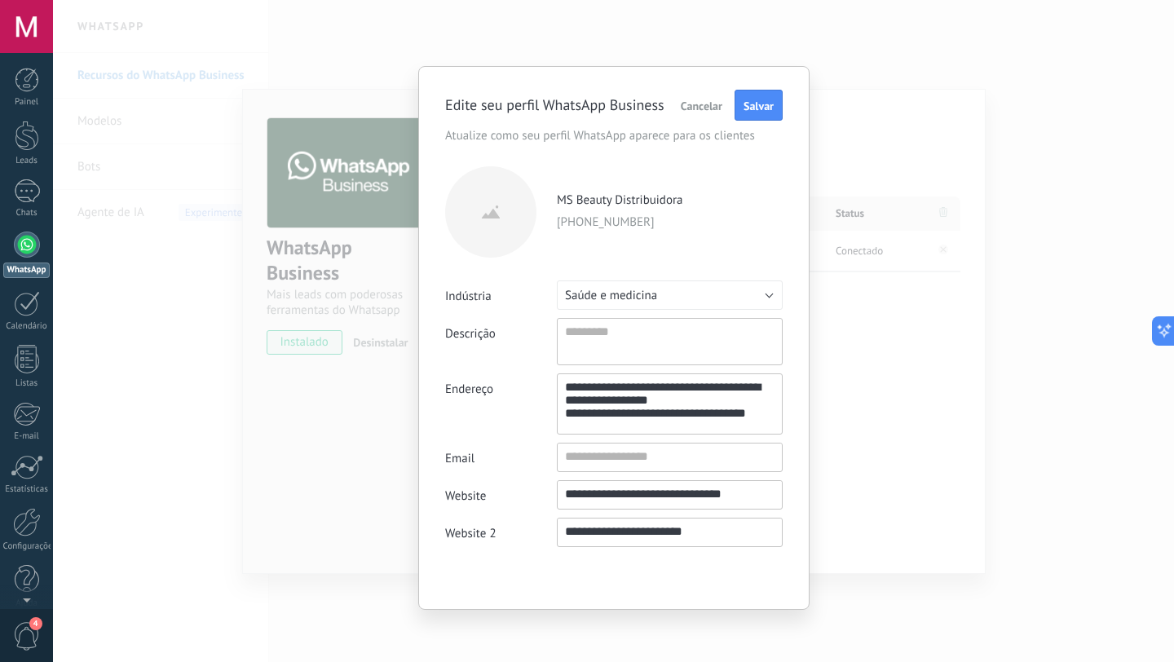
type textarea "**********"
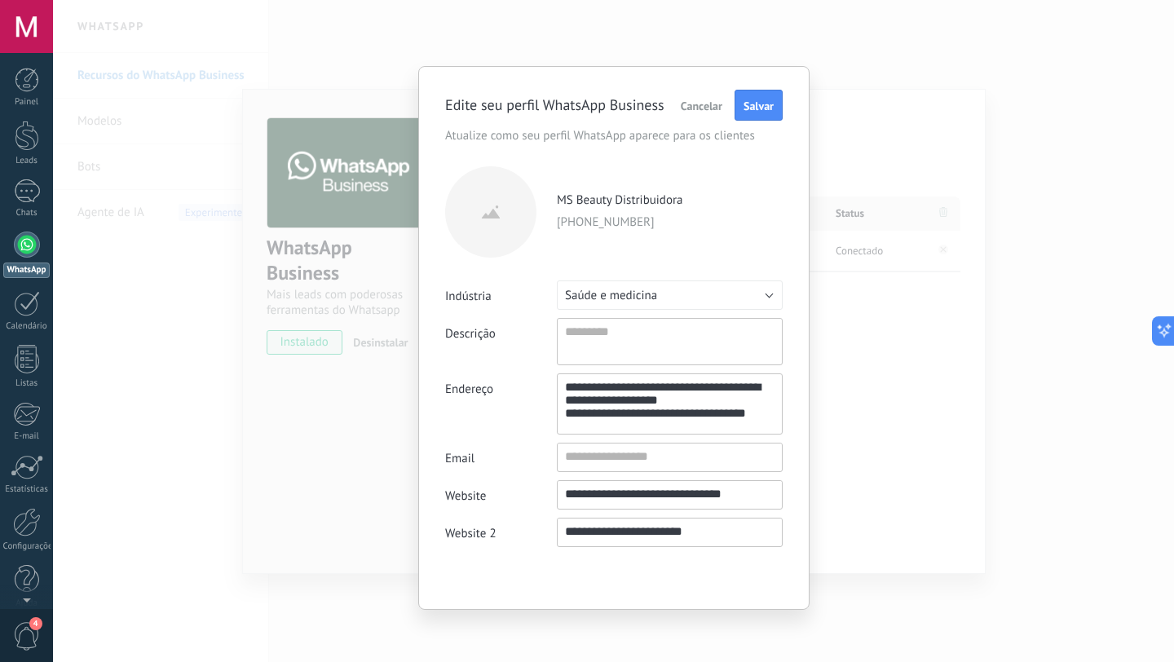
type textarea "**********"
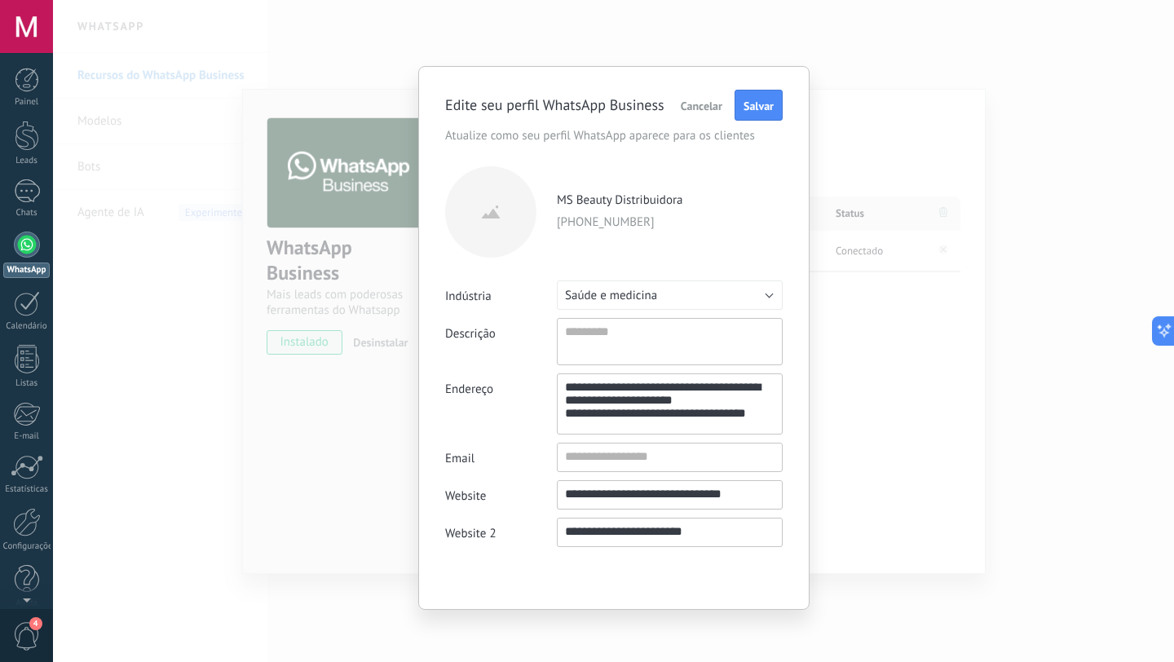
type textarea "**********"
click at [759, 466] on input "Email" at bounding box center [670, 457] width 224 height 26
type input "**********"
type textarea "**********"
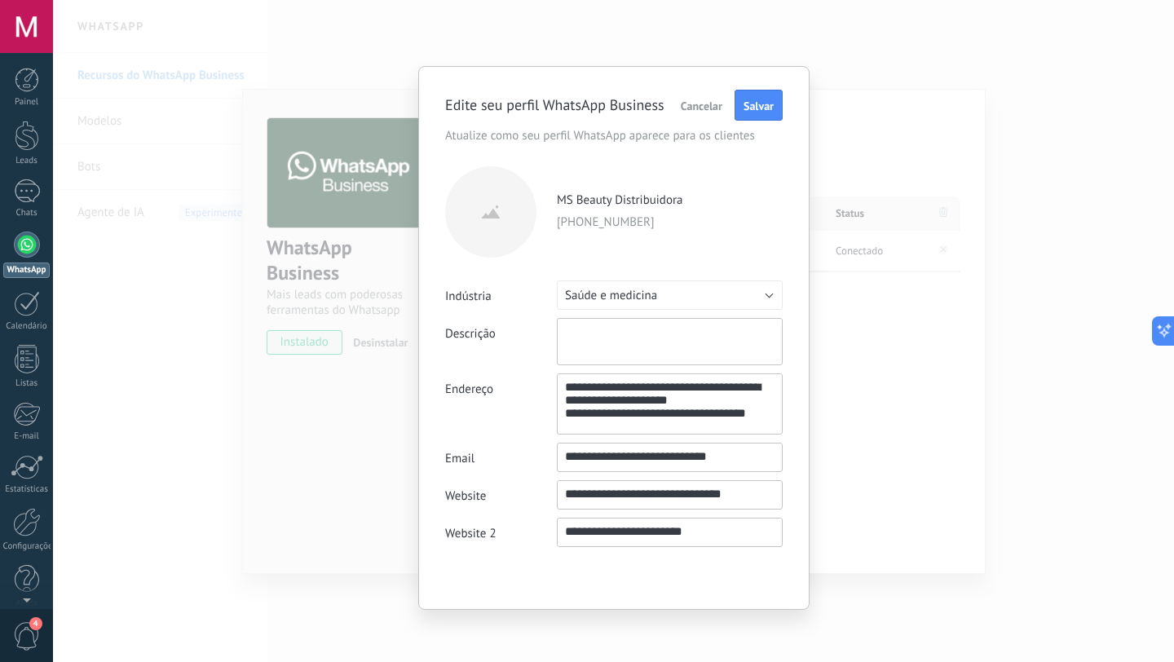
click at [690, 340] on textarea "Descrição" at bounding box center [670, 341] width 226 height 47
click at [489, 226] on label at bounding box center [490, 211] width 91 height 91
click at [0, 0] on avatar "file" at bounding box center [0, 0] width 0 height 0
click at [753, 108] on span "Salvar" at bounding box center [759, 105] width 30 height 11
type input "**********"
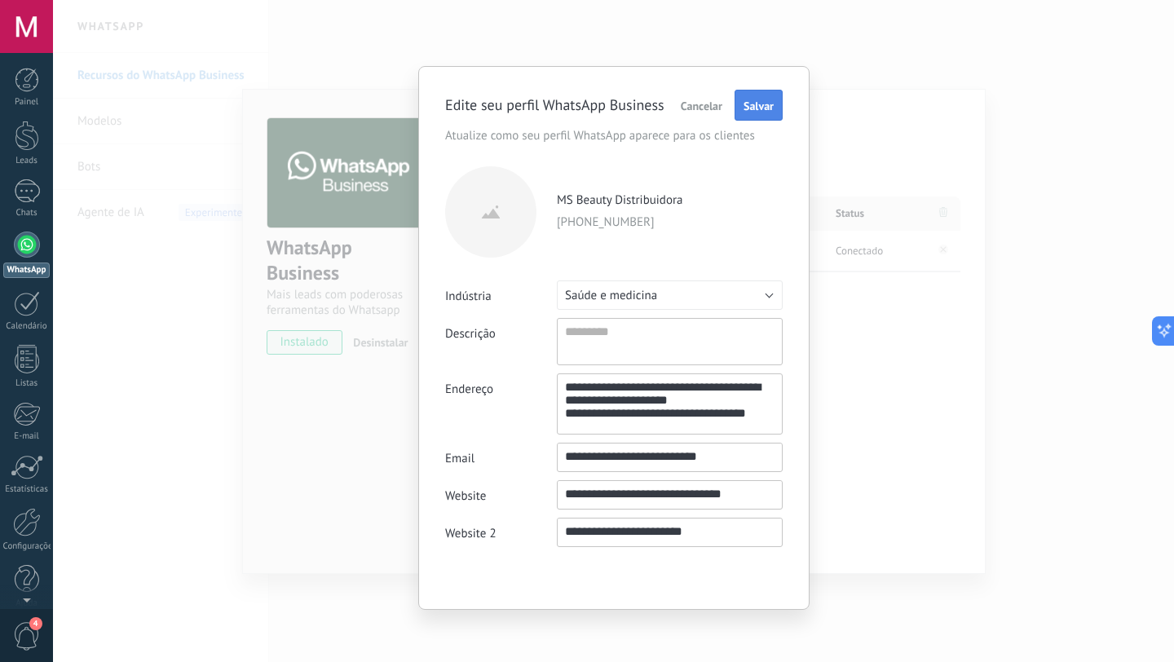
click at [760, 102] on span "Salvar" at bounding box center [759, 105] width 30 height 11
click at [738, 231] on p "[PHONE_NUMBER]" at bounding box center [670, 223] width 226 height 16
click at [755, 106] on span "Salvar" at bounding box center [759, 105] width 30 height 11
click at [866, 293] on div "**********" at bounding box center [613, 331] width 1121 height 662
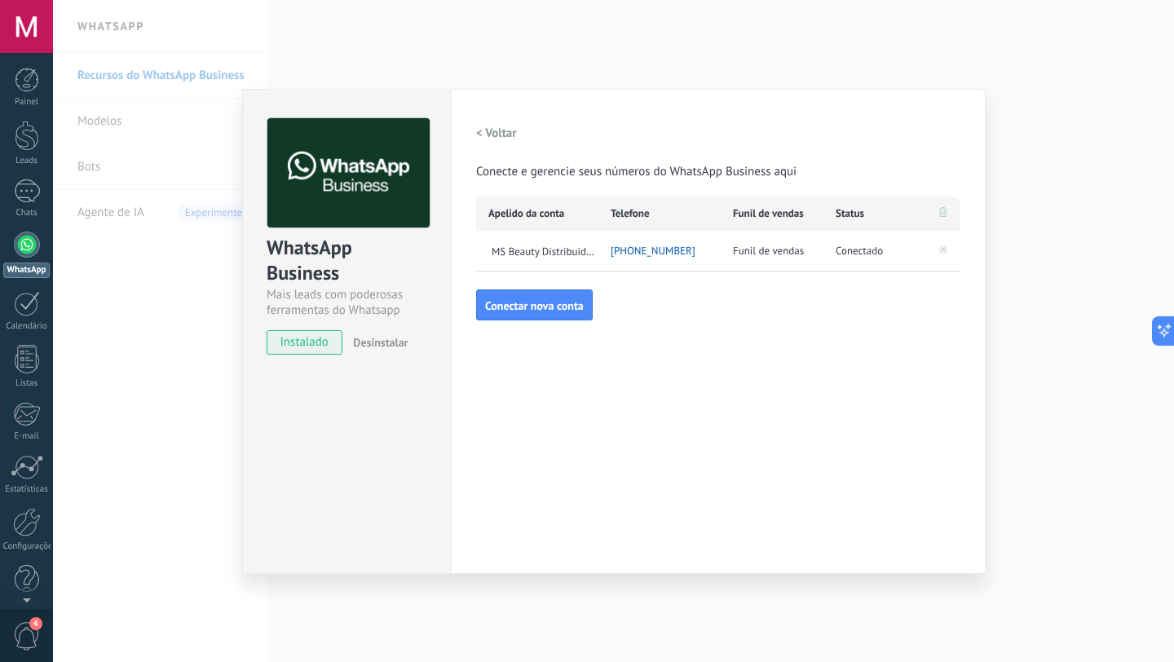
click at [1040, 227] on div "WhatsApp Business Mais leads com poderosas ferramentas do Whatsapp instalado De…" at bounding box center [613, 331] width 1121 height 662
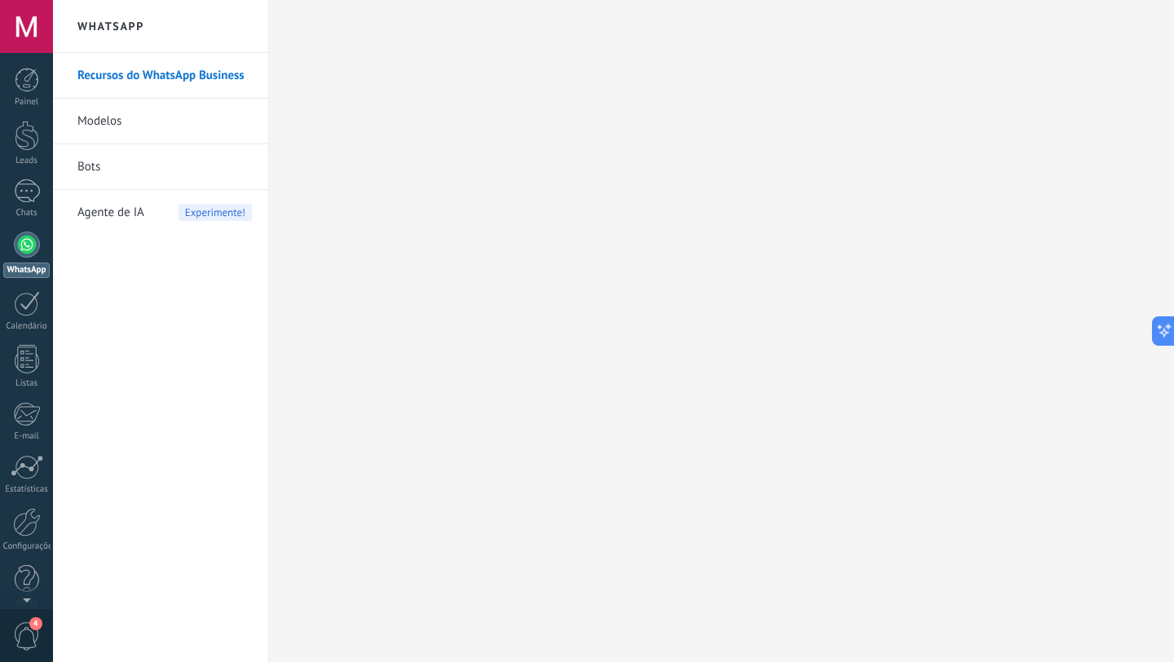
click at [104, 163] on link "Bots" at bounding box center [164, 167] width 175 height 46
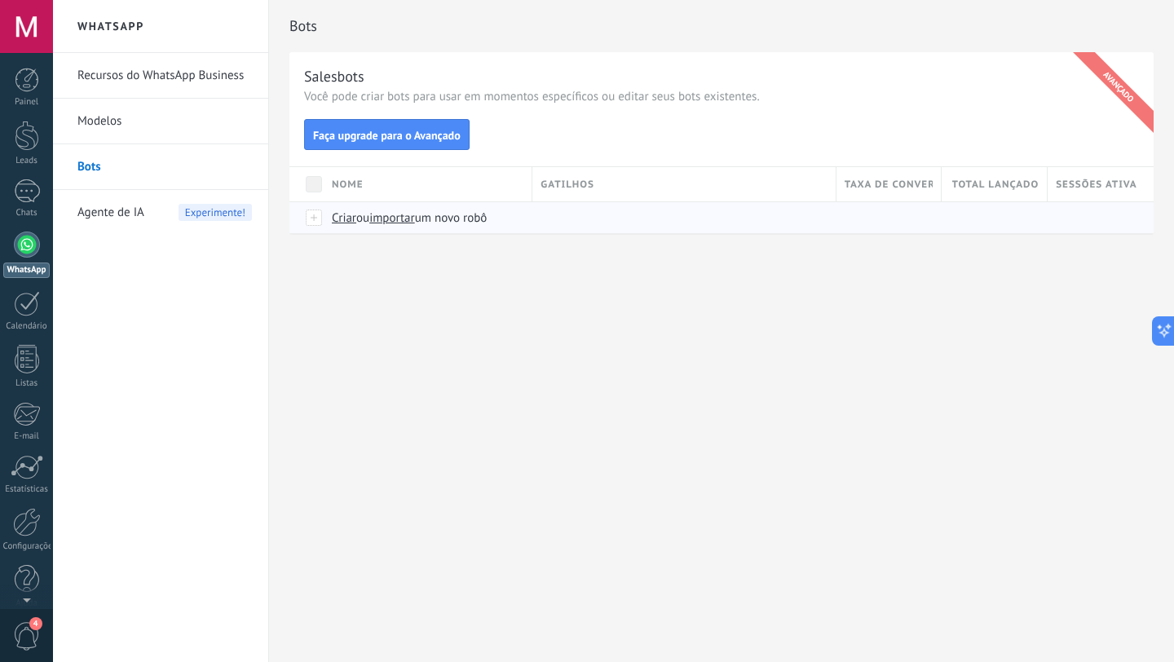
click at [334, 225] on span "Criar" at bounding box center [344, 217] width 24 height 15
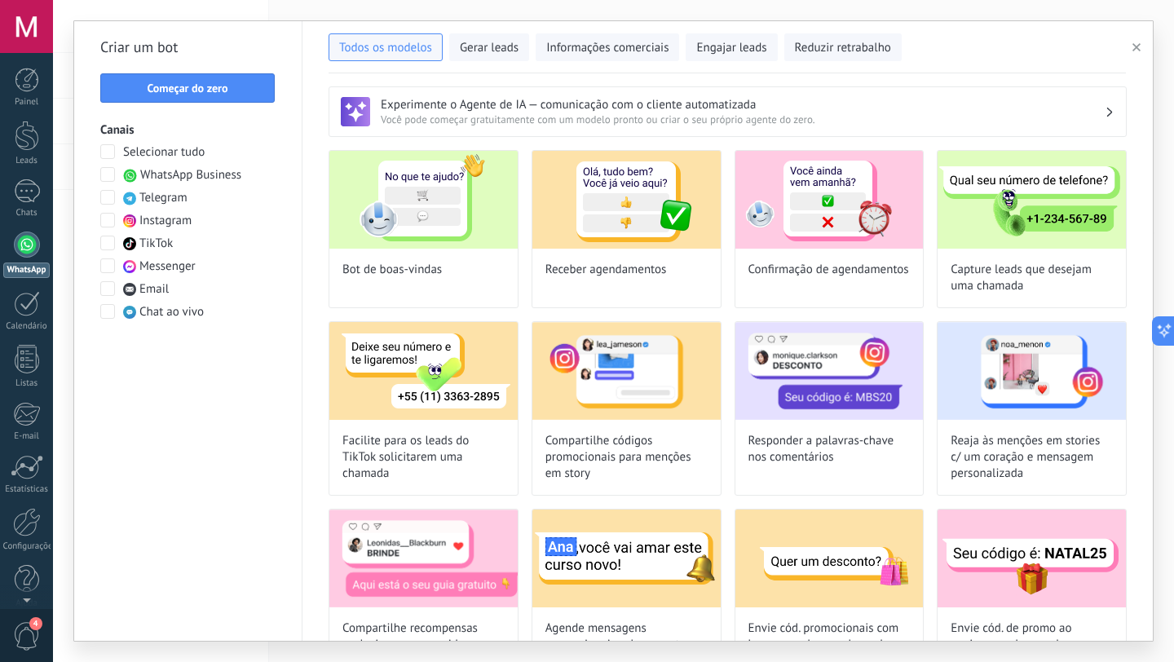
click at [113, 176] on span at bounding box center [107, 174] width 15 height 15
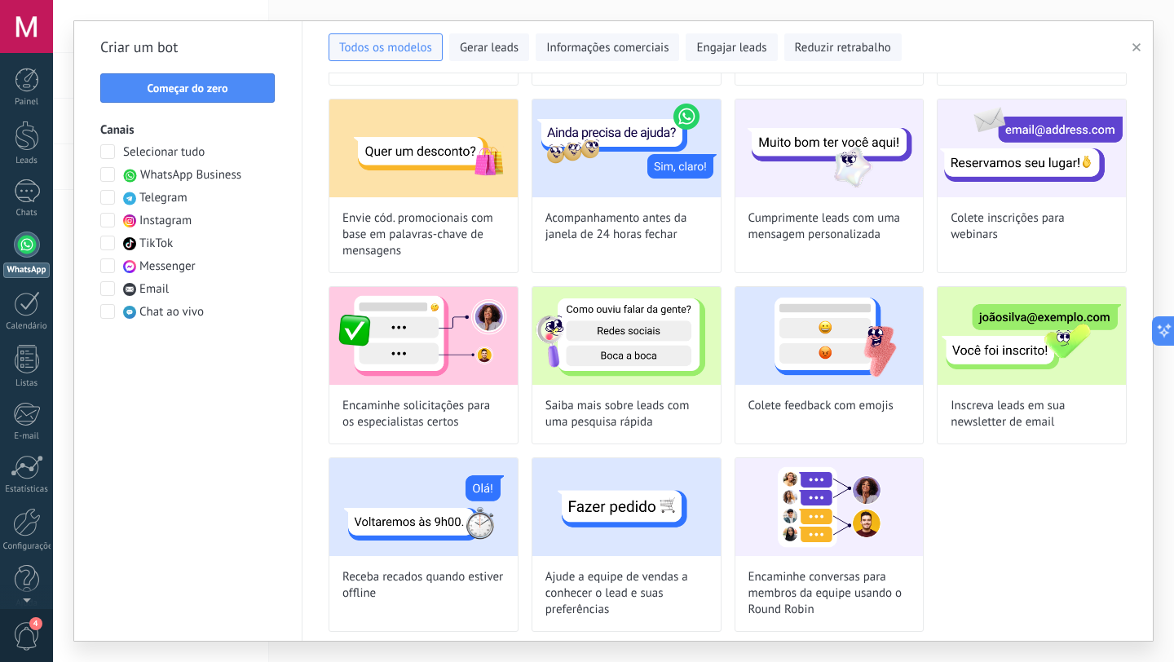
scroll to position [227, 0]
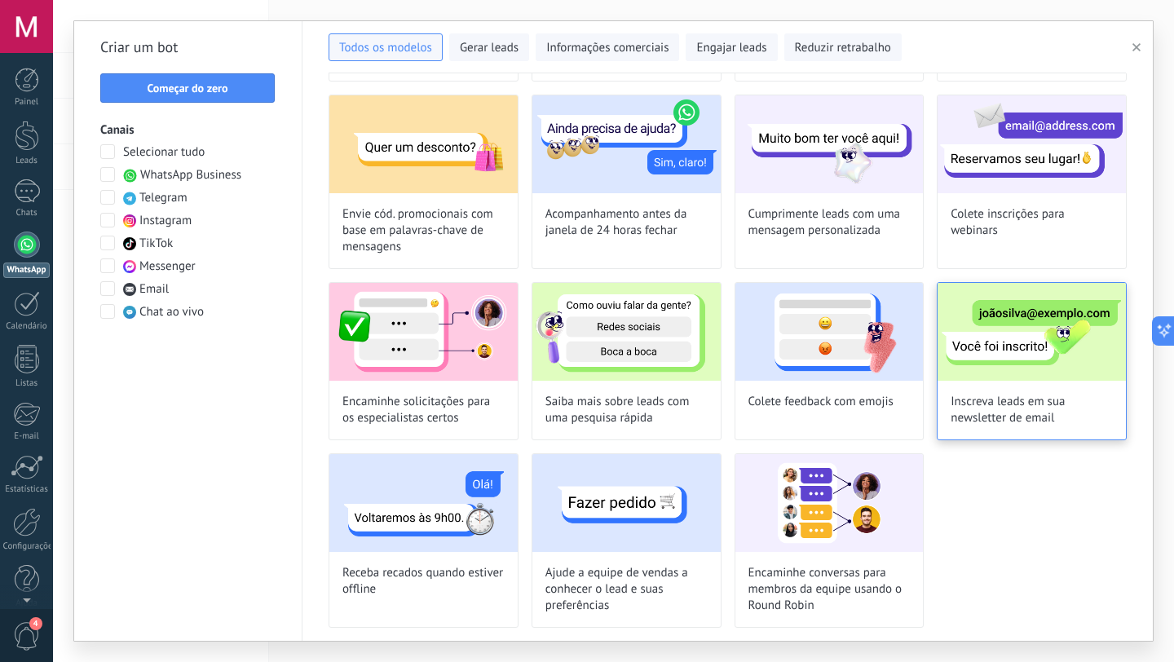
click at [987, 359] on img at bounding box center [1032, 332] width 188 height 98
type input "**********"
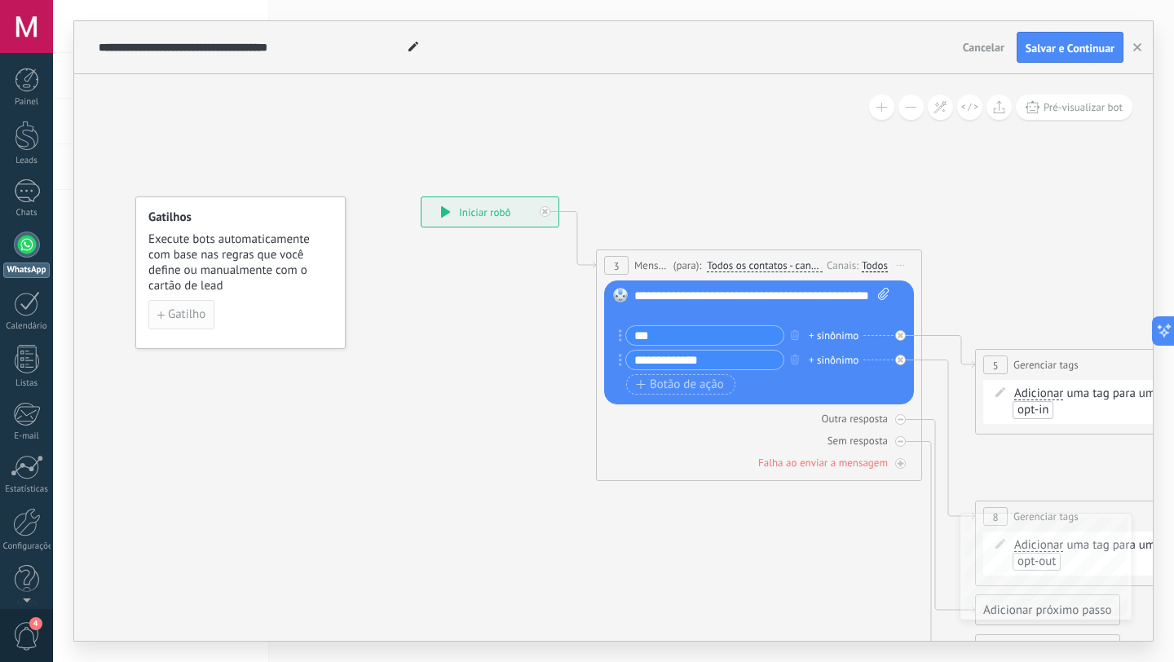
click at [188, 318] on span "Gatilho" at bounding box center [187, 314] width 38 height 11
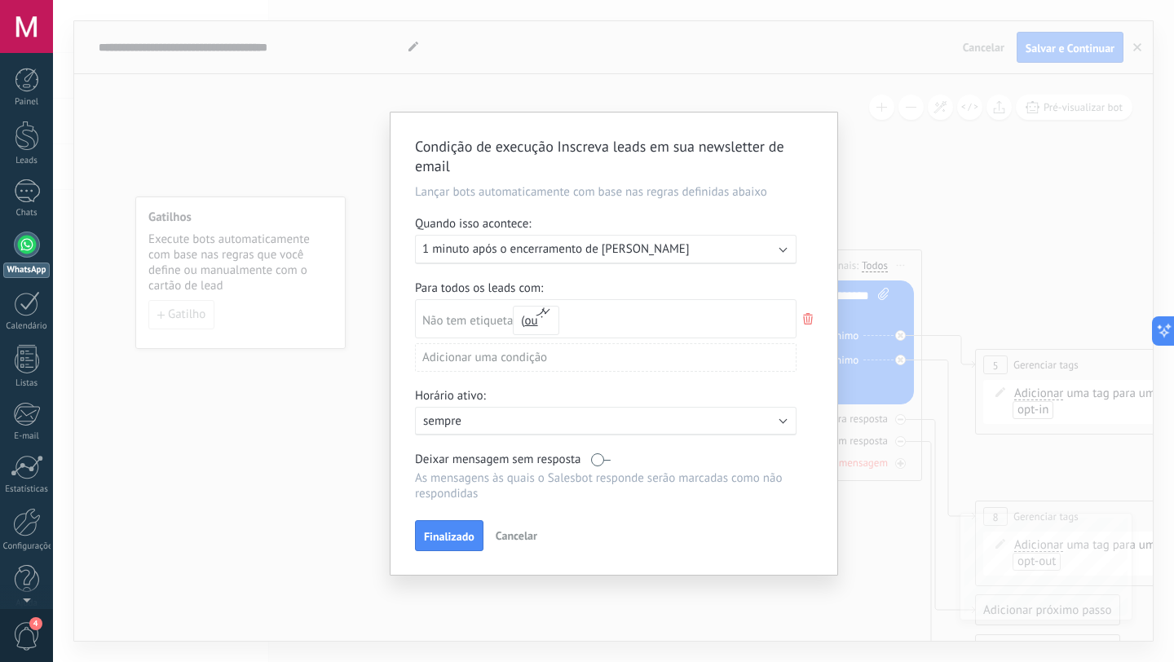
click at [613, 429] on p "sempre" at bounding box center [565, 421] width 285 height 15
click at [613, 429] on li "sempre" at bounding box center [600, 420] width 391 height 29
click at [635, 387] on div "Condição de execução Inscreva leads em sua newsletter de email Lançar bots auto…" at bounding box center [614, 344] width 447 height 462
click at [515, 543] on span "Cancelar" at bounding box center [517, 536] width 42 height 15
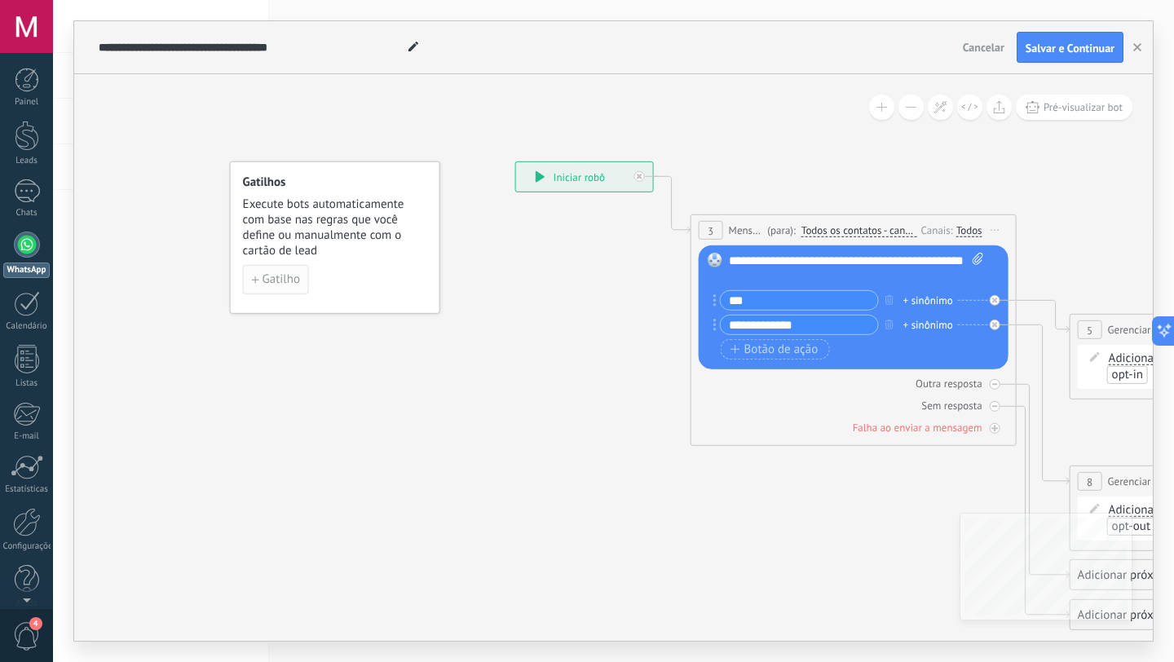
click at [268, 280] on span "Gatilho" at bounding box center [282, 279] width 38 height 11
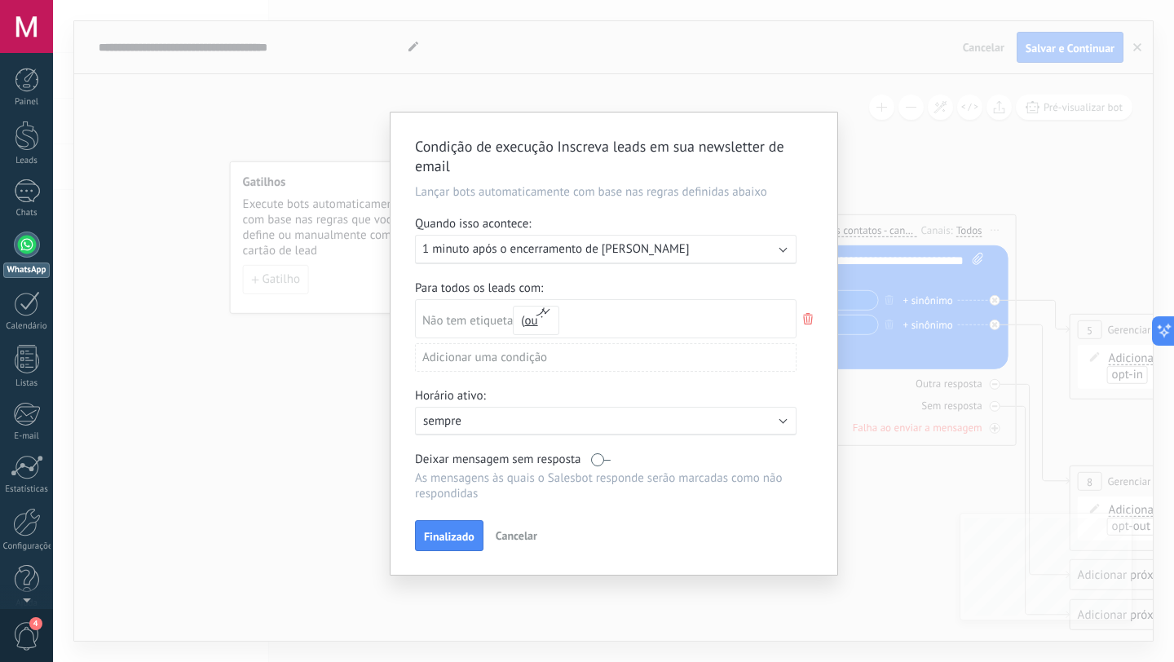
click at [504, 436] on div "Ativo: sempre" at bounding box center [606, 421] width 382 height 29
click at [521, 539] on div at bounding box center [614, 344] width 447 height 462
click at [516, 540] on span "Cancelar" at bounding box center [517, 536] width 42 height 15
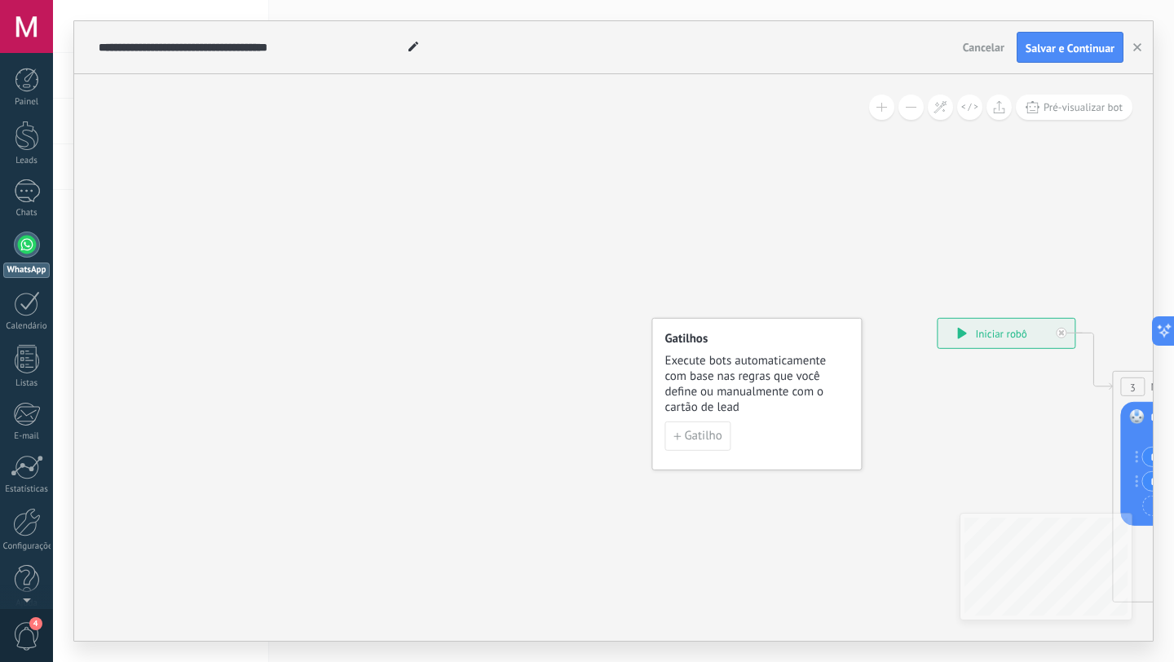
click at [989, 47] on span "Cancelar" at bounding box center [984, 47] width 42 height 15
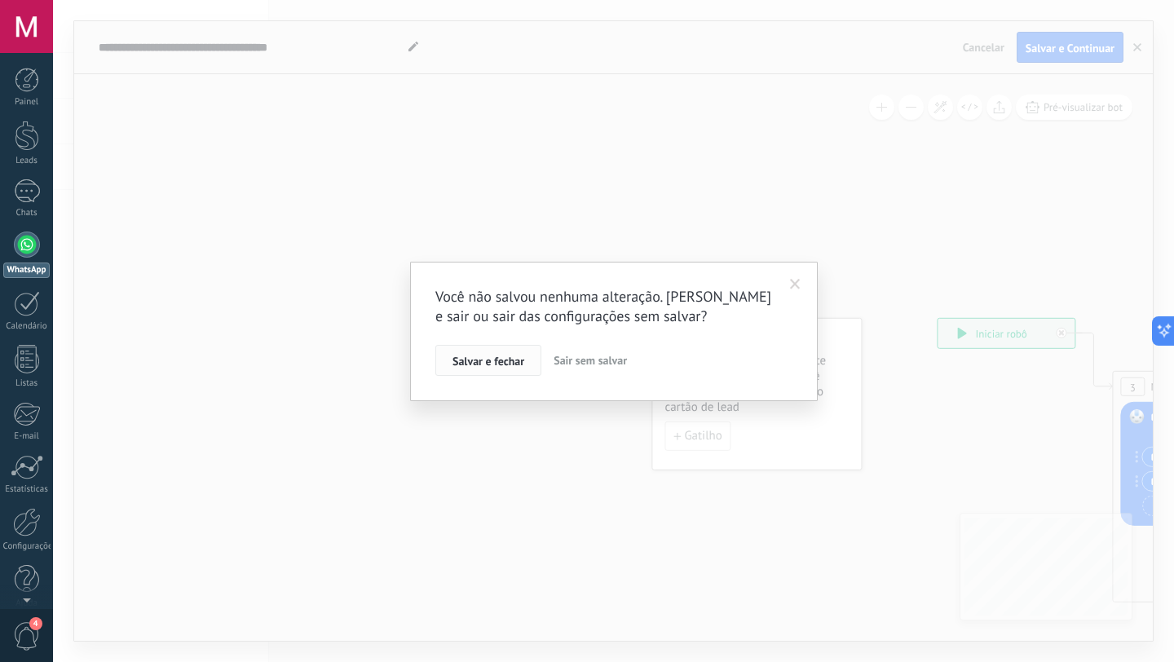
click at [469, 356] on span "Salvar e fechar" at bounding box center [489, 361] width 72 height 11
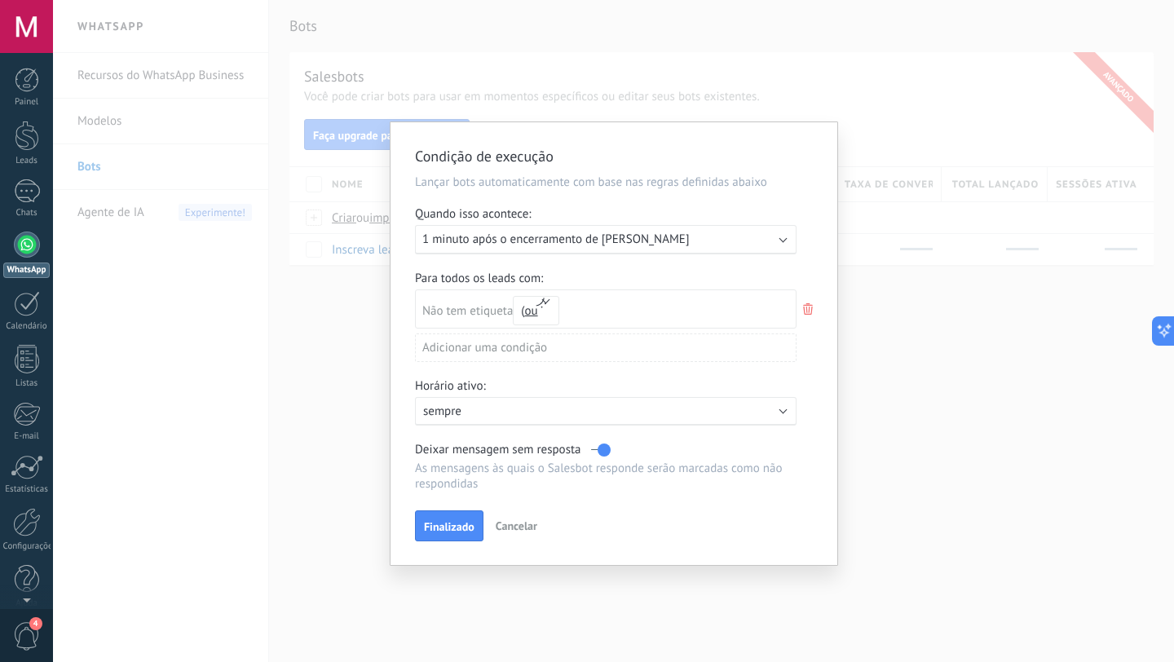
click at [508, 531] on span "Cancelar" at bounding box center [517, 526] width 42 height 15
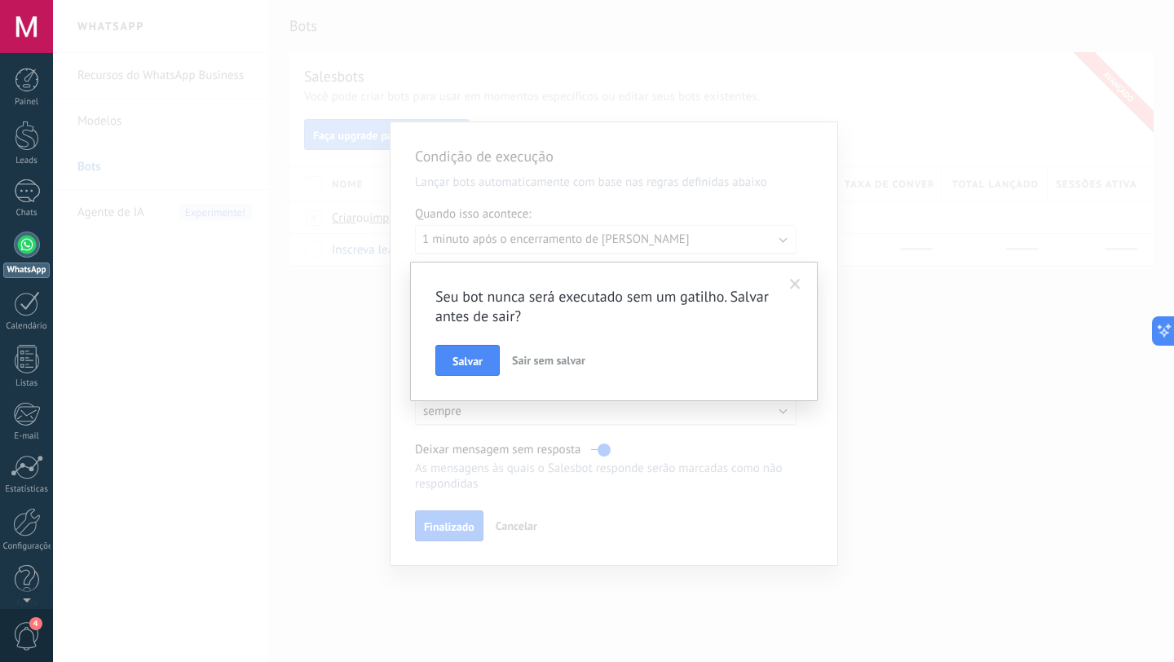
click at [545, 366] on span "Sair sem salvar" at bounding box center [548, 360] width 73 height 15
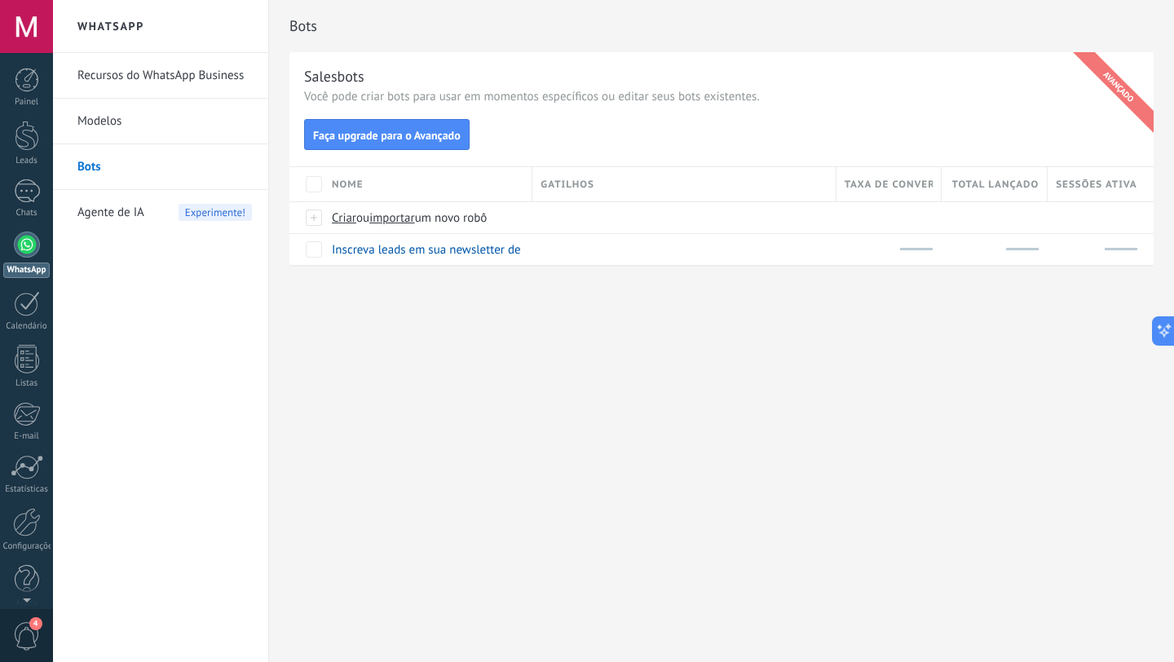
click at [109, 207] on span "Agente de IA" at bounding box center [110, 213] width 67 height 46
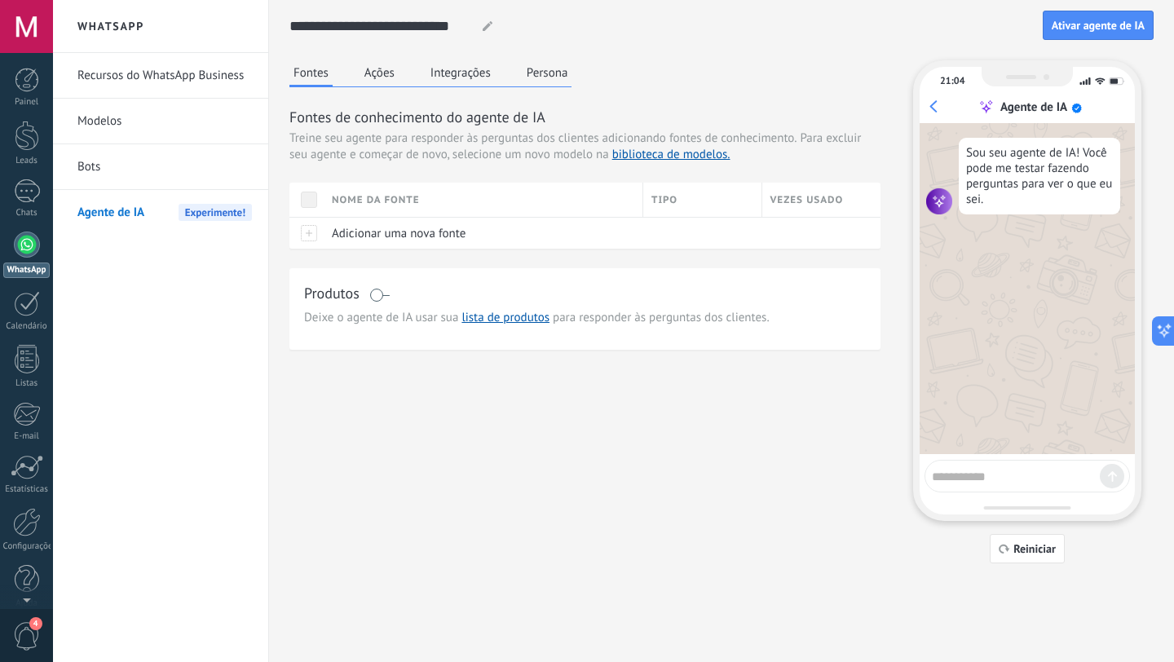
click at [371, 70] on button "Ações" at bounding box center [379, 72] width 38 height 24
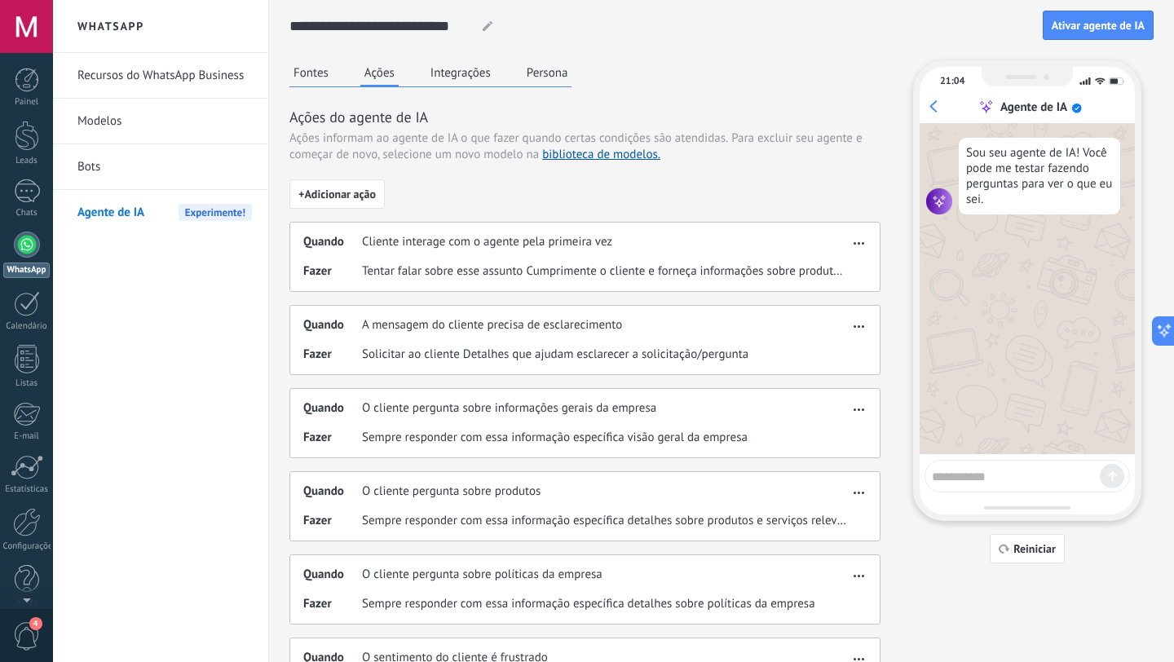
click at [464, 77] on button "Integrações" at bounding box center [461, 72] width 69 height 24
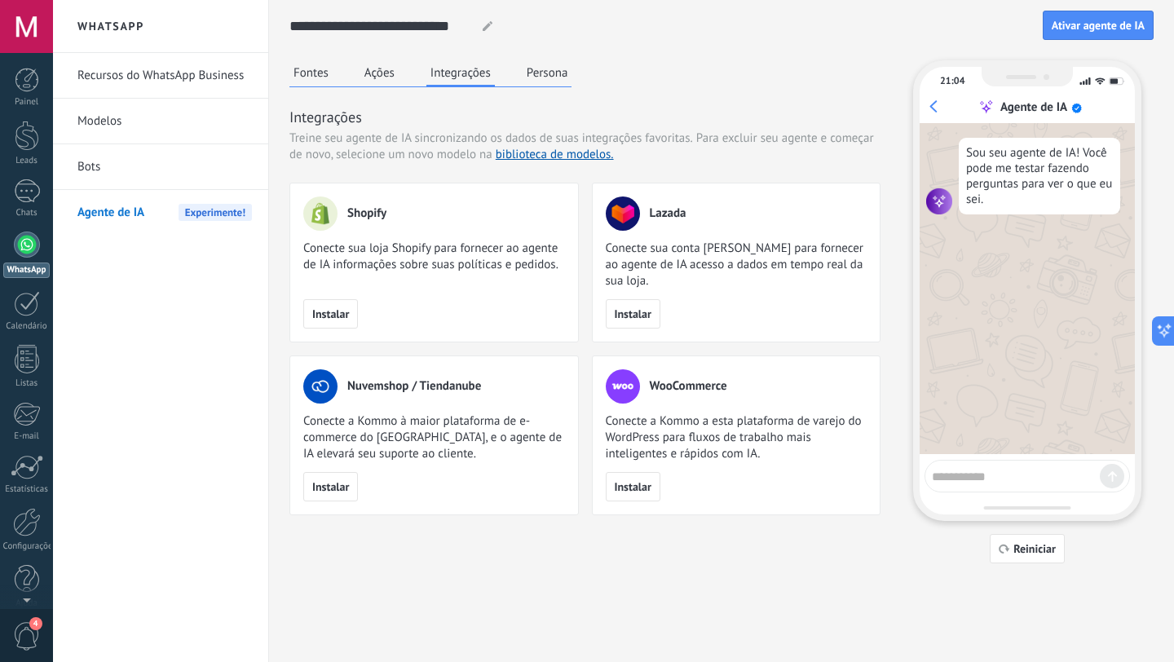
click at [546, 77] on button "Persona" at bounding box center [548, 72] width 50 height 24
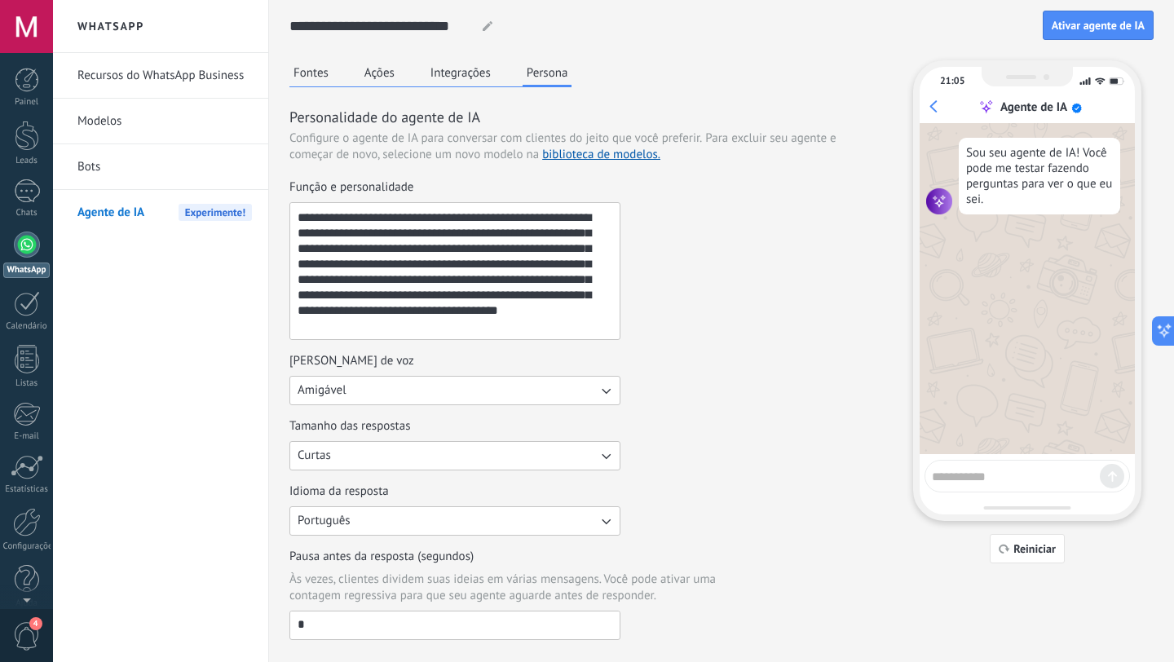
click at [150, 133] on link "Modelos" at bounding box center [164, 122] width 175 height 46
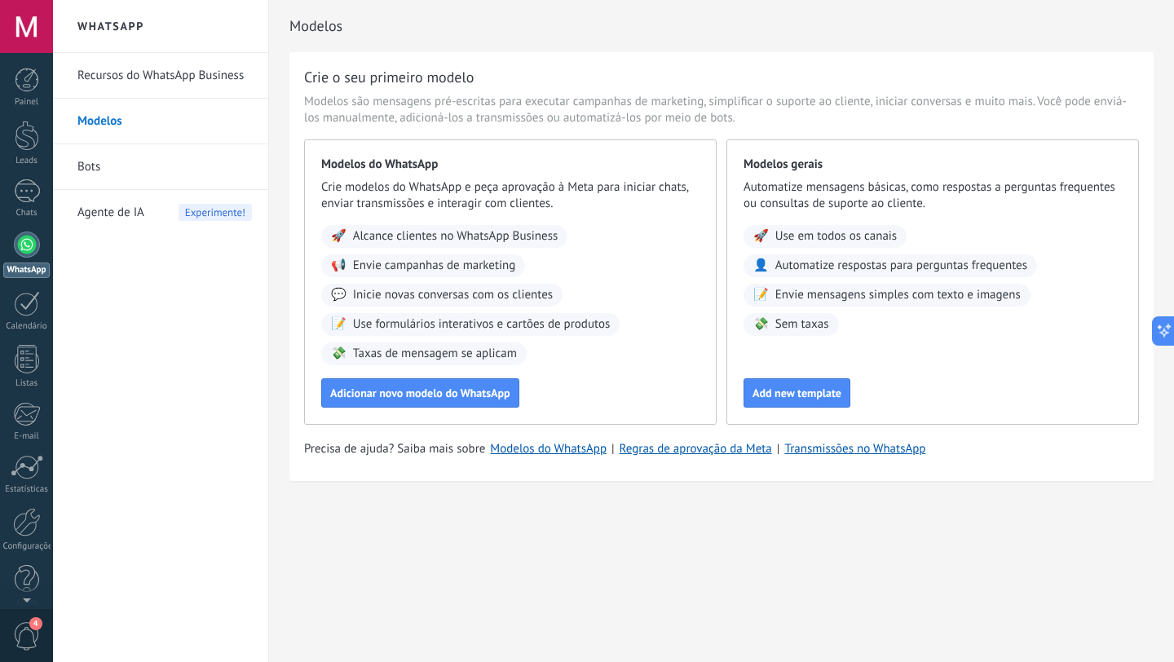
click at [215, 78] on link "Recursos do WhatsApp Business" at bounding box center [164, 76] width 175 height 46
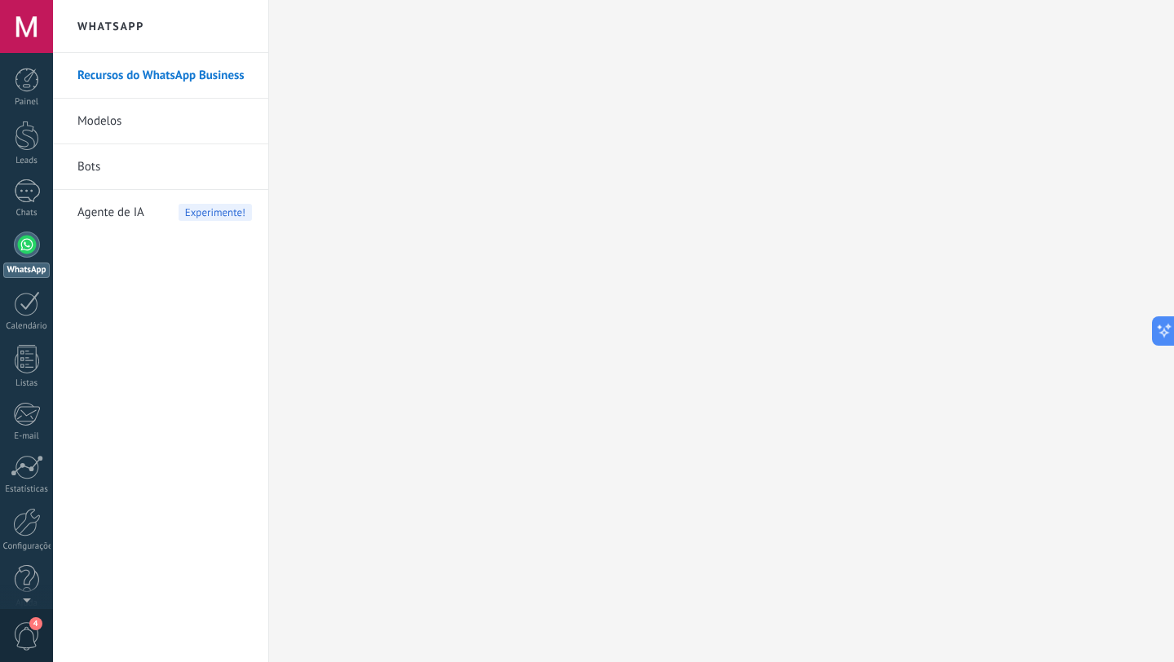
click at [172, 163] on link "Bots" at bounding box center [164, 167] width 175 height 46
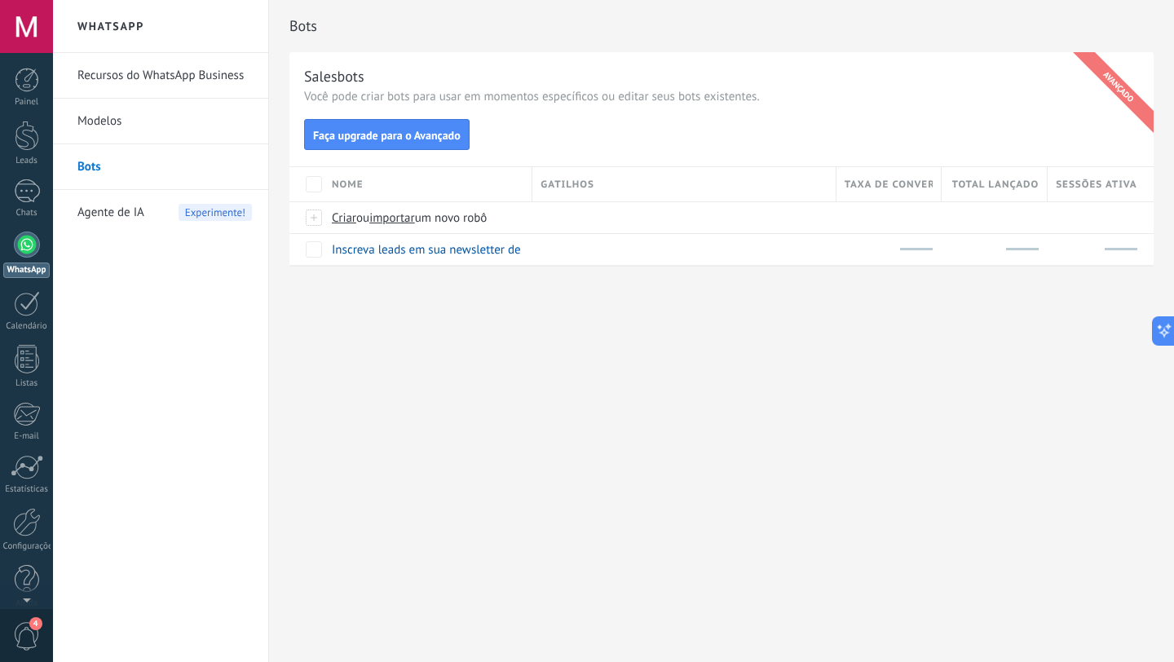
click at [19, 26] on div at bounding box center [26, 26] width 53 height 53
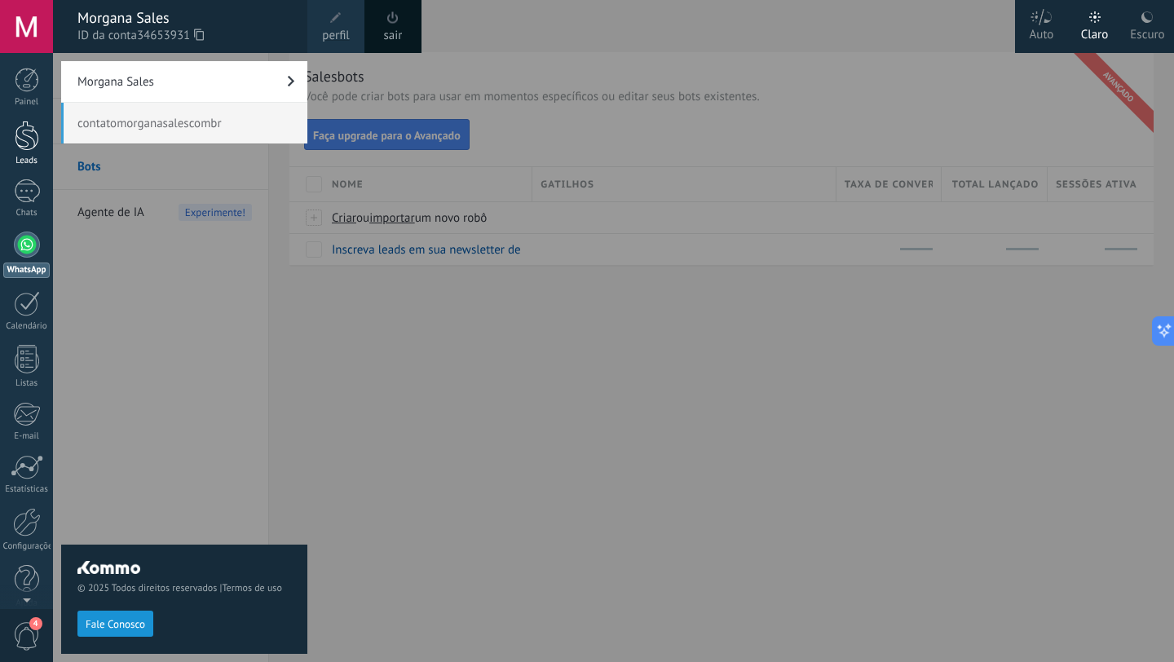
click at [27, 149] on div at bounding box center [27, 136] width 24 height 30
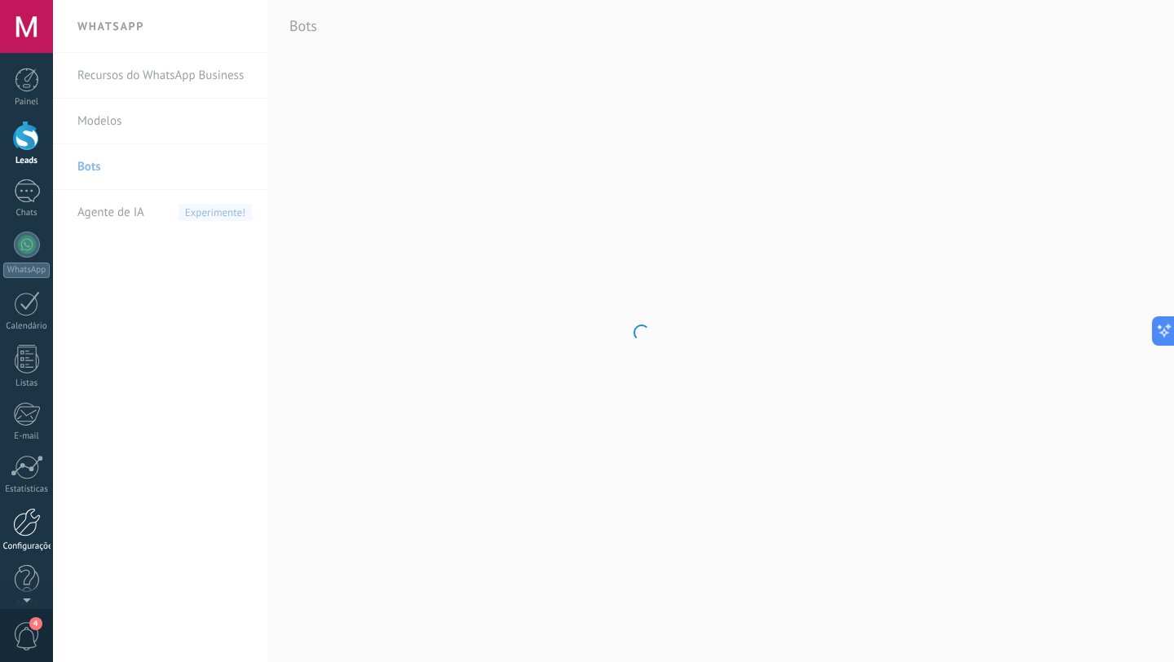
click at [18, 546] on div "Configurações" at bounding box center [26, 547] width 47 height 11
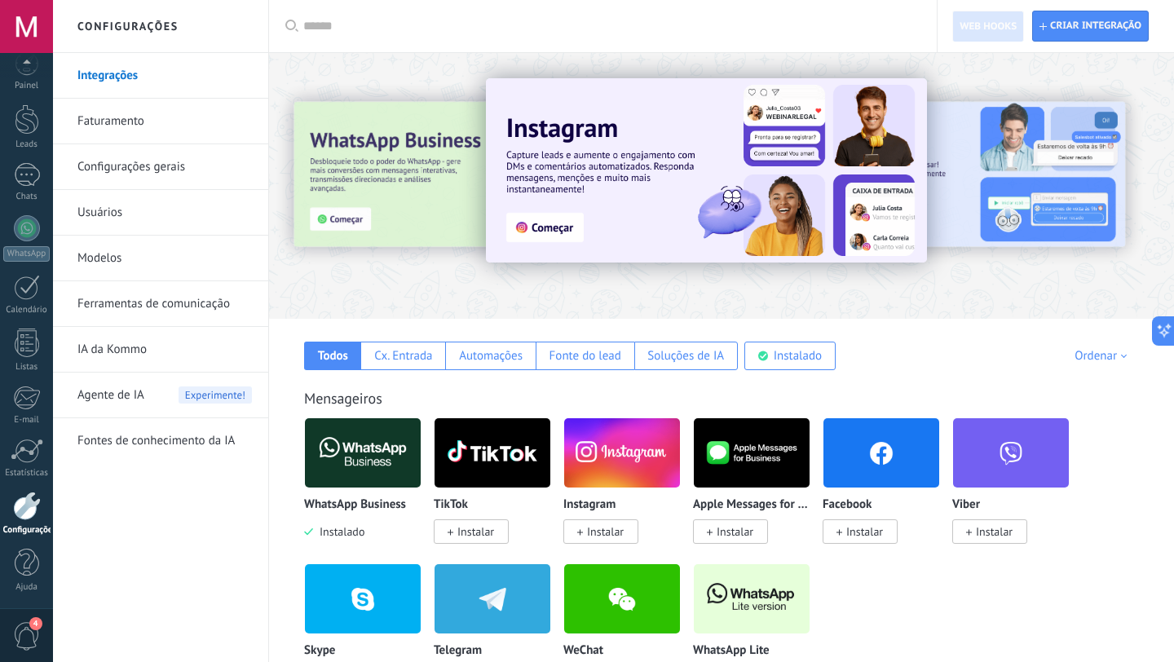
click at [198, 313] on link "Ferramentas de comunicação" at bounding box center [164, 304] width 175 height 46
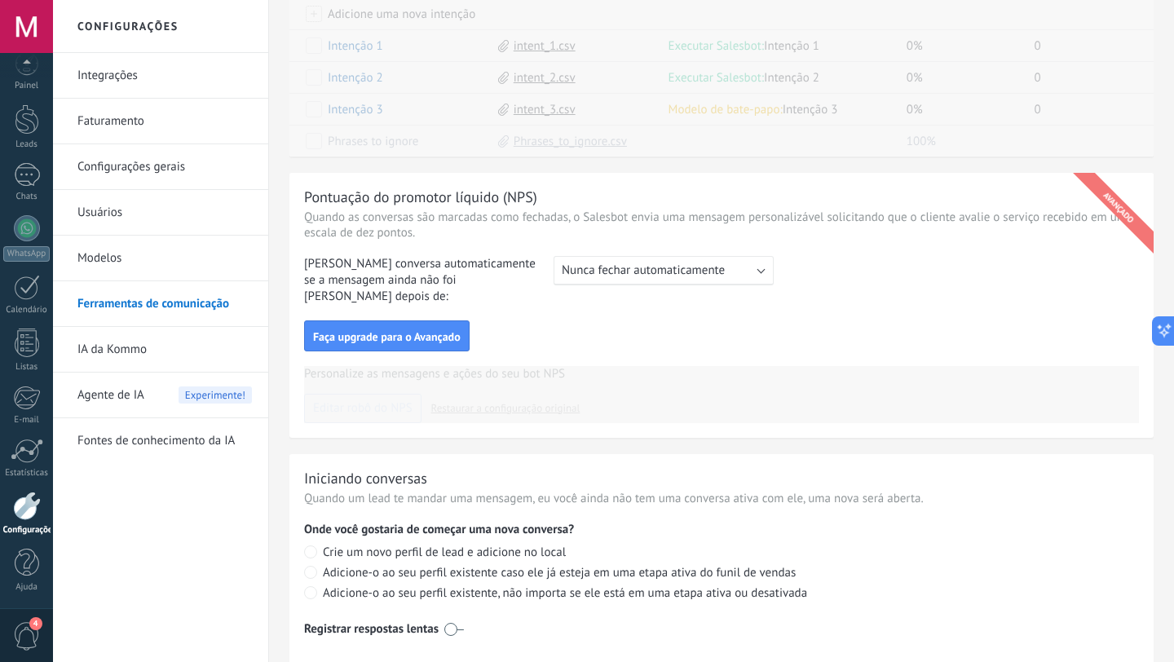
scroll to position [682, 0]
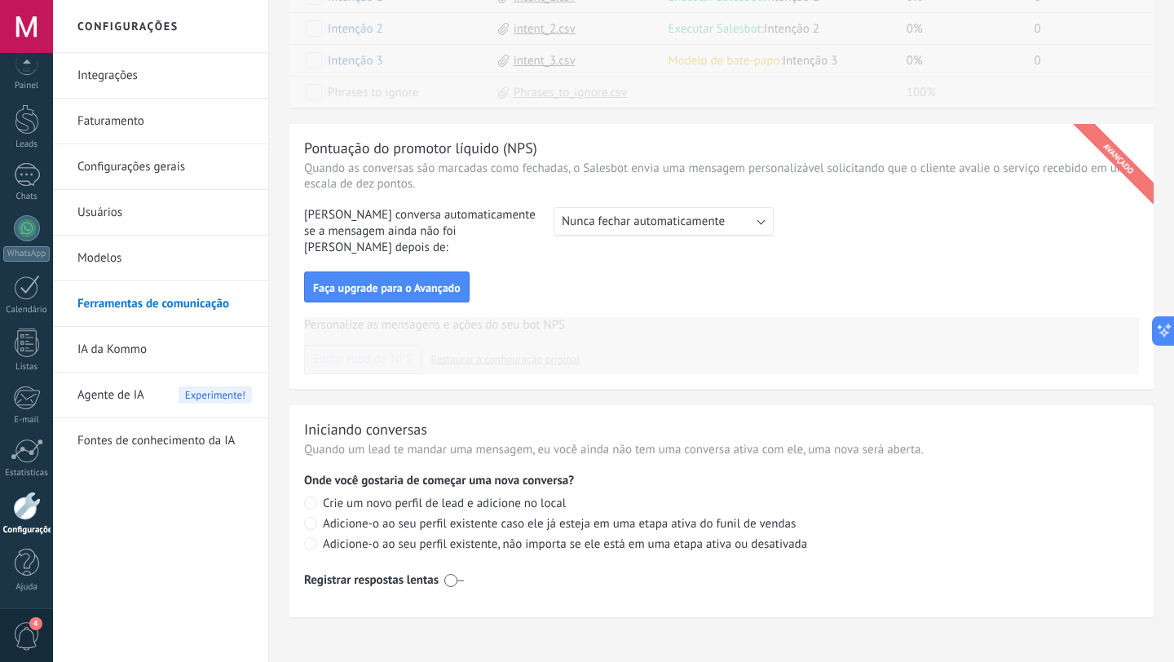
click at [132, 358] on link "IA da Kommo" at bounding box center [164, 350] width 175 height 46
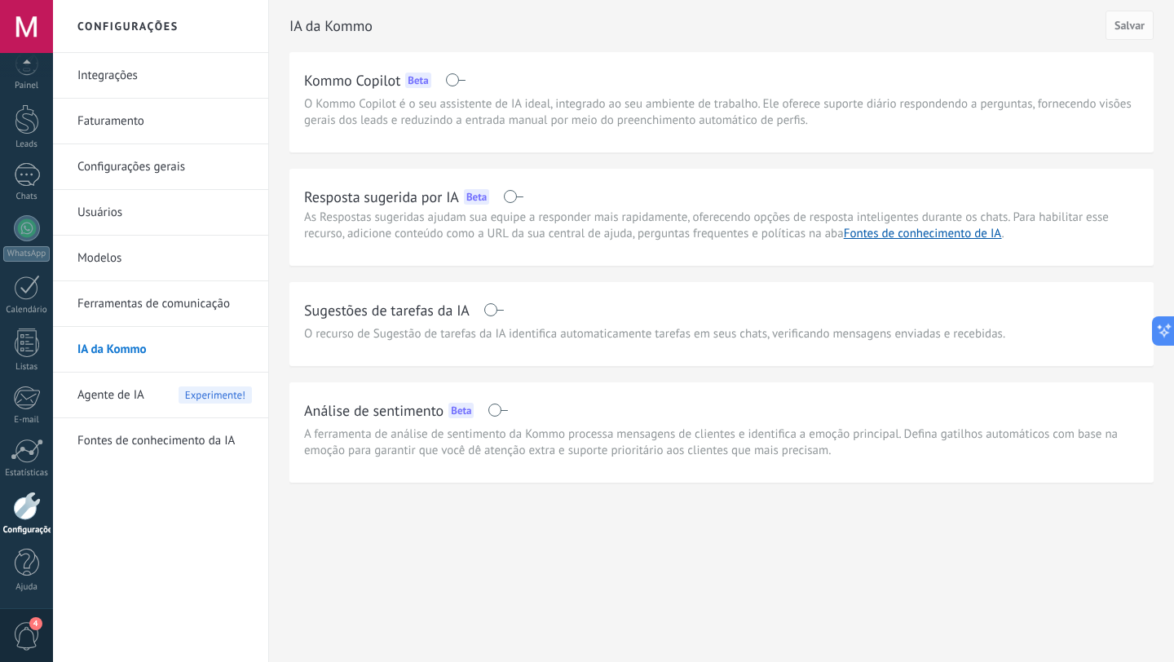
click at [147, 393] on div "Agente de IA Experimente!" at bounding box center [164, 396] width 175 height 46
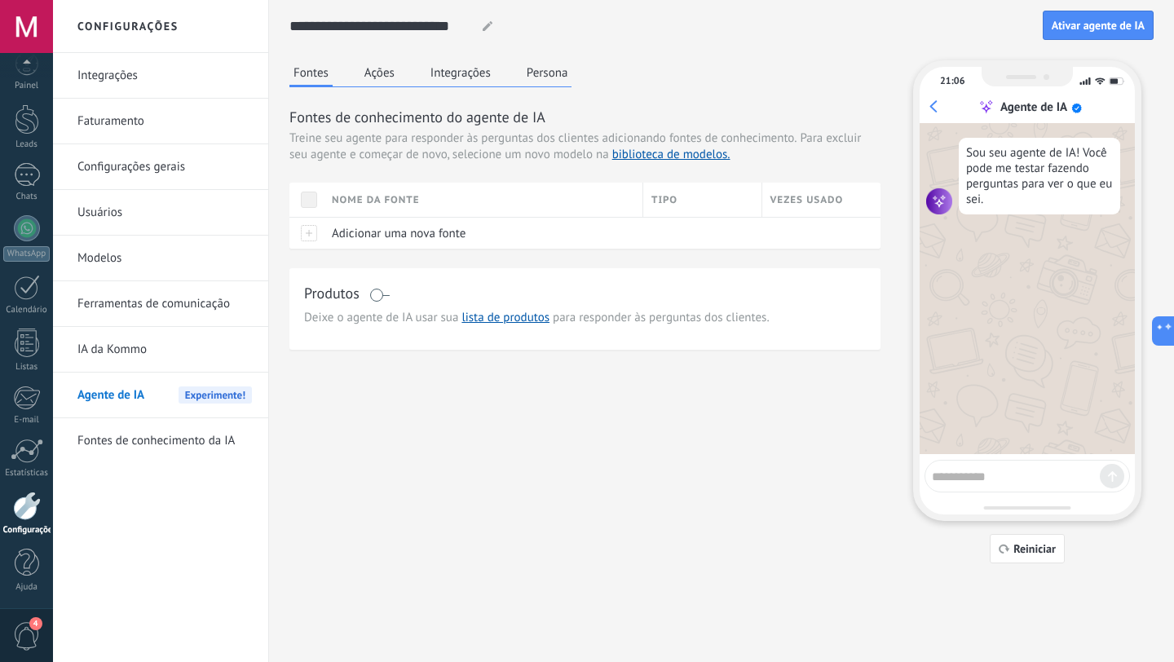
click at [158, 445] on link "Fontes de conhecimento da IA" at bounding box center [164, 441] width 175 height 46
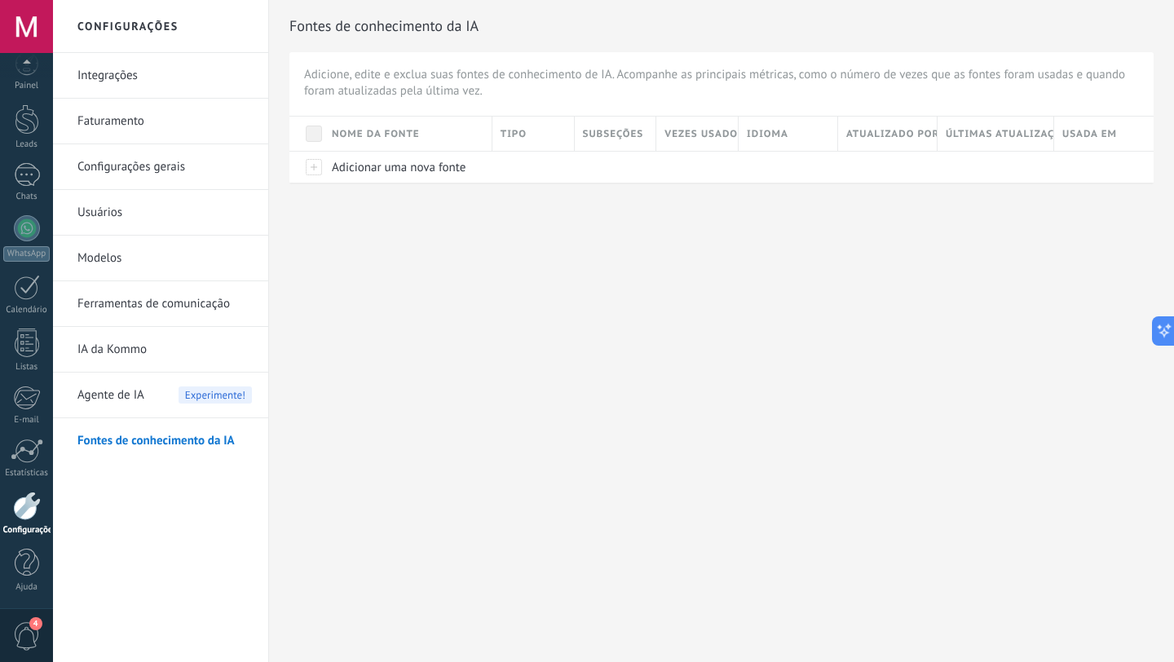
click at [100, 68] on link "Integrações" at bounding box center [164, 76] width 175 height 46
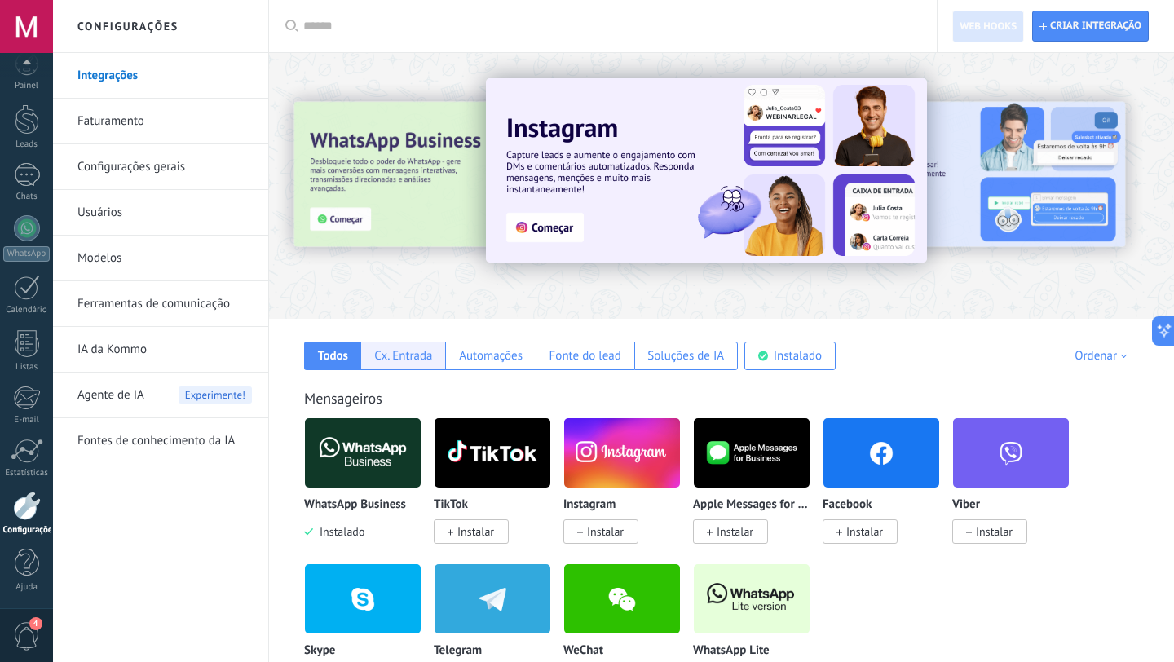
click at [406, 360] on div "Cx. Entrada" at bounding box center [403, 355] width 58 height 15
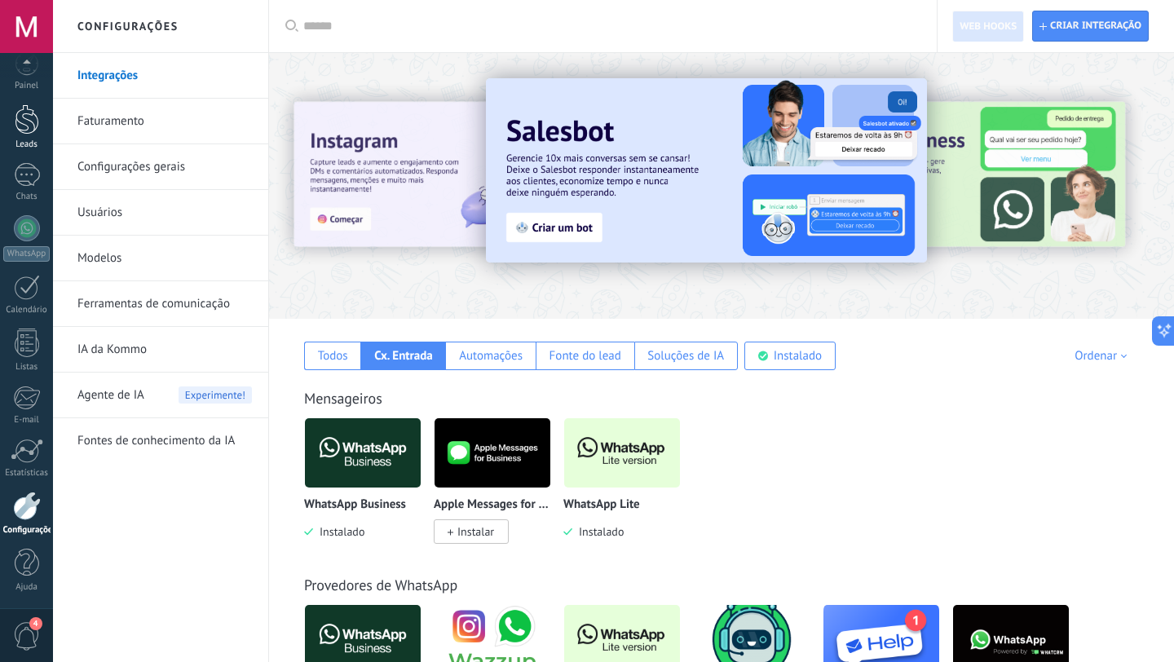
click at [41, 130] on link "Leads" at bounding box center [26, 127] width 53 height 46
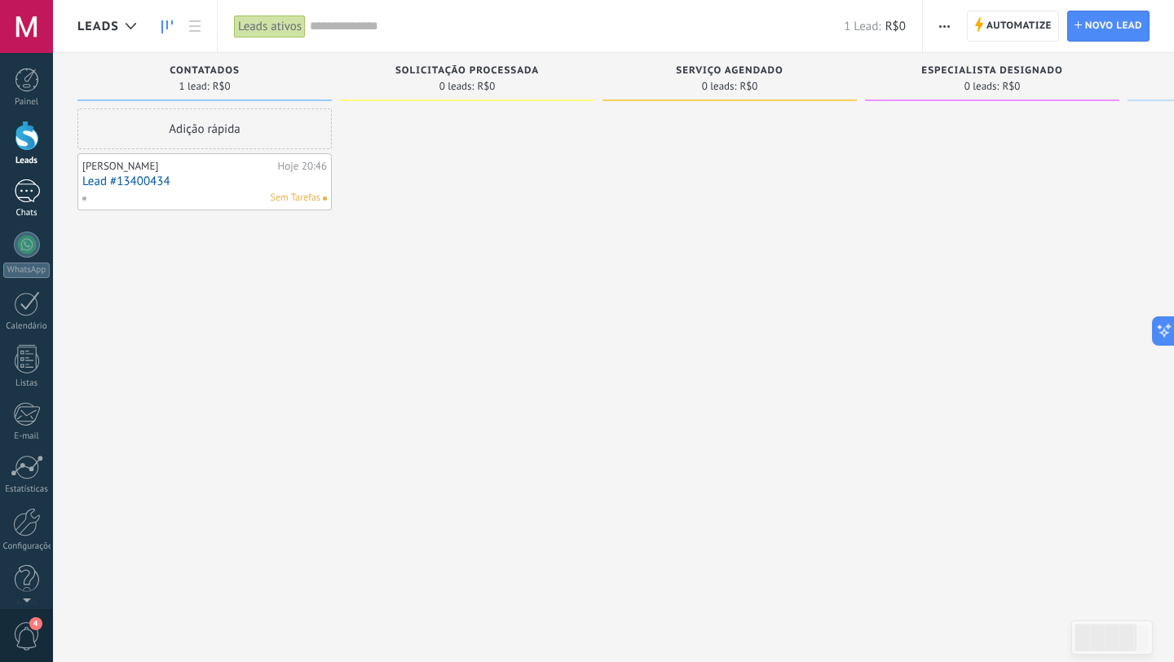
click at [36, 204] on link "1 Chats" at bounding box center [26, 198] width 53 height 39
